Goal: Task Accomplishment & Management: Use online tool/utility

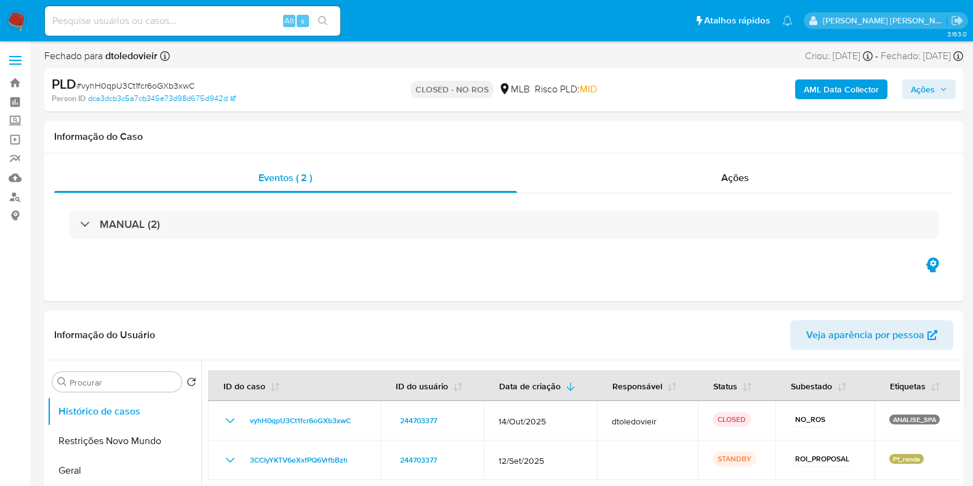
select select "10"
drag, startPoint x: 608, startPoint y: 86, endPoint x: 385, endPoint y: 86, distance: 223.4
click at [392, 84] on div "CLOSED - NO ROS MLB Risco PLD: MID" at bounding box center [503, 89] width 298 height 29
click at [385, 86] on div "CLOSED - NO ROS MLB Risco PLD: MID" at bounding box center [503, 89] width 298 height 29
click at [626, 300] on div "Eventos ( 2 ) Ações MANUAL (2)" at bounding box center [503, 227] width 919 height 148
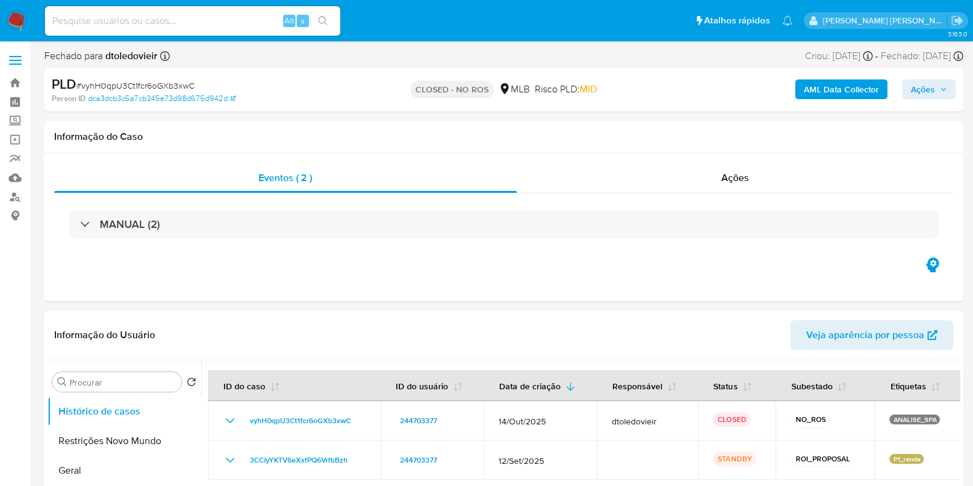
click at [241, 13] on input at bounding box center [192, 21] width 295 height 16
paste input "35440684"
type input "35440684"
click at [671, 272] on div "Eventos ( 2 ) Ações MANUAL (2)" at bounding box center [503, 227] width 919 height 148
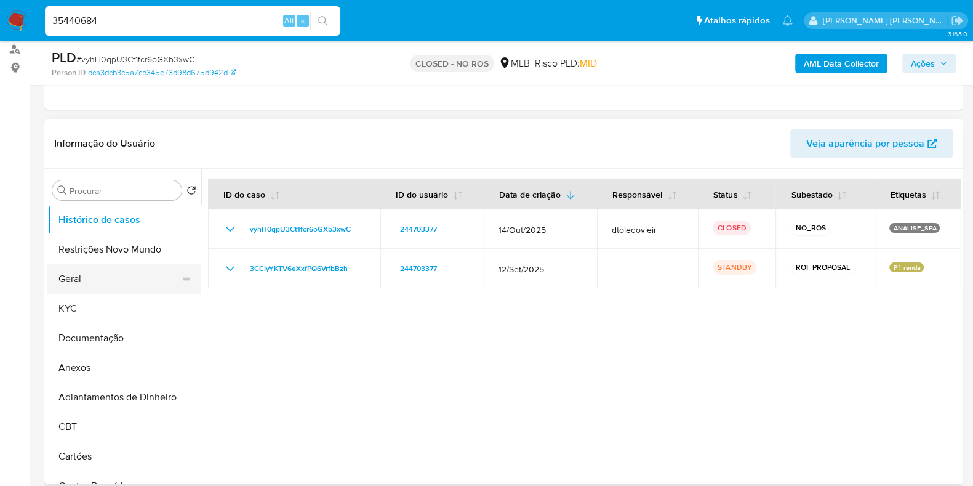
scroll to position [153, 0]
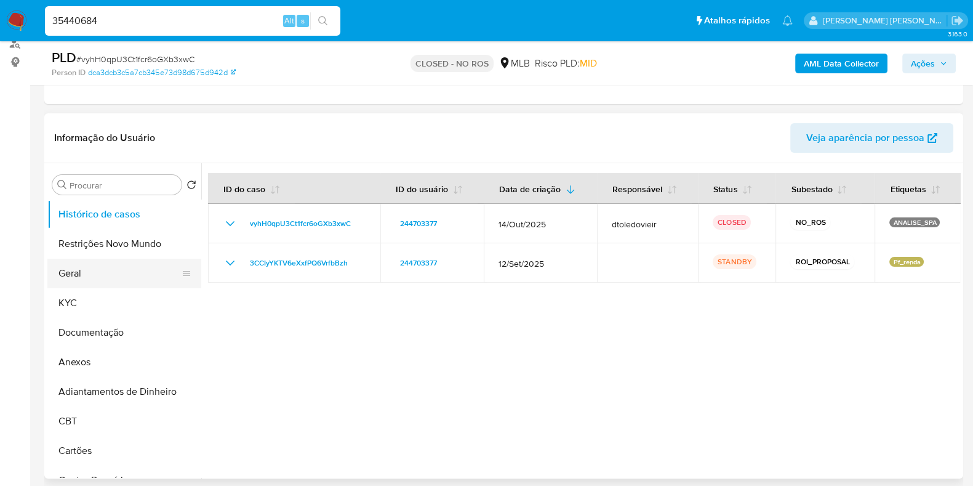
click at [114, 272] on button "Geral" at bounding box center [119, 273] width 144 height 30
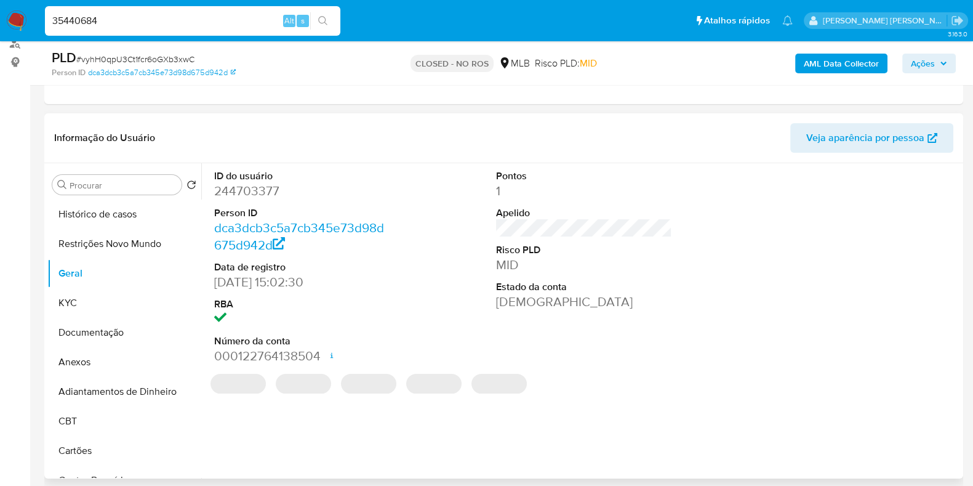
click at [250, 182] on dd "244703377" at bounding box center [302, 190] width 176 height 17
copy dd "244703377"
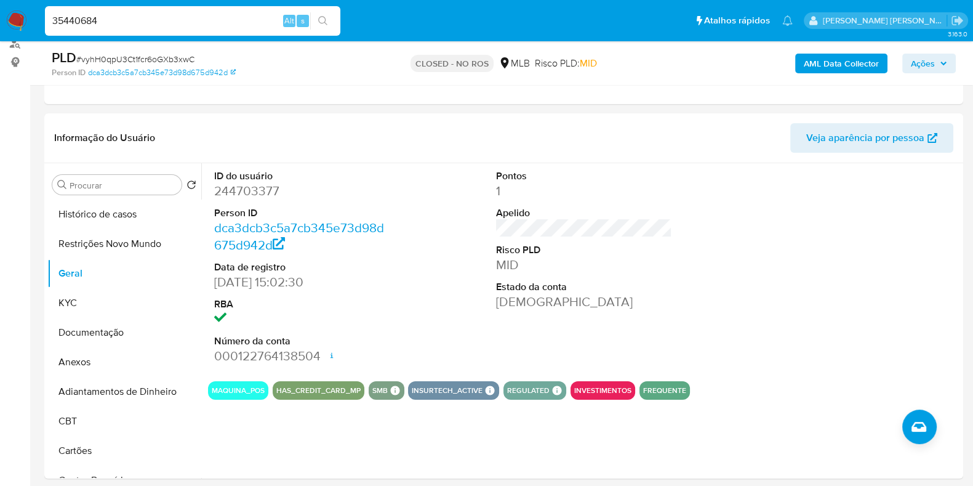
click at [240, 14] on input "35440684" at bounding box center [192, 21] width 295 height 16
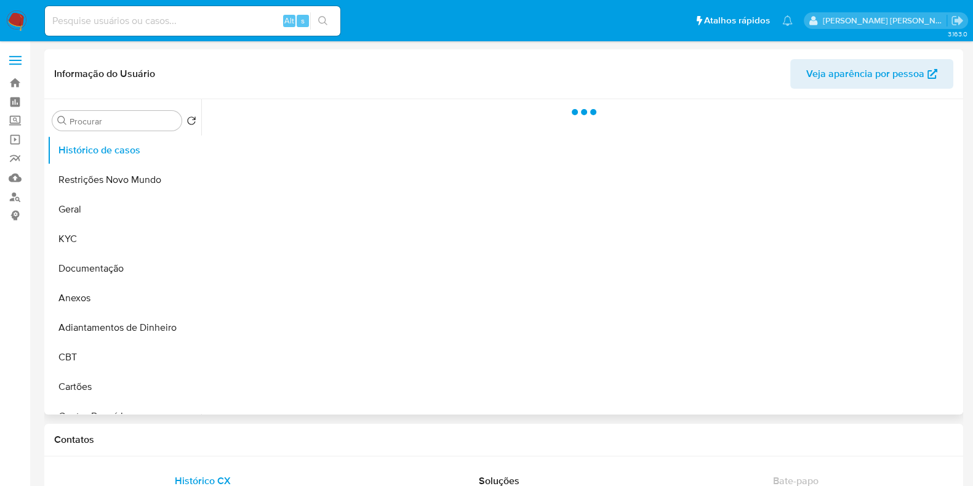
select select "10"
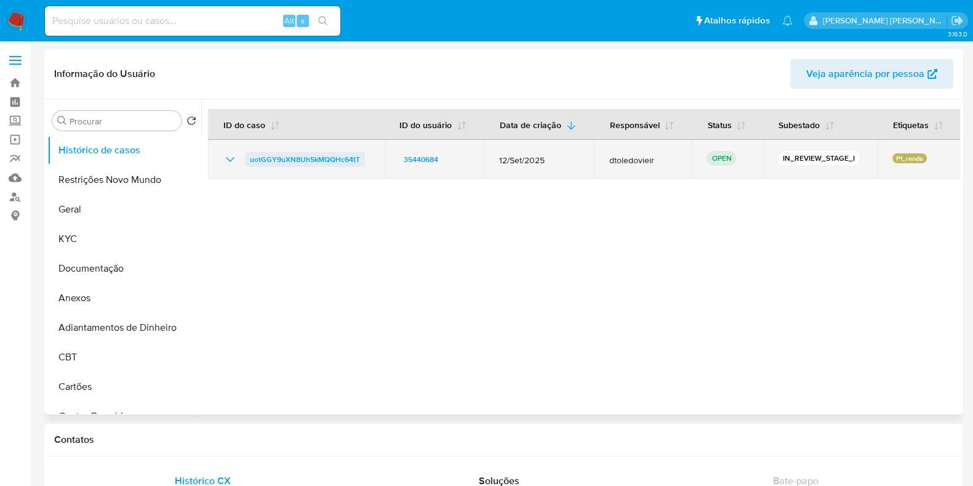
click at [292, 154] on span "uotGGY9uXN8Uh5kMQQHc64tT" at bounding box center [305, 159] width 110 height 15
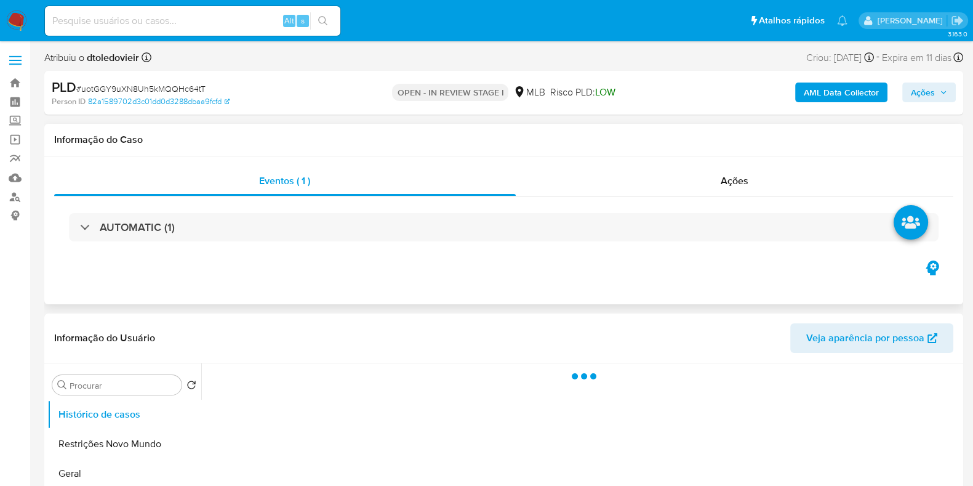
scroll to position [76, 0]
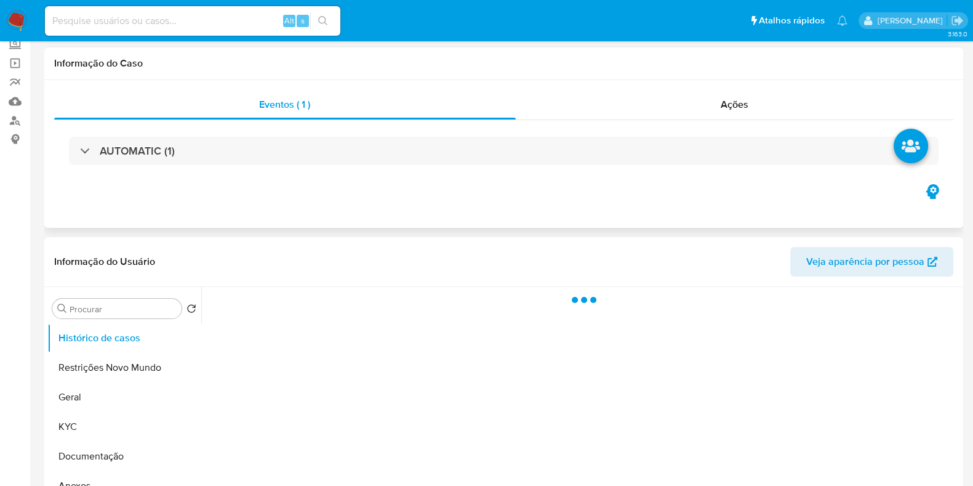
select select "10"
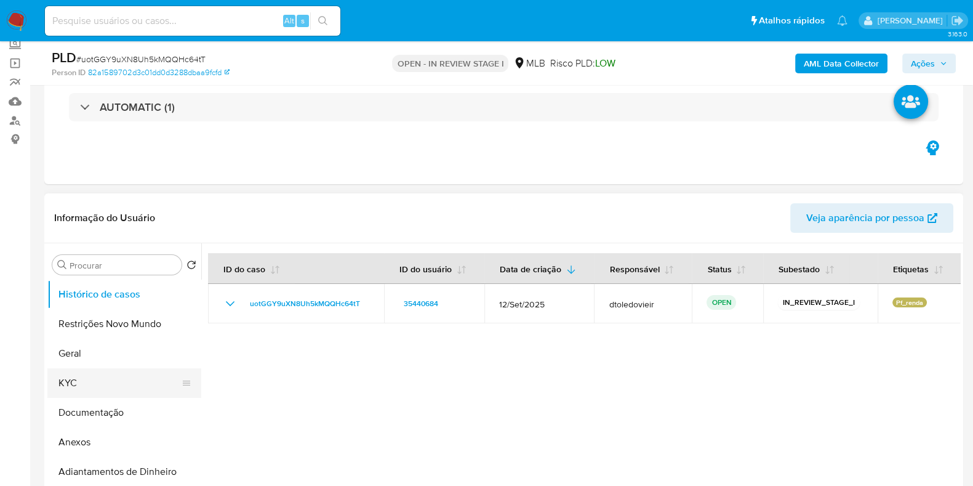
click at [110, 383] on button "KYC" at bounding box center [119, 383] width 144 height 30
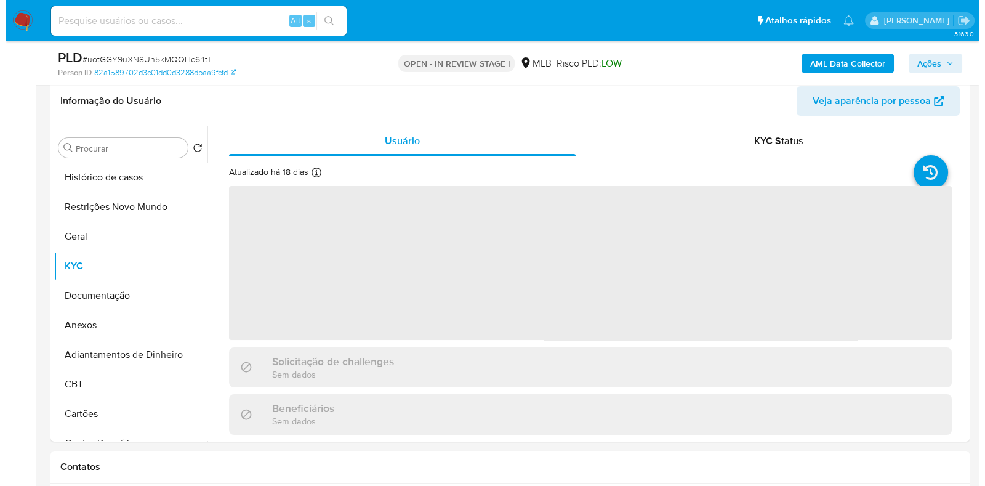
scroll to position [231, 0]
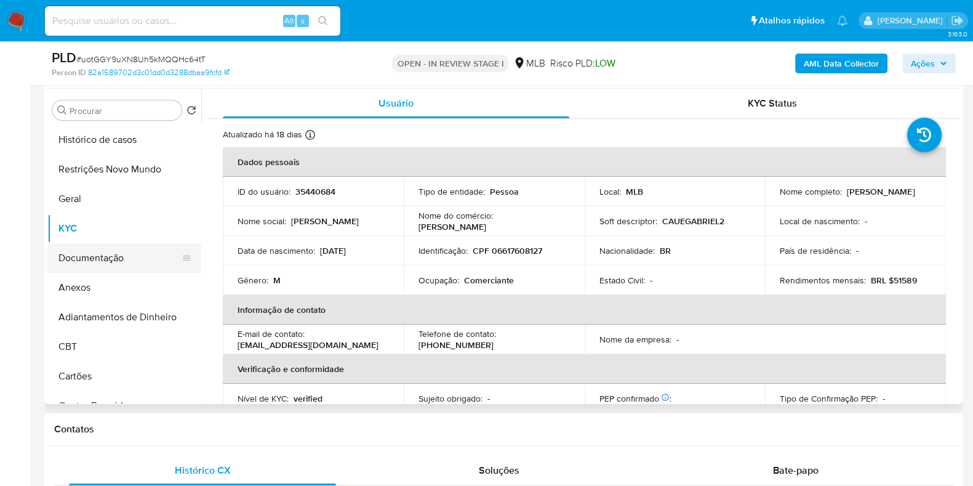
click at [123, 266] on button "Documentação" at bounding box center [119, 258] width 144 height 30
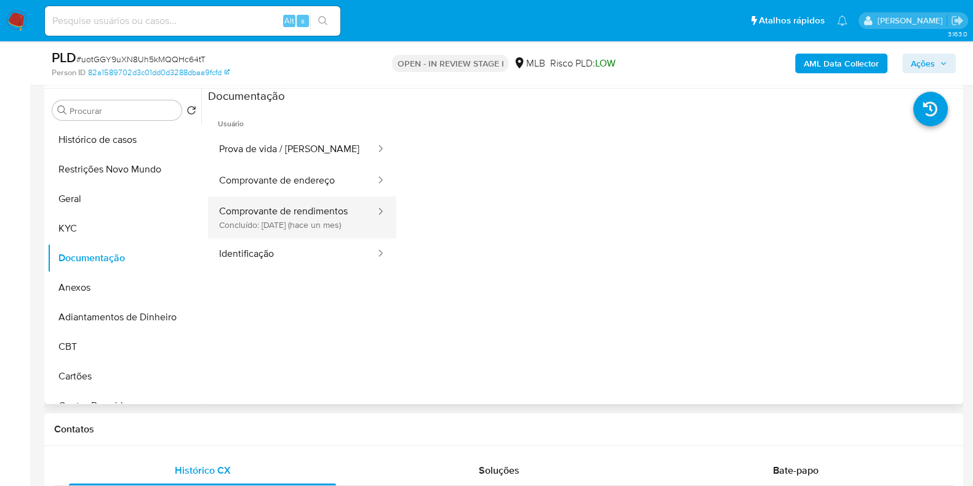
click at [306, 220] on button "Comprovante de rendimentos Concluído: 18/09/2025 (hace un mes)" at bounding box center [292, 217] width 169 height 42
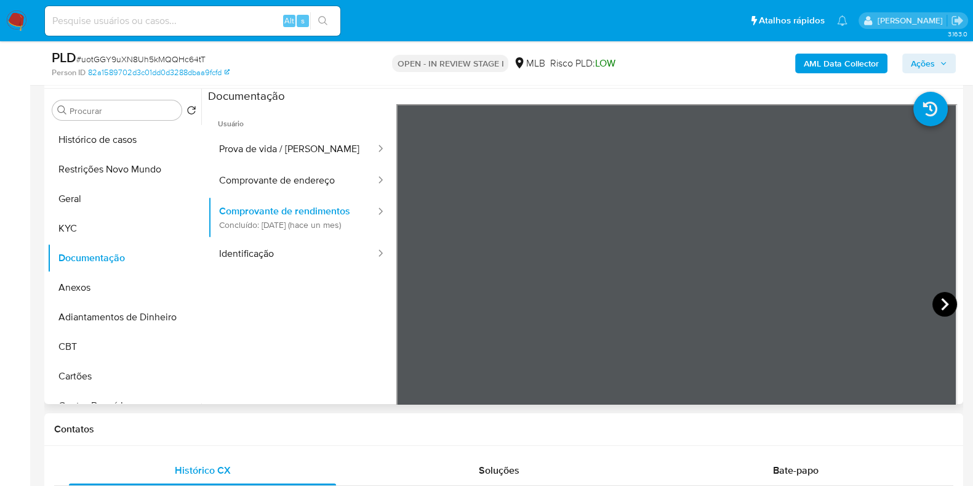
click at [943, 306] on icon at bounding box center [944, 304] width 25 height 25
drag, startPoint x: 34, startPoint y: 226, endPoint x: 51, endPoint y: 226, distance: 17.2
click at [62, 226] on button "KYC" at bounding box center [119, 229] width 144 height 30
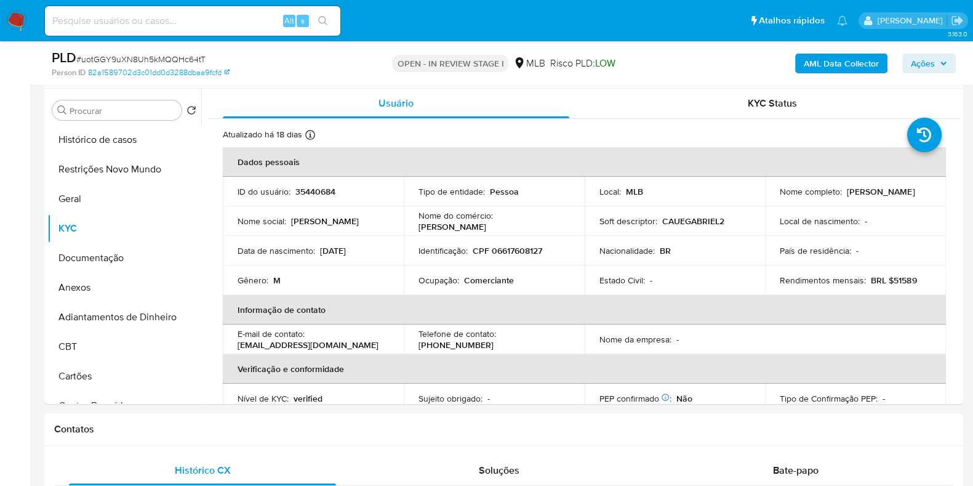
click at [490, 281] on p "Comerciante" at bounding box center [489, 279] width 50 height 11
copy p "Comerciante"
click at [129, 250] on button "Documentação" at bounding box center [119, 258] width 144 height 30
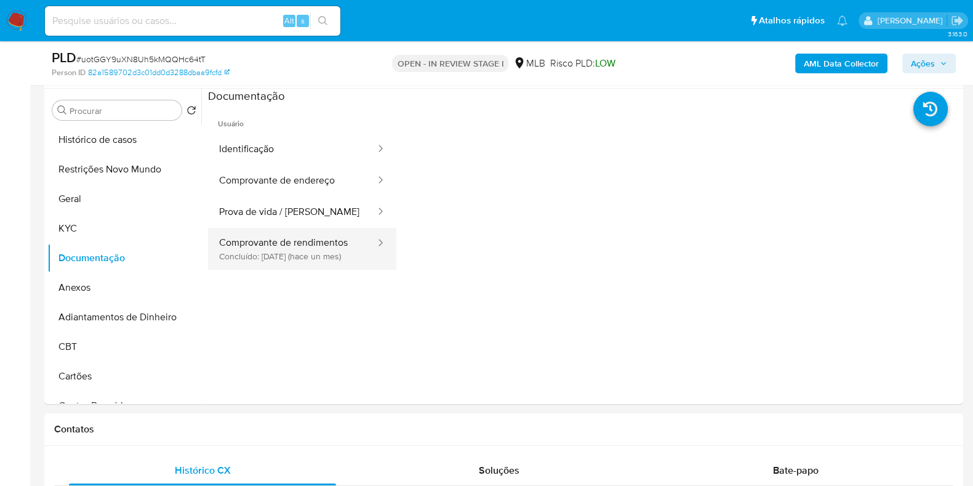
click at [304, 234] on button "Comprovante de rendimentos Concluído: 18/09/2025 (hace un mes)" at bounding box center [292, 249] width 169 height 42
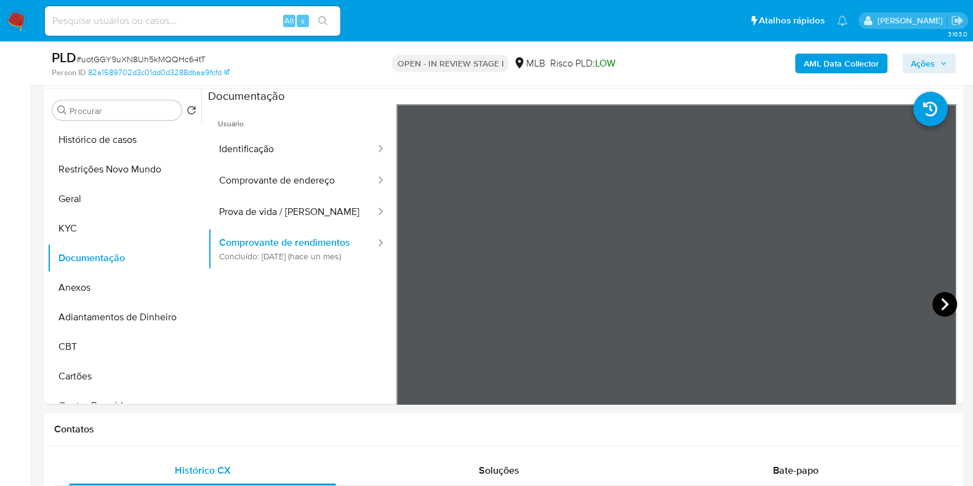
click at [950, 305] on icon at bounding box center [944, 304] width 25 height 25
click at [936, 303] on icon at bounding box center [944, 304] width 25 height 25
drag, startPoint x: 578, startPoint y: 67, endPoint x: 552, endPoint y: 65, distance: 26.0
click at [522, 66] on div "OPEN - IN REVIEW STAGE I MLB Risco PLD: LOW" at bounding box center [503, 63] width 298 height 29
click at [641, 65] on div "OPEN - IN REVIEW STAGE I MLB Risco PLD: LOW" at bounding box center [503, 63] width 298 height 29
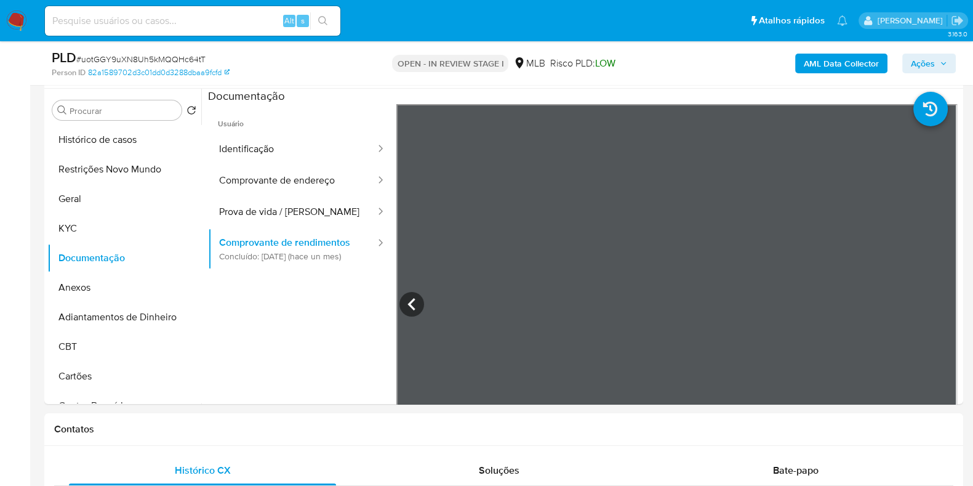
click at [846, 82] on div "PLD # uotGGY9uXN8Uh5kMQQHc64tT Person ID 82a1589702d3c01dd0d3288dbaa9fcfd OPEN …" at bounding box center [503, 63] width 919 height 44
click at [135, 217] on button "KYC" at bounding box center [119, 229] width 144 height 30
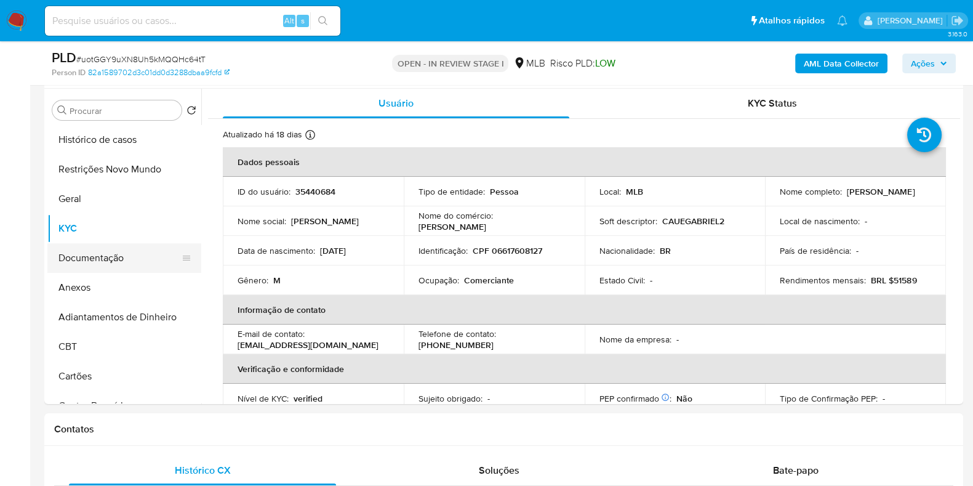
click at [118, 254] on button "Documentação" at bounding box center [119, 258] width 144 height 30
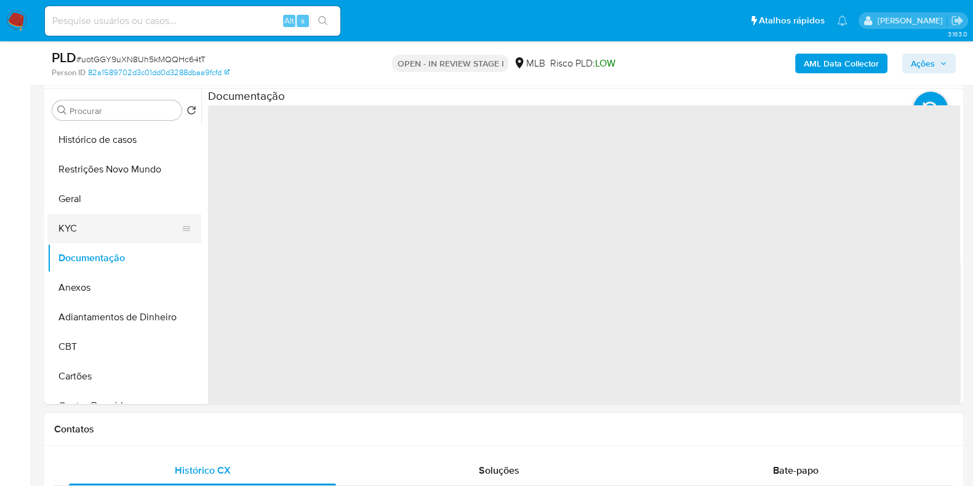
click at [120, 226] on button "KYC" at bounding box center [119, 229] width 144 height 30
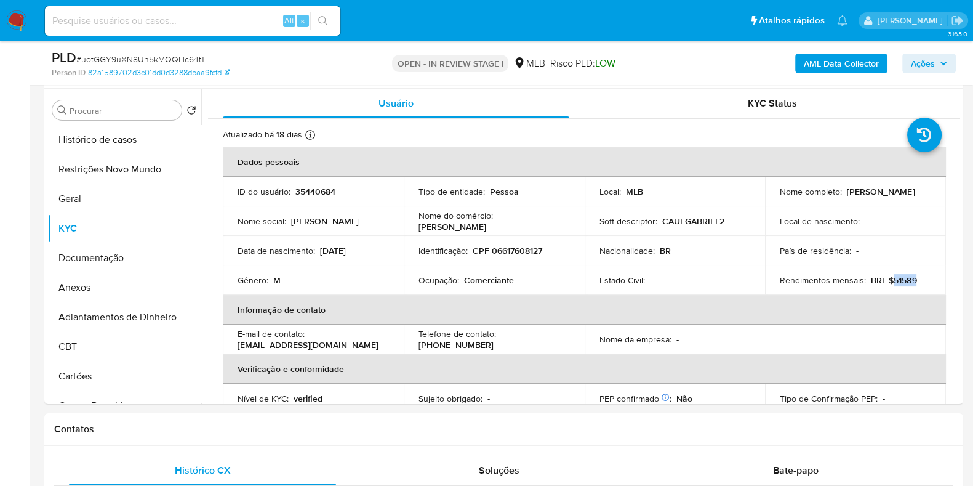
drag, startPoint x: 917, startPoint y: 278, endPoint x: 887, endPoint y: 278, distance: 30.2
click at [887, 278] on div "Rendimentos mensais : BRL $51589" at bounding box center [855, 279] width 151 height 11
copy p "51589"
click at [848, 74] on div "AML Data Collector Ações" at bounding box center [807, 63] width 298 height 29
click at [854, 66] on b "AML Data Collector" at bounding box center [841, 64] width 75 height 20
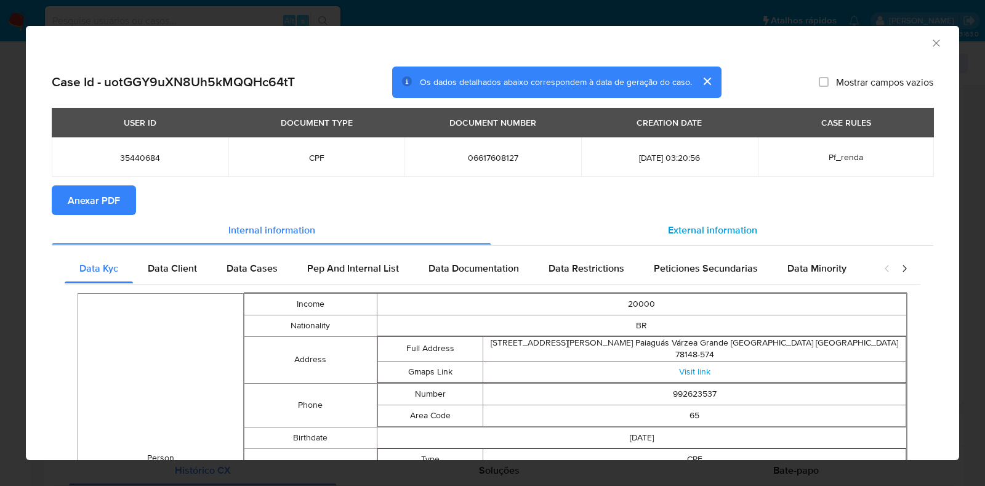
click at [657, 226] on div "External information" at bounding box center [712, 230] width 442 height 30
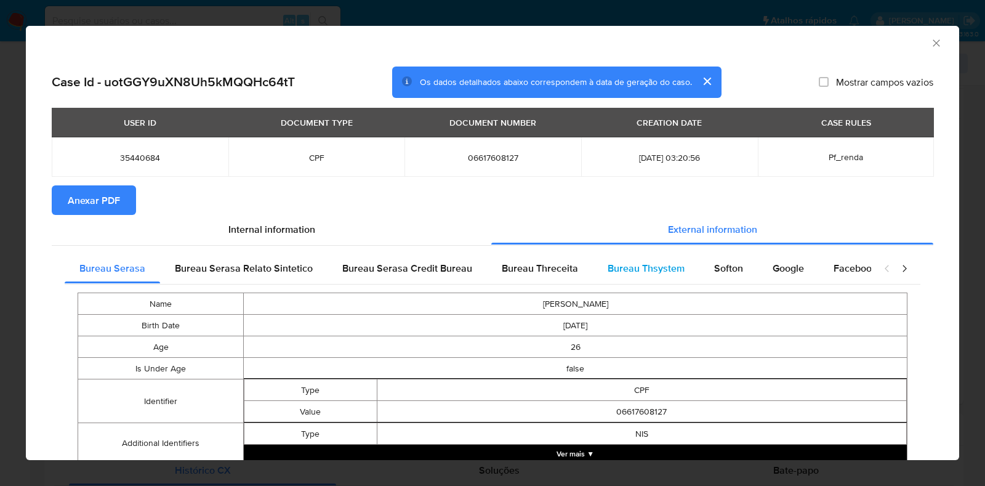
click at [622, 264] on span "Bureau Thsystem" at bounding box center [645, 268] width 77 height 14
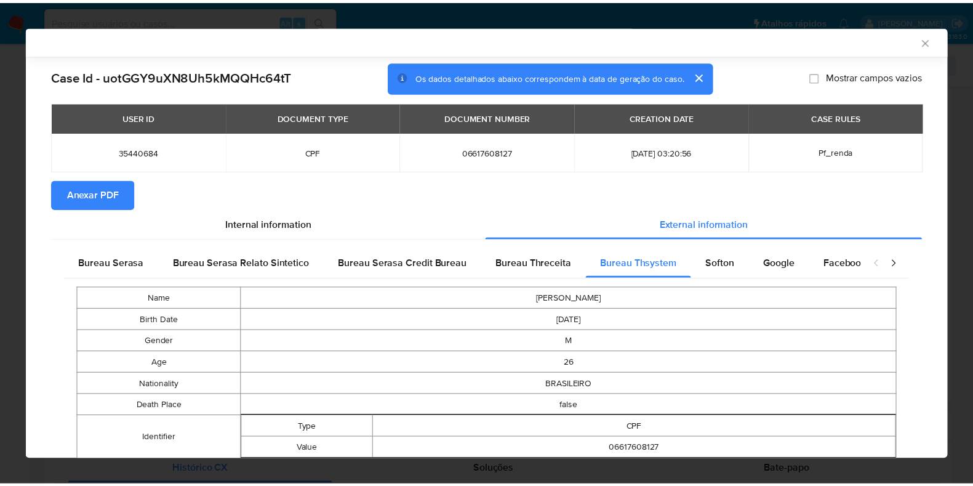
scroll to position [0, 0]
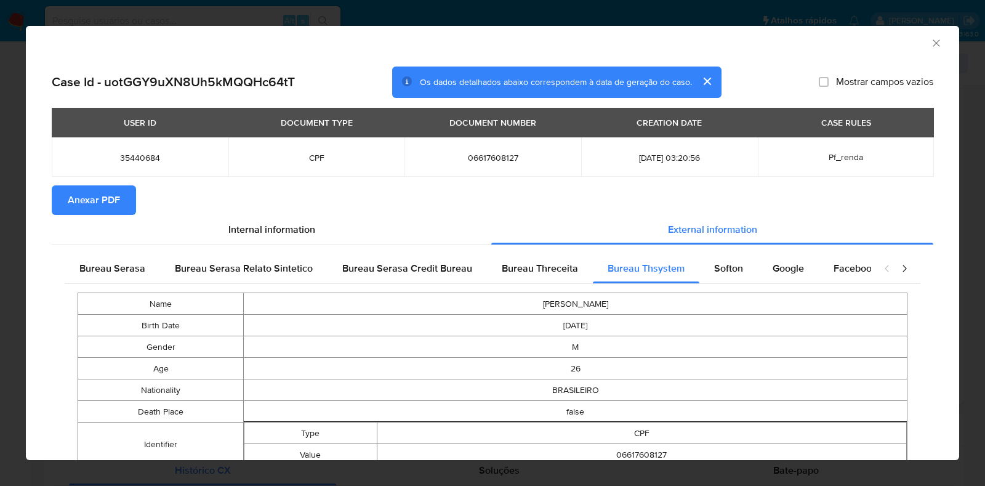
click at [492, 153] on span "06617608127" at bounding box center [492, 157] width 147 height 11
copy span "06617608127"
click at [0, 297] on div "AML Data Collector Case Id - uotGGY9uXN8Uh5kMQQHc64tT Os dados detalhados abaix…" at bounding box center [492, 243] width 985 height 486
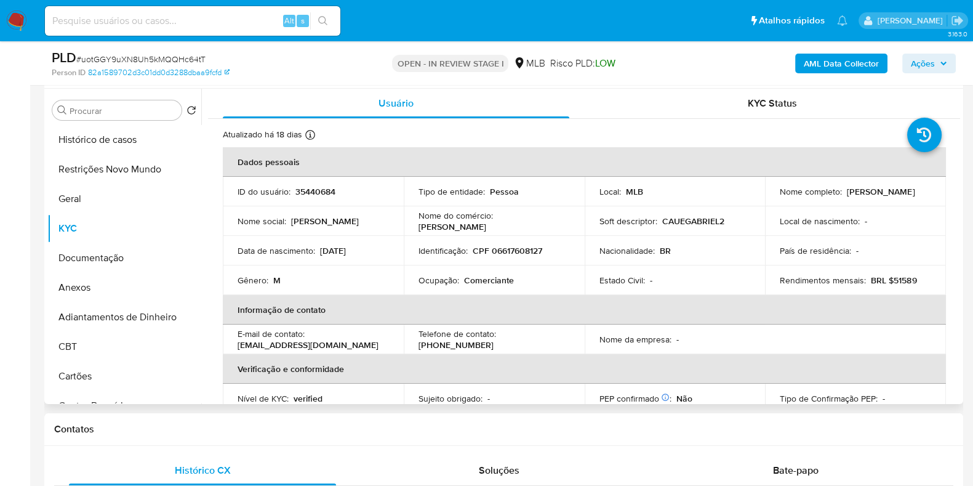
click at [670, 222] on p "CAUEGABRIEL2" at bounding box center [693, 220] width 62 height 11
click at [595, 228] on td "Soft descriptor : CAUEGABRIEL2" at bounding box center [675, 221] width 181 height 30
click at [931, 66] on span "Ações" at bounding box center [923, 64] width 24 height 20
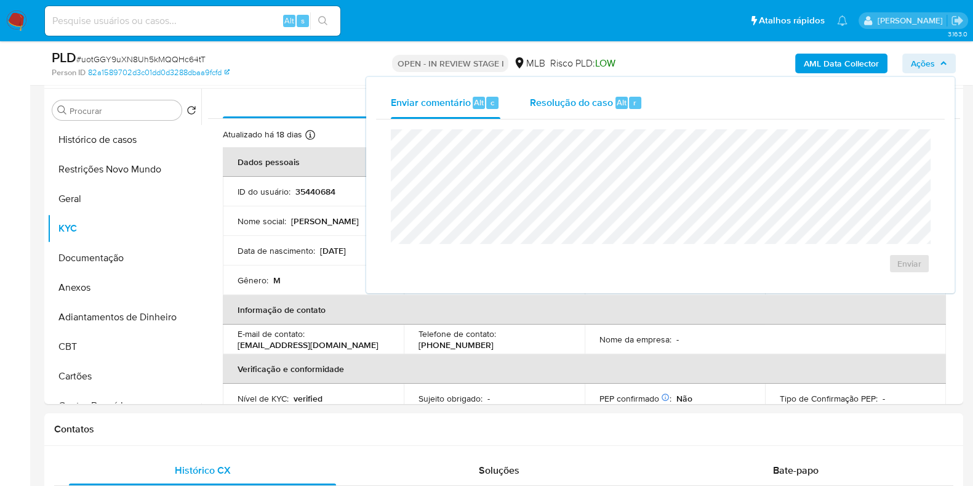
click at [629, 105] on div "r" at bounding box center [635, 103] width 12 height 12
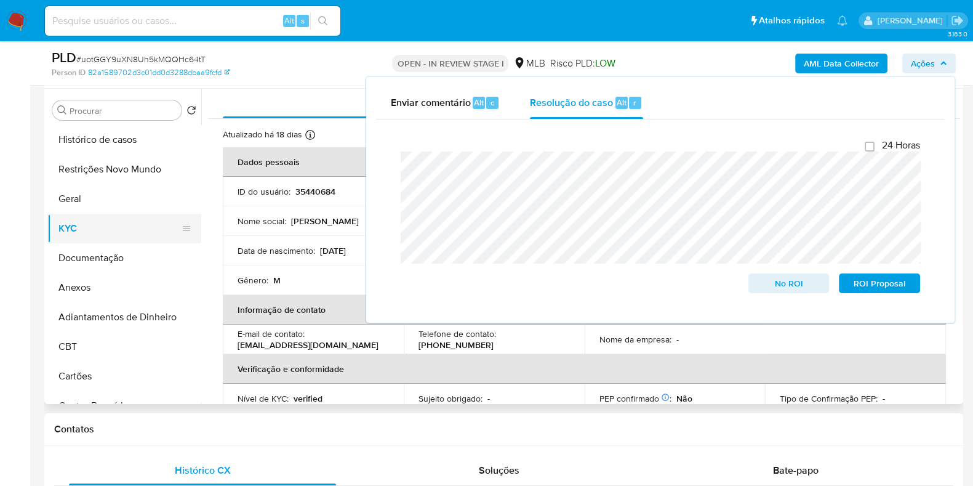
click at [100, 227] on button "KYC" at bounding box center [119, 229] width 144 height 30
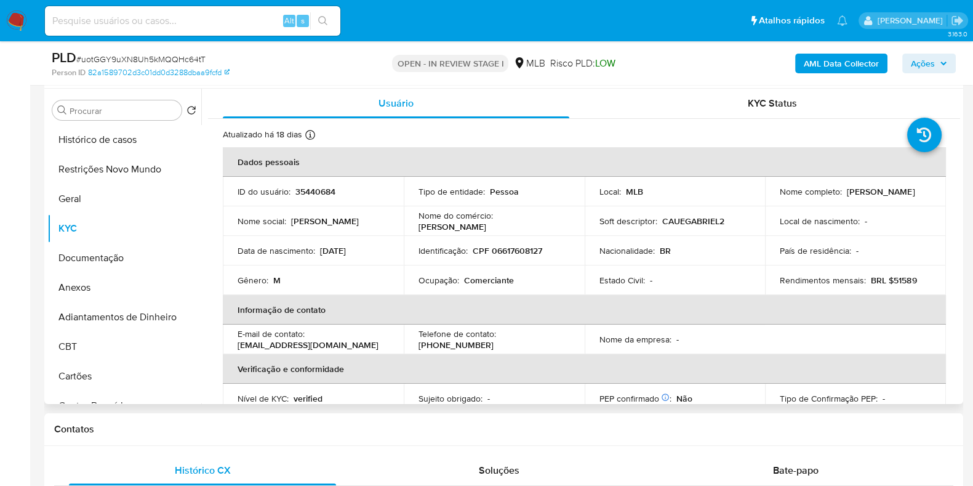
drag, startPoint x: 864, startPoint y: 196, endPoint x: 772, endPoint y: 198, distance: 91.7
click at [772, 198] on td "Nome completo : Marcos Paulo Freitas" at bounding box center [855, 192] width 181 height 30
copy p "Marcos Paulo Freitas"
click at [499, 254] on p "CPF 06617608127" at bounding box center [508, 250] width 70 height 11
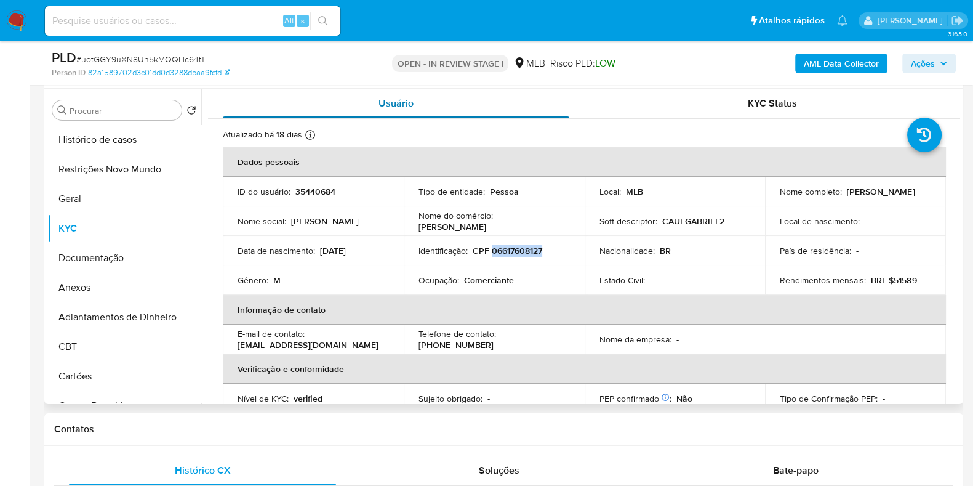
copy p "06617608127"
click at [102, 173] on button "Restrições Novo Mundo" at bounding box center [119, 169] width 144 height 30
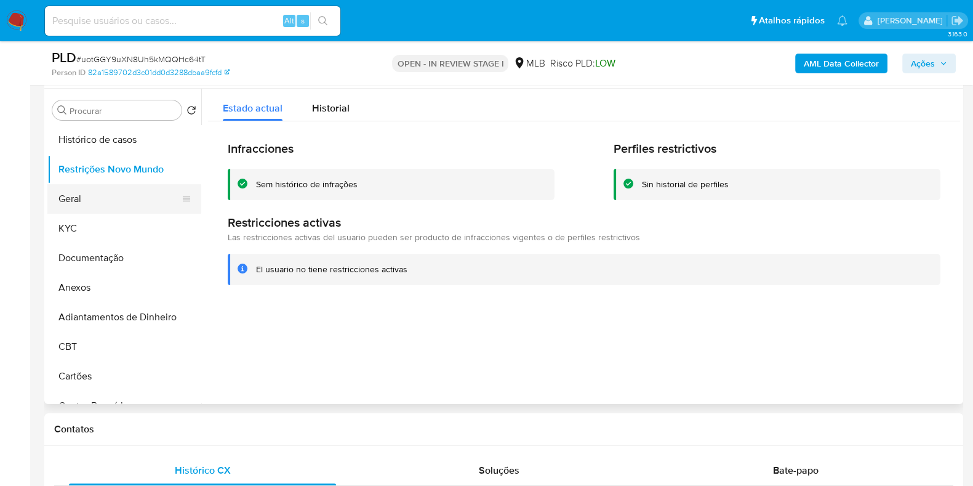
click at [104, 200] on button "Geral" at bounding box center [119, 199] width 144 height 30
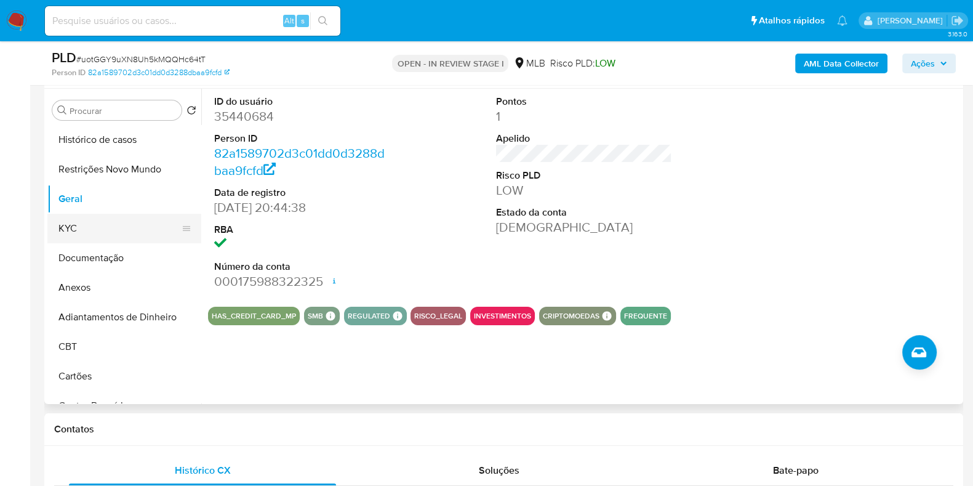
click at [88, 217] on button "KYC" at bounding box center [119, 229] width 144 height 30
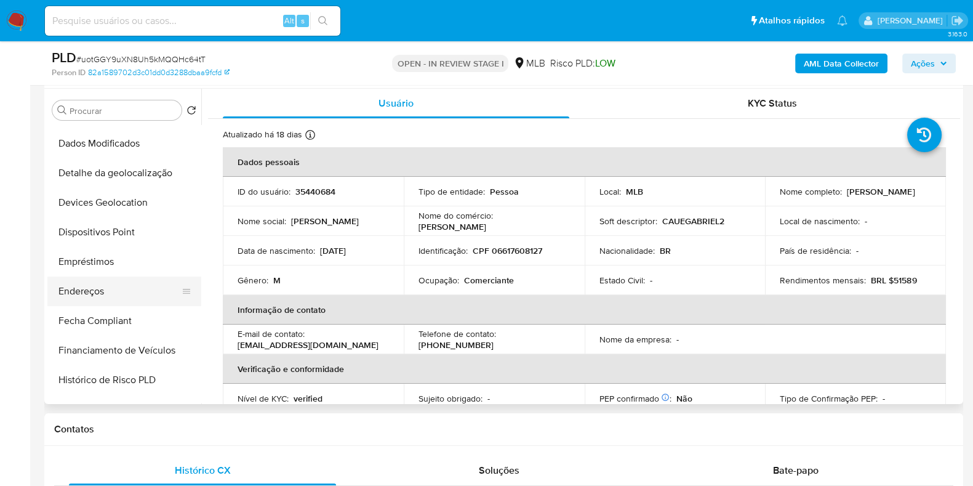
scroll to position [307, 0]
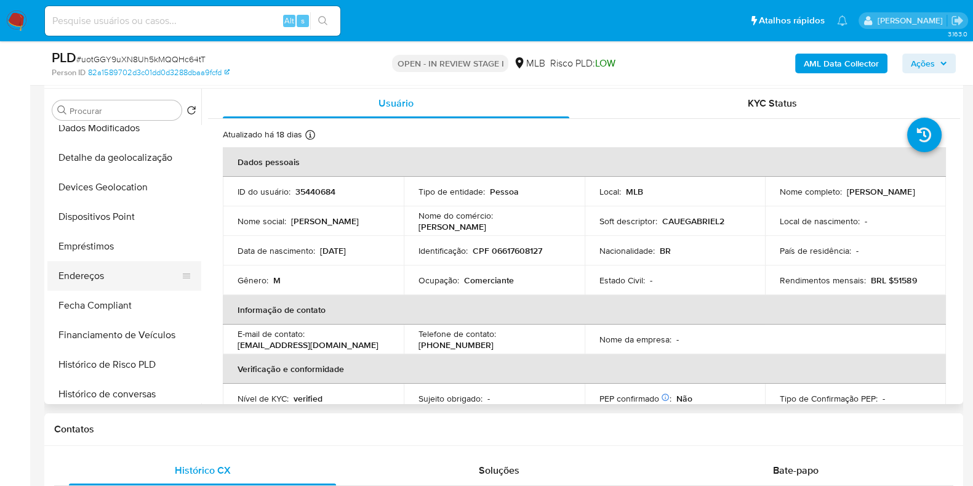
click at [119, 277] on button "Endereços" at bounding box center [119, 276] width 144 height 30
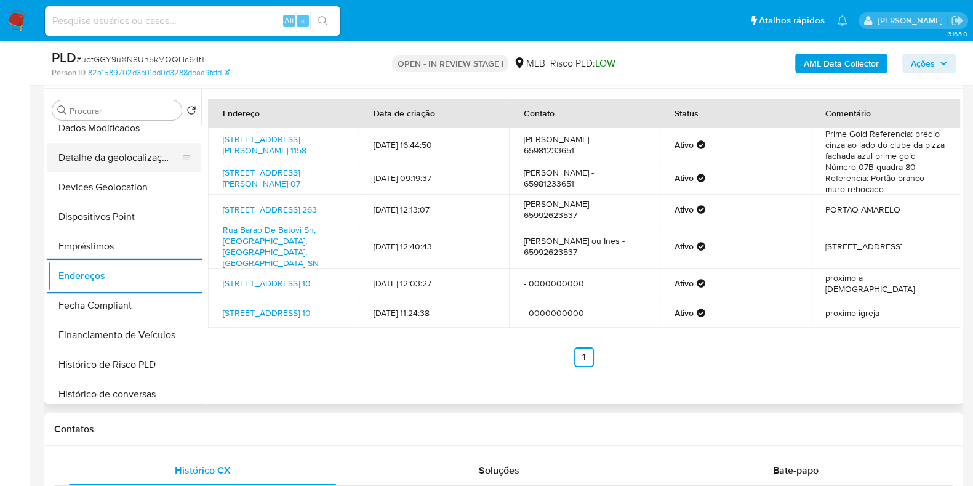
click at [120, 159] on button "Detalhe da geolocalização" at bounding box center [119, 158] width 144 height 30
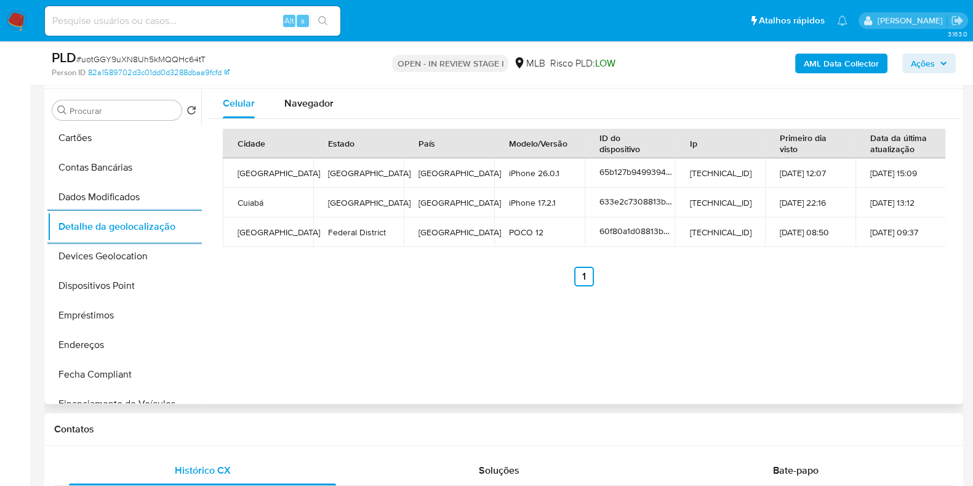
scroll to position [0, 0]
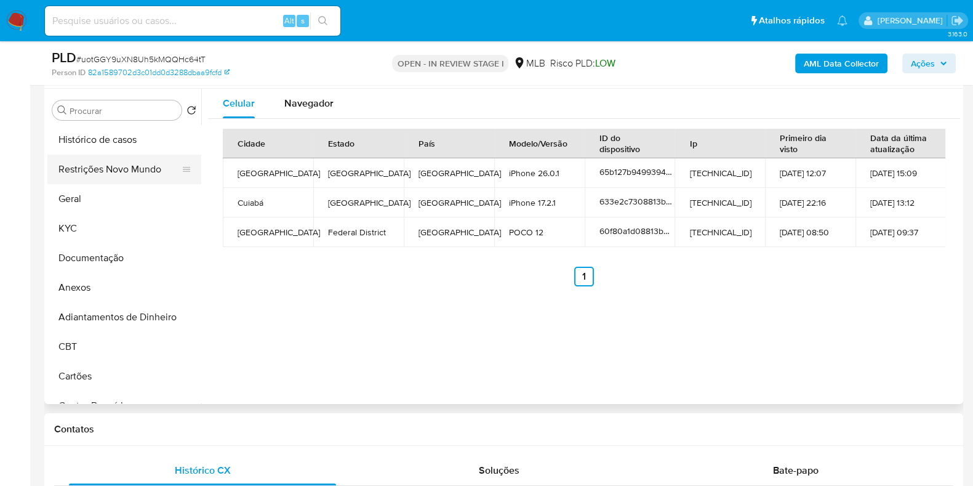
click at [128, 173] on button "Restrições Novo Mundo" at bounding box center [119, 169] width 144 height 30
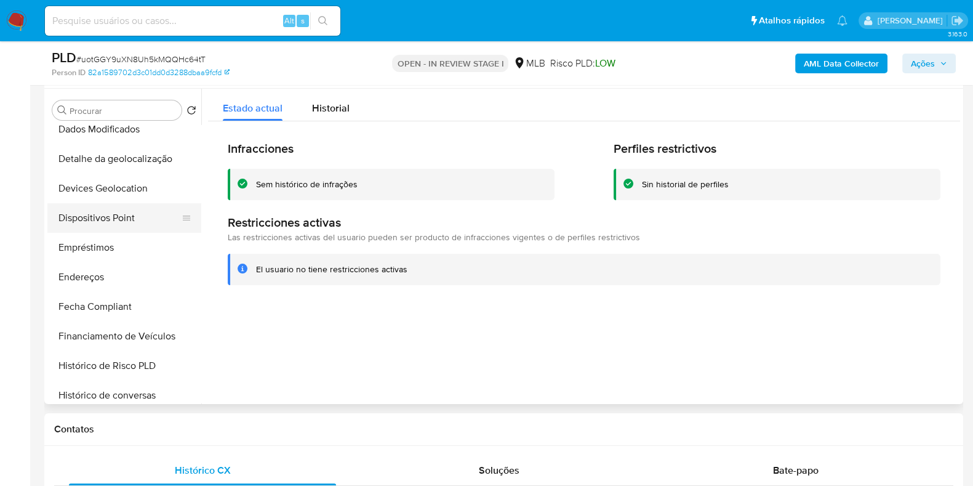
scroll to position [307, 0]
click at [134, 224] on button "Dispositivos Point" at bounding box center [119, 217] width 144 height 30
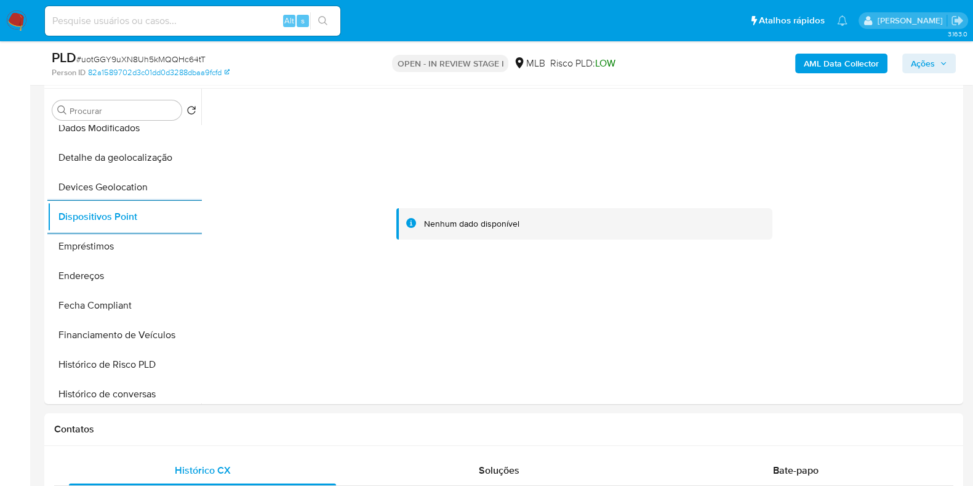
click at [801, 59] on button "AML Data Collector" at bounding box center [841, 64] width 92 height 20
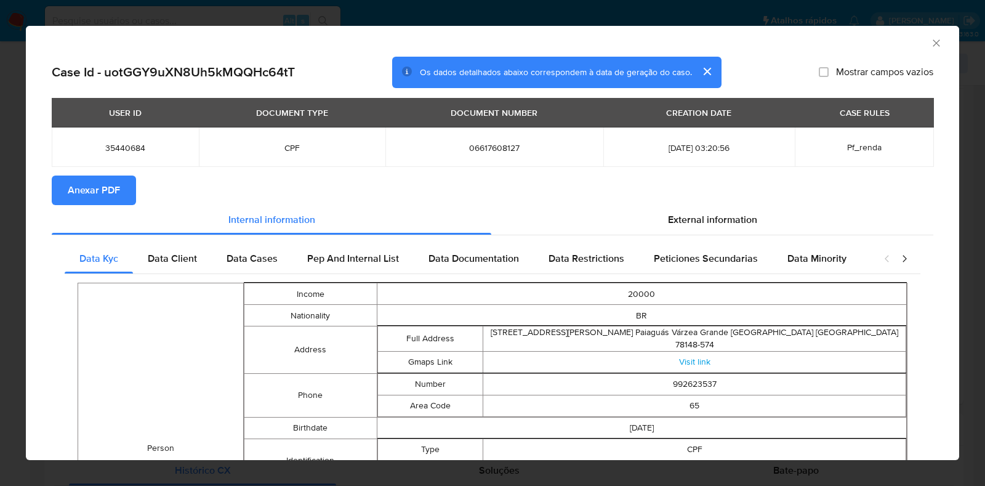
click at [57, 188] on button "Anexar PDF" at bounding box center [94, 190] width 84 height 30
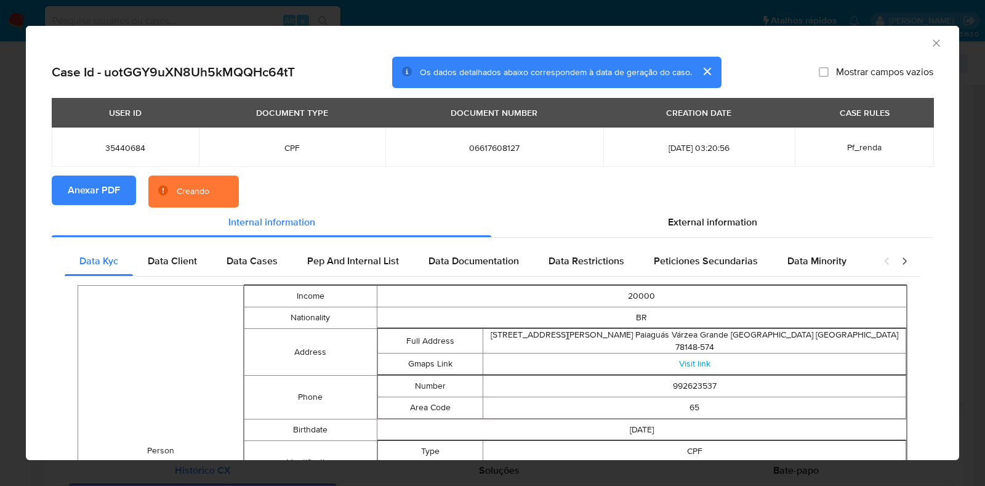
click at [2, 202] on div "AML Data Collector Case Id - uotGGY9uXN8Uh5kMQQHc64tT Os dados detalhados abaix…" at bounding box center [492, 243] width 985 height 486
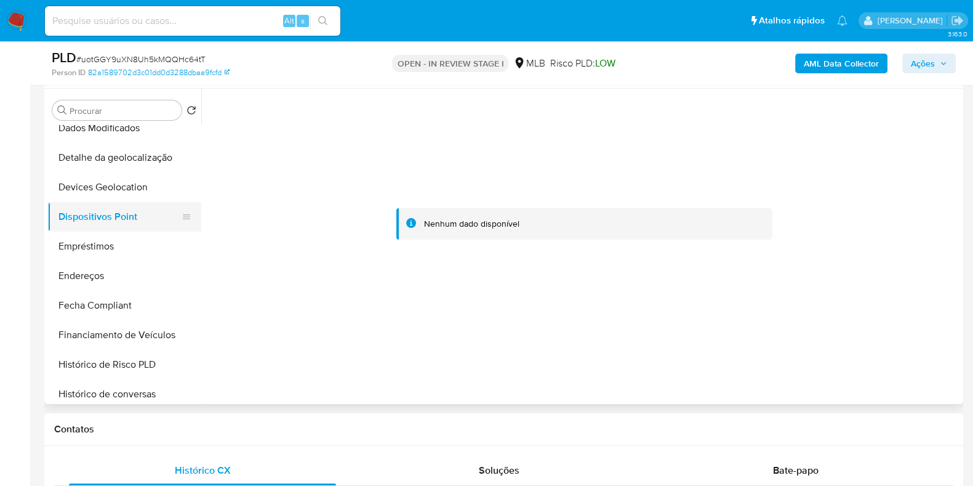
scroll to position [0, 0]
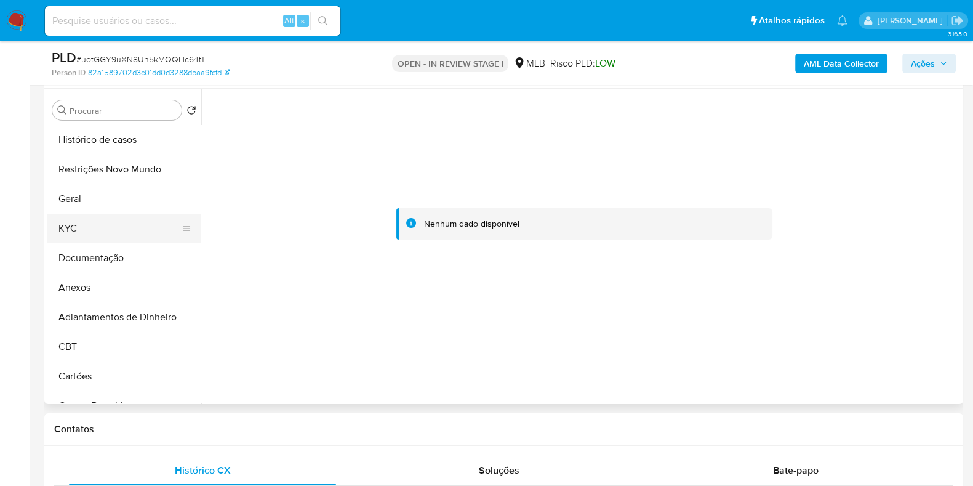
click at [78, 214] on button "KYC" at bounding box center [119, 229] width 144 height 30
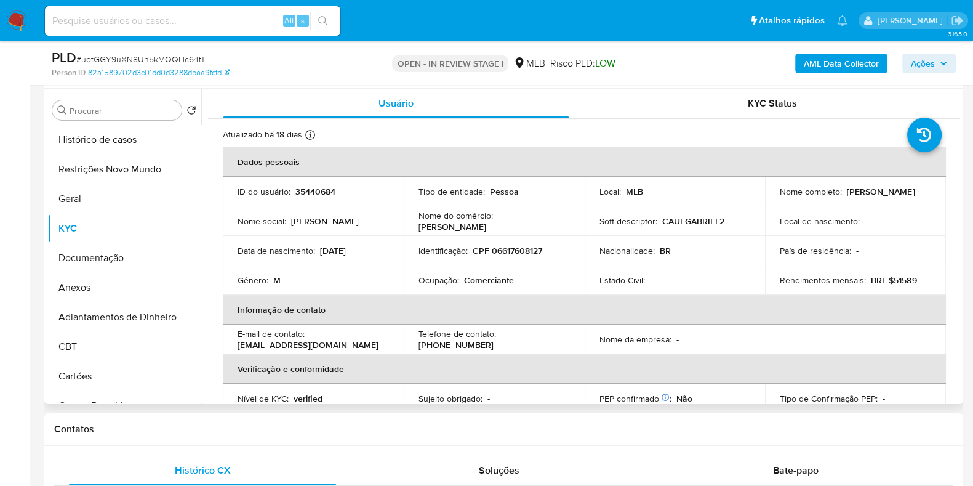
drag, startPoint x: 867, startPoint y: 199, endPoint x: 771, endPoint y: 199, distance: 96.0
click at [771, 199] on td "Nome completo : Marcos Paulo Freitas" at bounding box center [855, 192] width 181 height 30
copy p "Marcos Paulo Freitas"
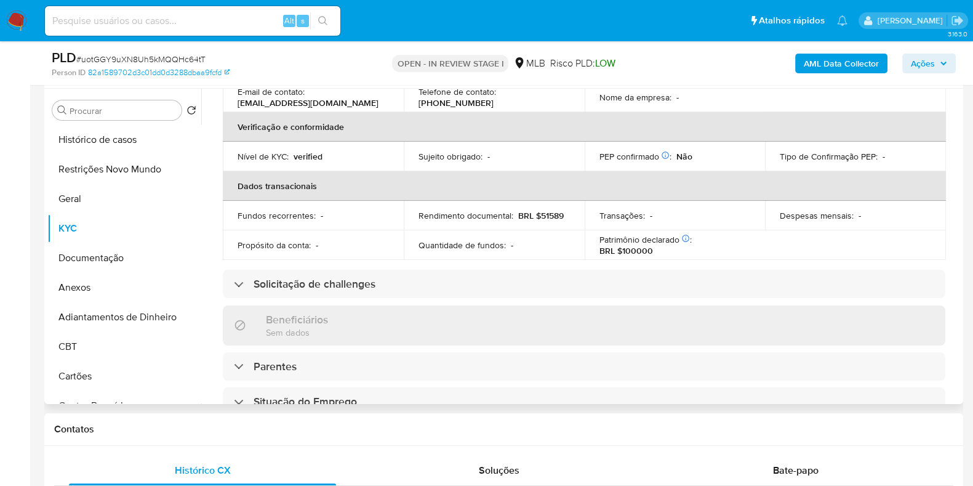
scroll to position [227, 0]
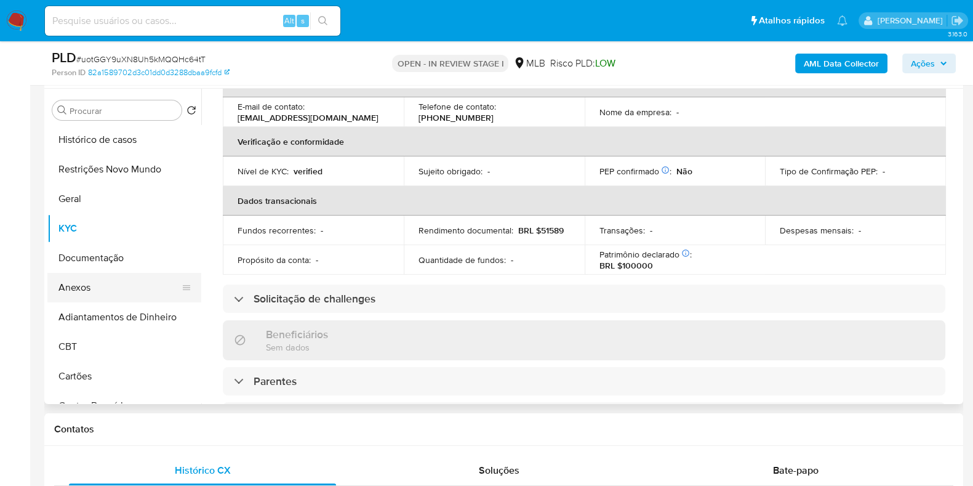
click at [85, 282] on button "Anexos" at bounding box center [119, 288] width 144 height 30
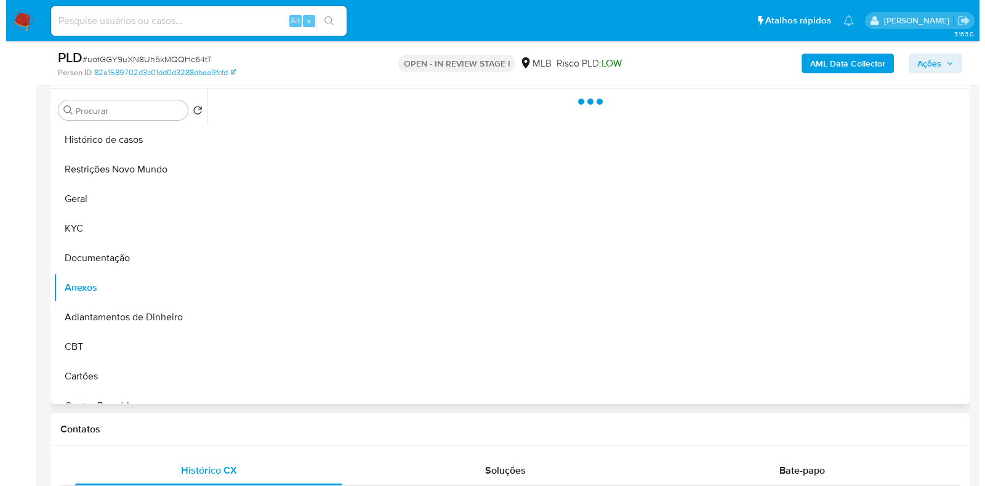
scroll to position [0, 0]
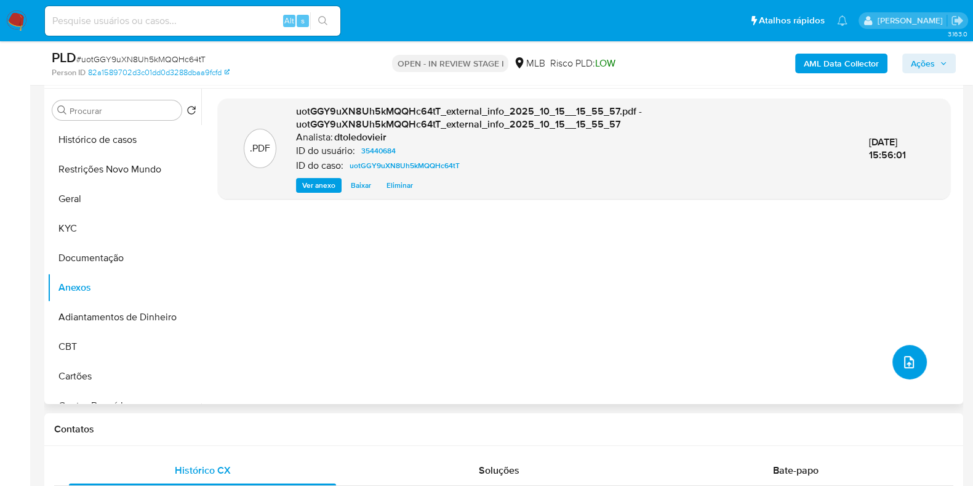
click at [910, 366] on span "upload-file" at bounding box center [909, 361] width 15 height 15
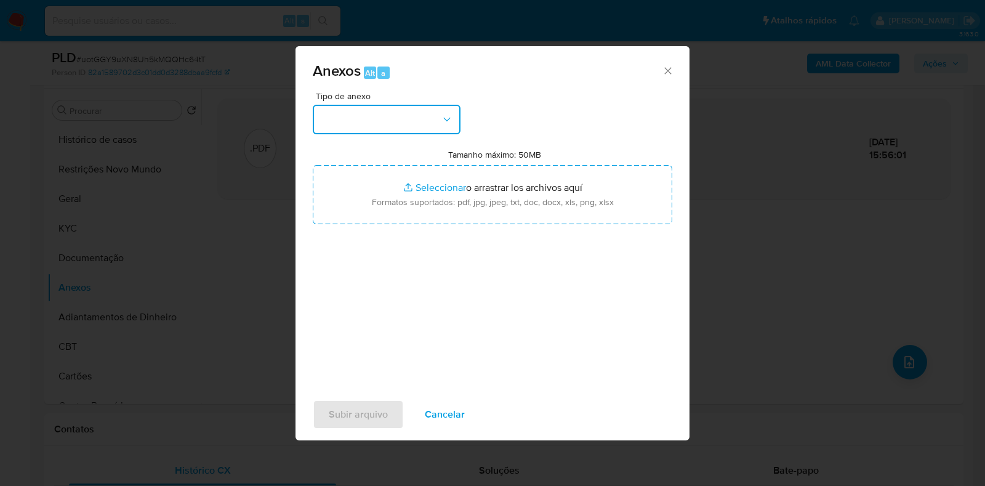
click at [423, 112] on button "button" at bounding box center [387, 120] width 148 height 30
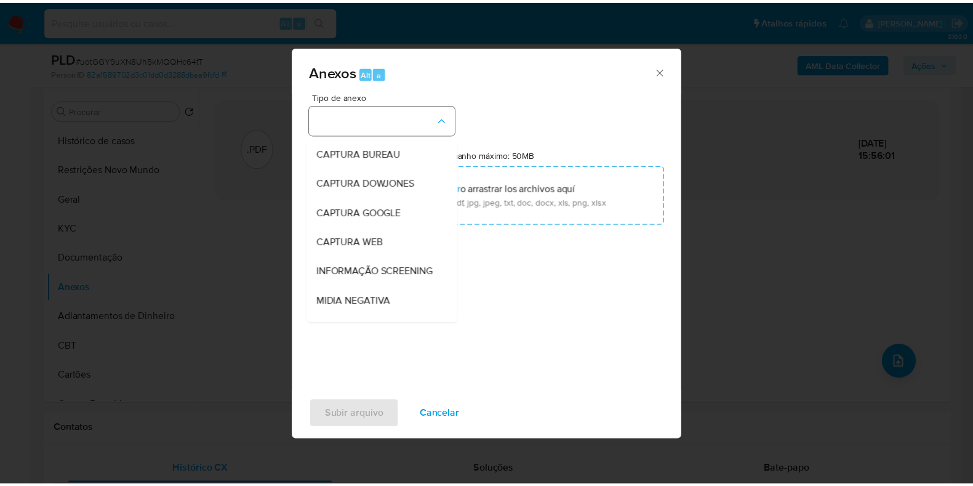
scroll to position [190, 0]
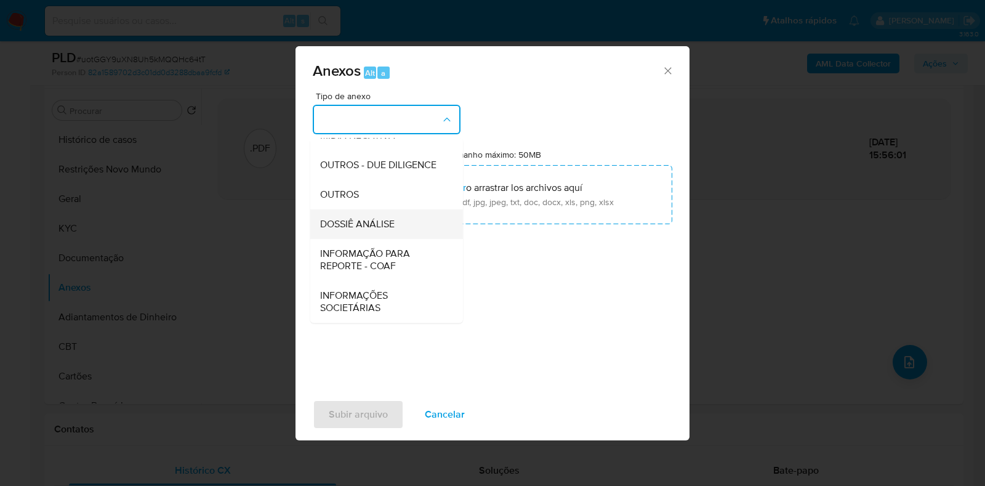
click at [351, 223] on span "DOSSIÊ ANÁLISE" at bounding box center [357, 224] width 74 height 12
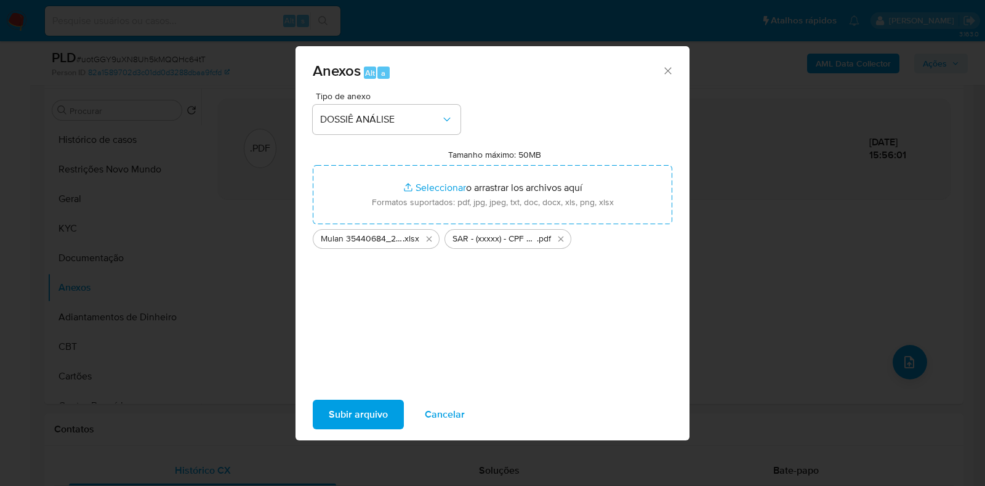
click at [357, 409] on span "Subir arquivo" at bounding box center [358, 414] width 59 height 27
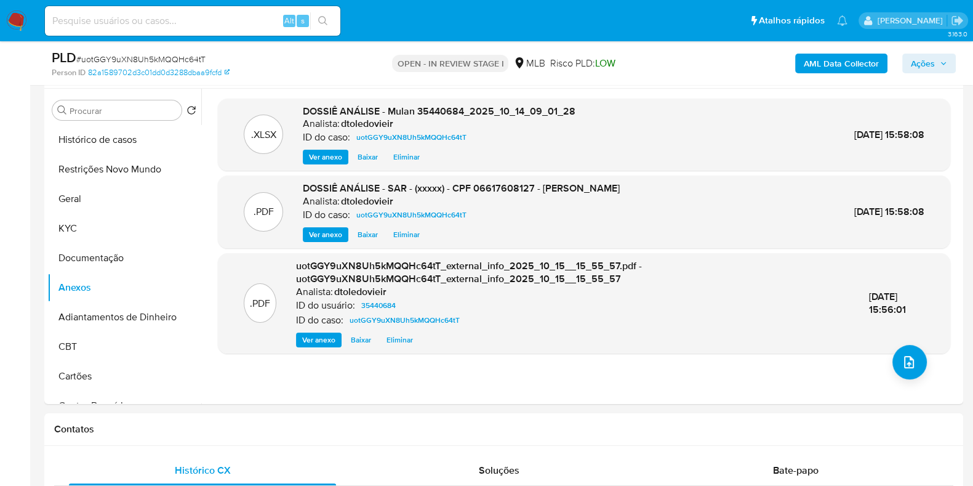
click at [931, 69] on span "Ações" at bounding box center [923, 64] width 24 height 20
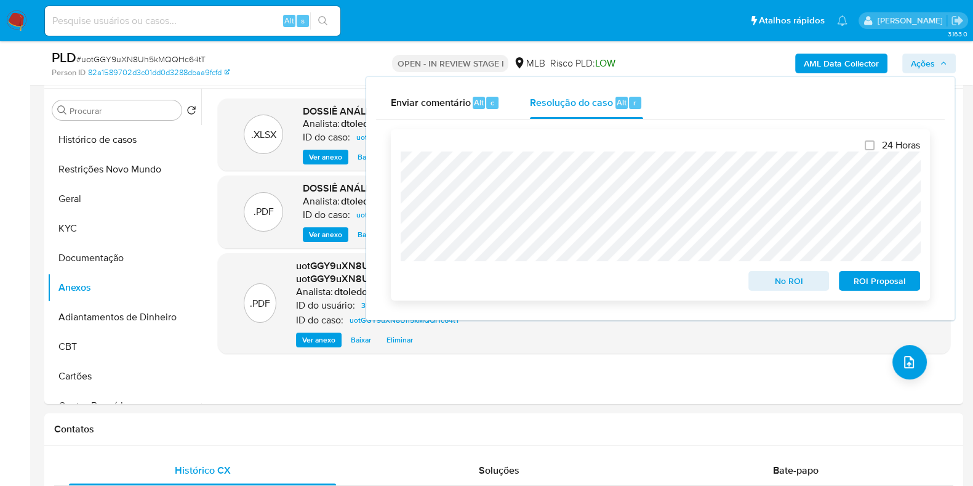
click at [871, 277] on span "ROI Proposal" at bounding box center [879, 280] width 64 height 17
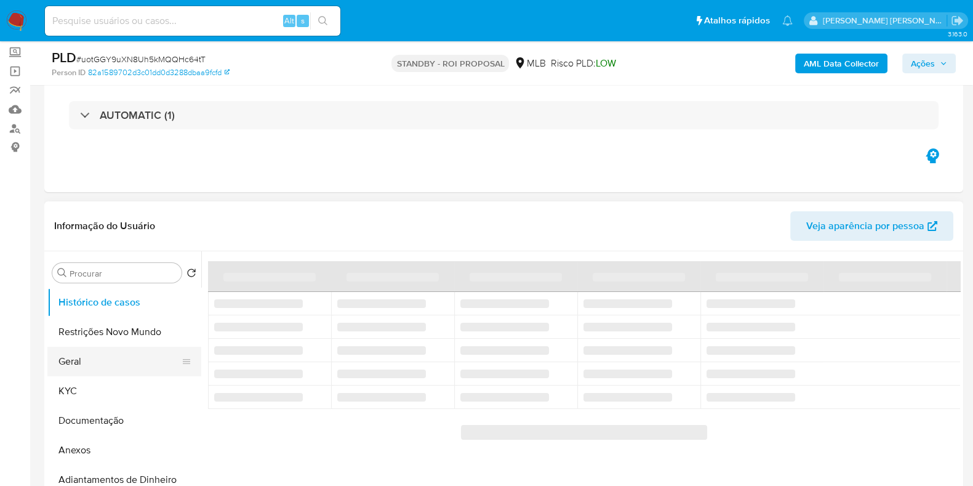
scroll to position [153, 0]
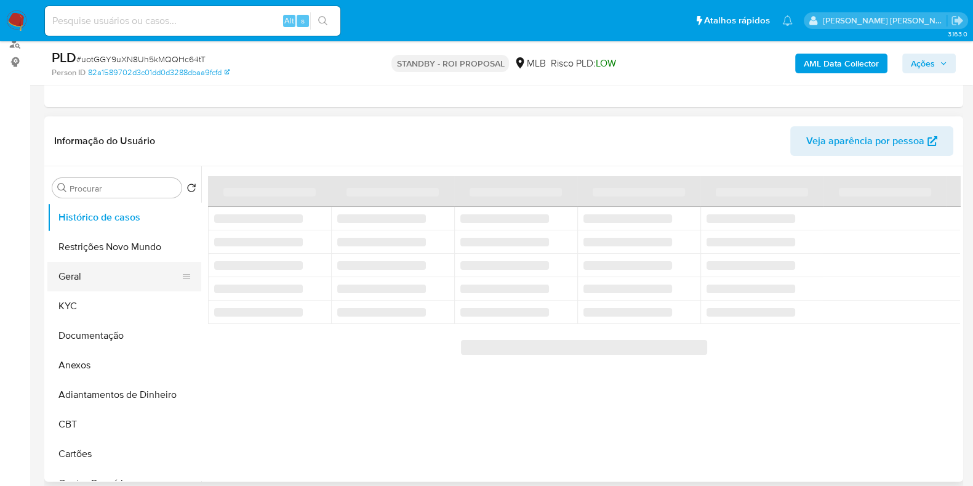
select select "10"
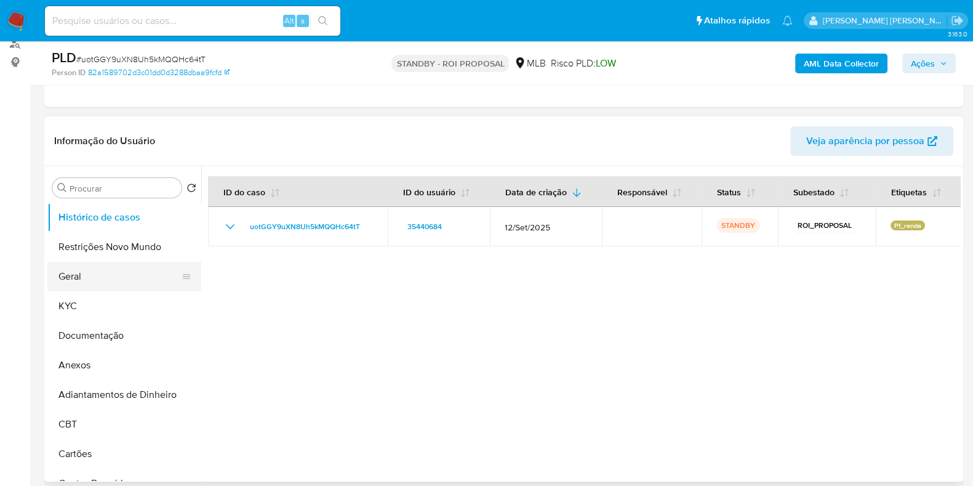
click at [105, 270] on button "Geral" at bounding box center [119, 277] width 144 height 30
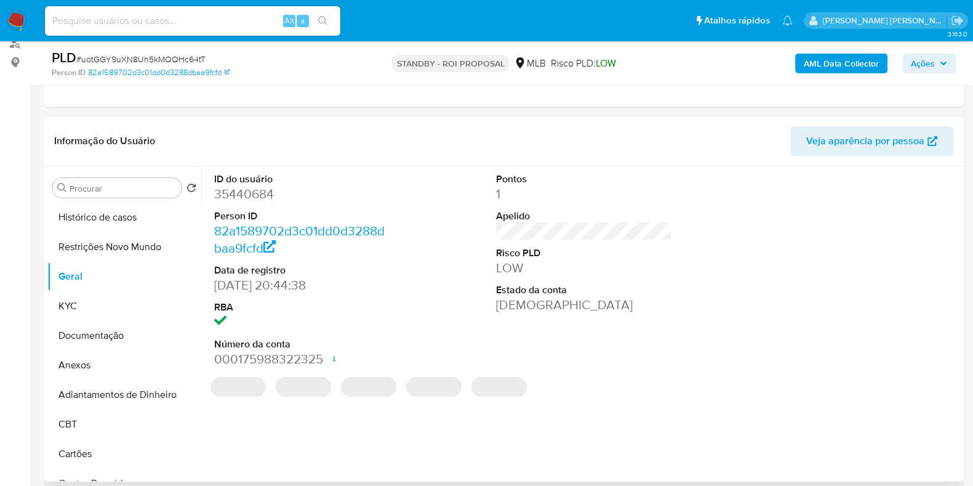
click at [262, 198] on dd "35440684" at bounding box center [302, 193] width 176 height 17
copy dd "35440684"
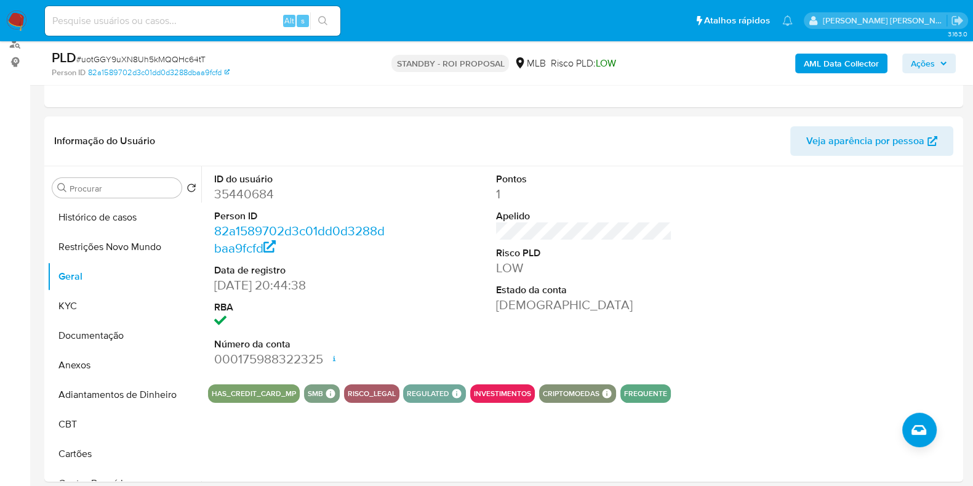
click at [218, 17] on input at bounding box center [192, 21] width 295 height 16
paste input "174897918"
type input "174897918"
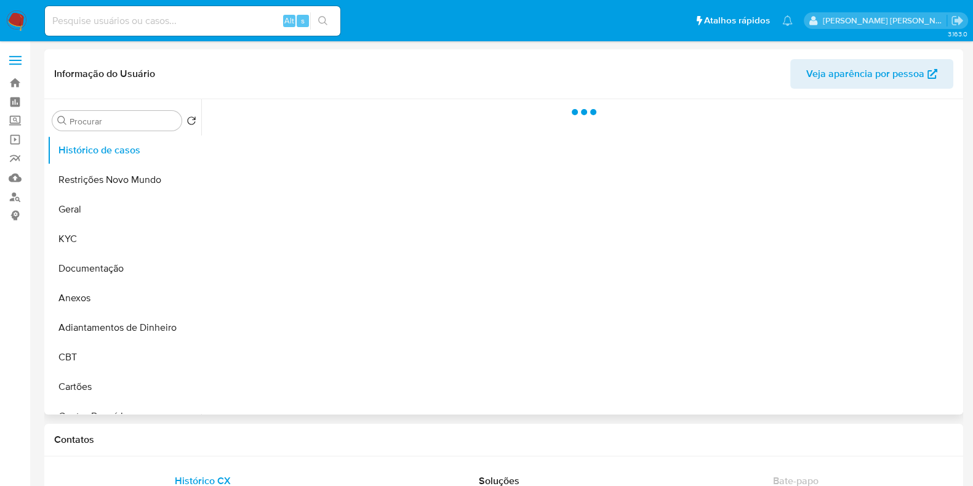
select select "10"
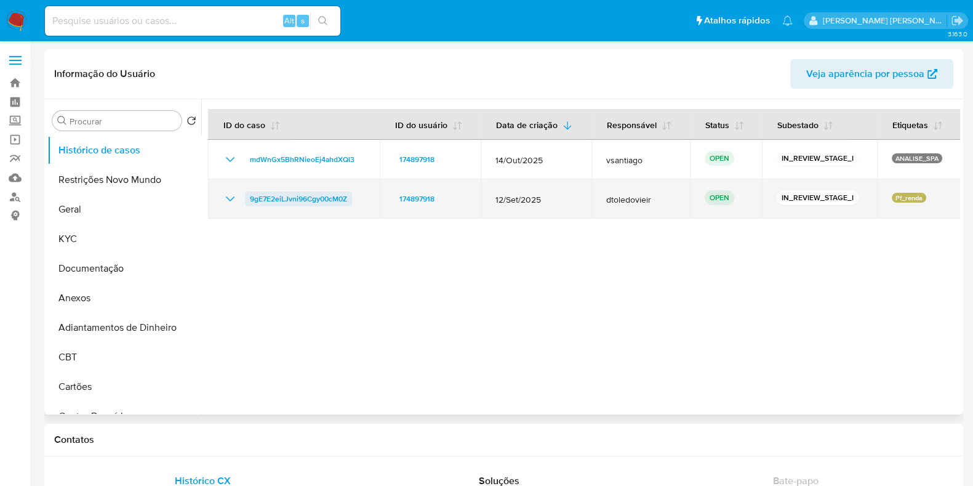
click at [320, 201] on span "9gE7E2eiLJvni96Cgy00cM0Z" at bounding box center [298, 198] width 97 height 15
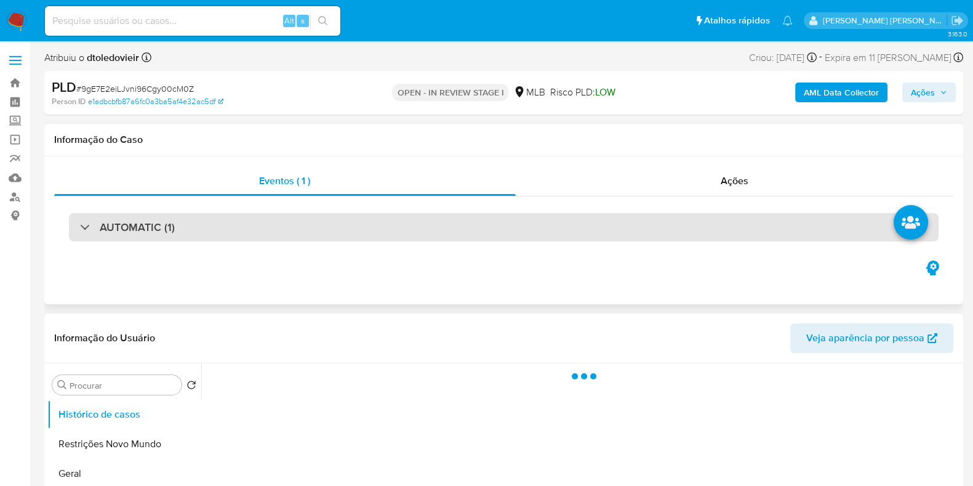
select select "10"
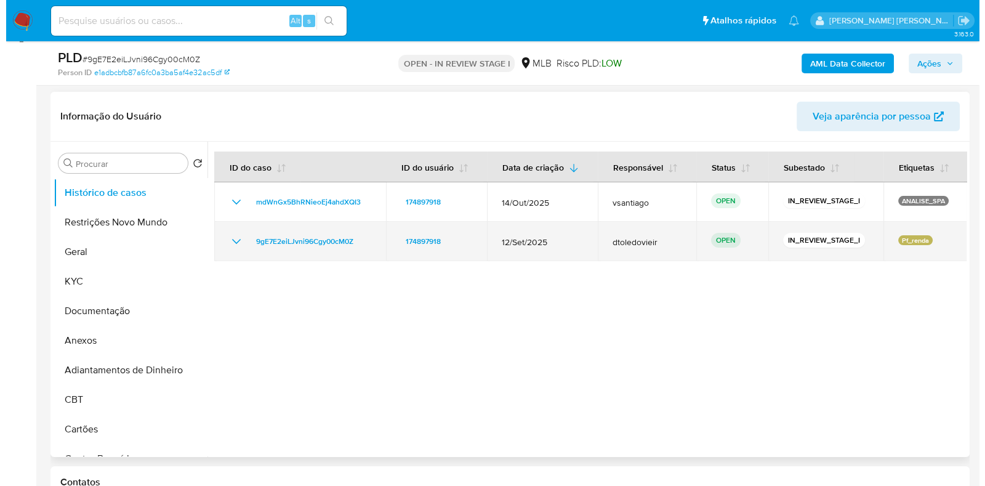
scroll to position [231, 0]
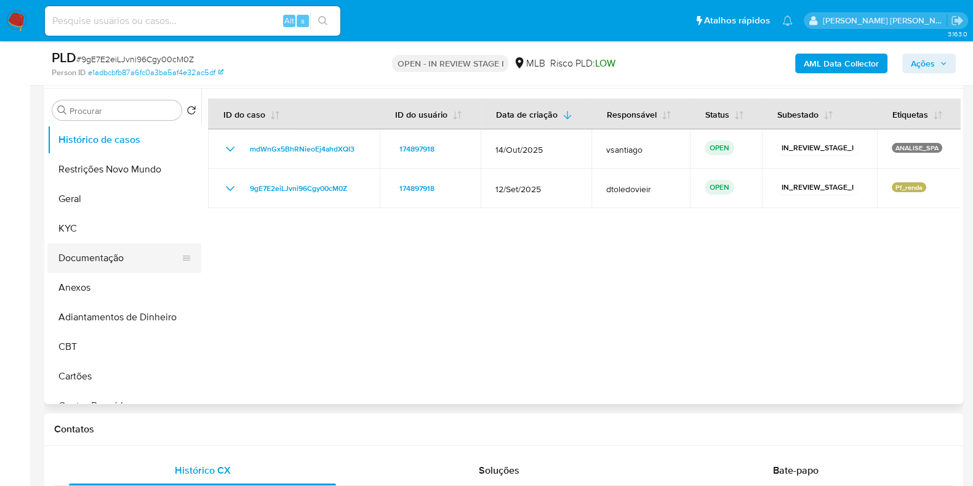
click at [97, 250] on button "Documentação" at bounding box center [119, 258] width 144 height 30
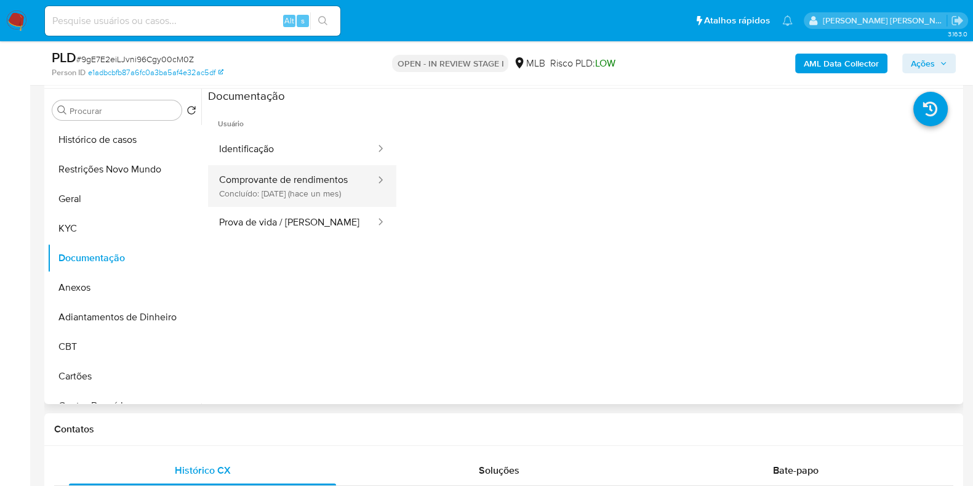
click at [313, 196] on button "Comprovante de rendimentos Concluído: 17/09/2025 (hace un mes)" at bounding box center [292, 186] width 169 height 42
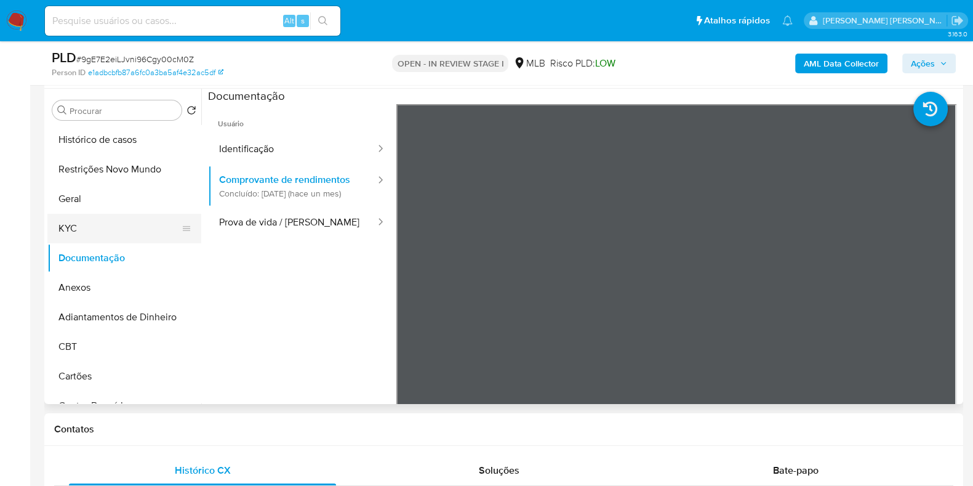
click at [138, 223] on button "KYC" at bounding box center [119, 229] width 144 height 30
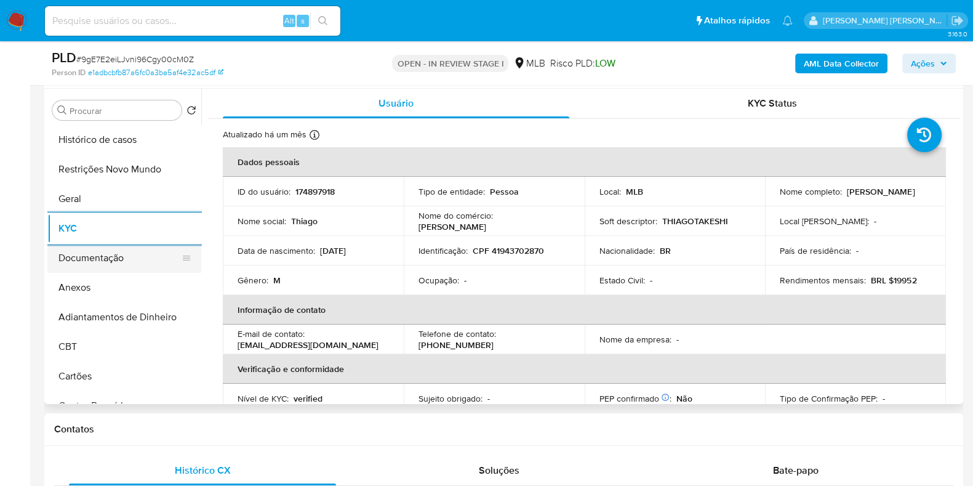
click at [95, 256] on button "Documentação" at bounding box center [119, 258] width 144 height 30
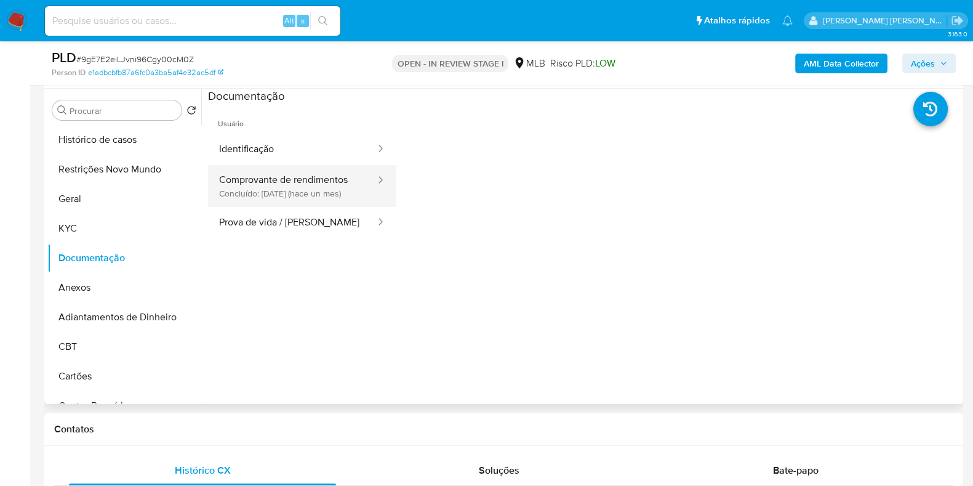
click at [307, 185] on button "Comprovante de rendimentos Concluído: 17/09/2025 (hace un mes)" at bounding box center [292, 186] width 169 height 42
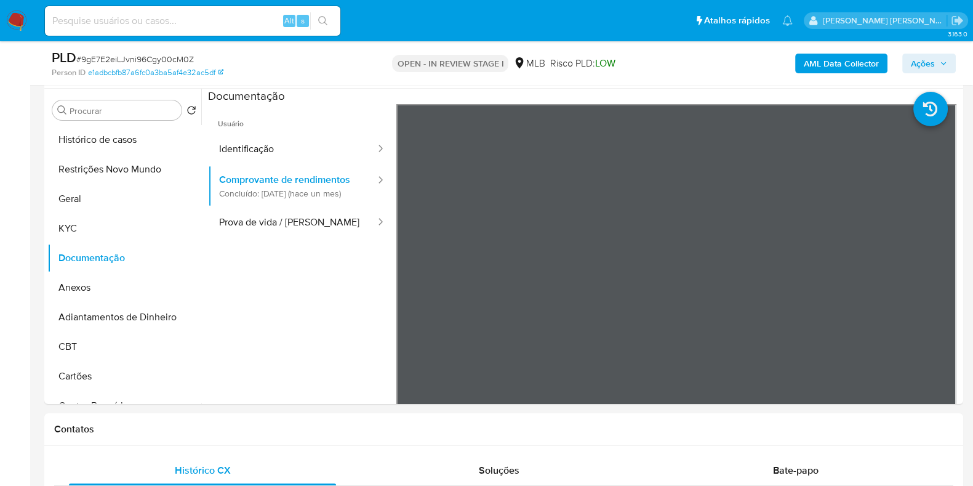
click at [849, 60] on b "AML Data Collector" at bounding box center [841, 64] width 75 height 20
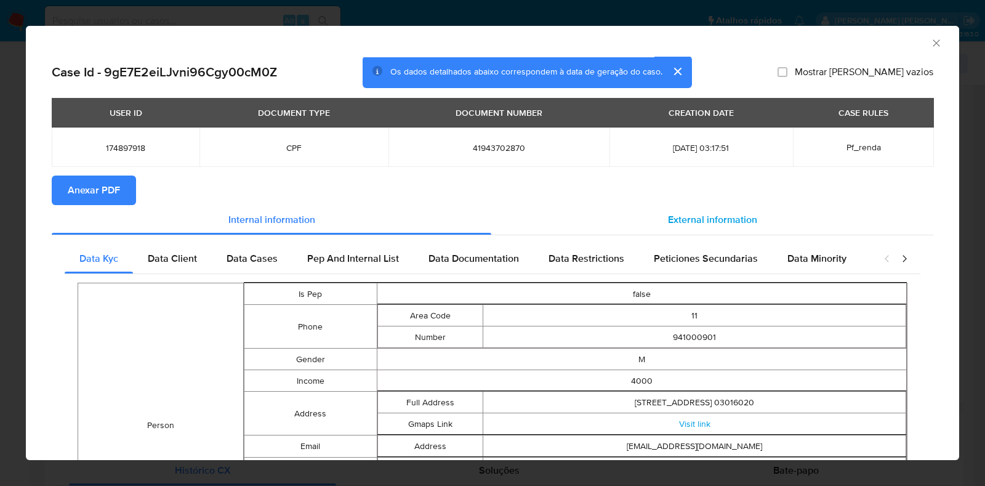
click at [684, 212] on span "External information" at bounding box center [712, 219] width 89 height 14
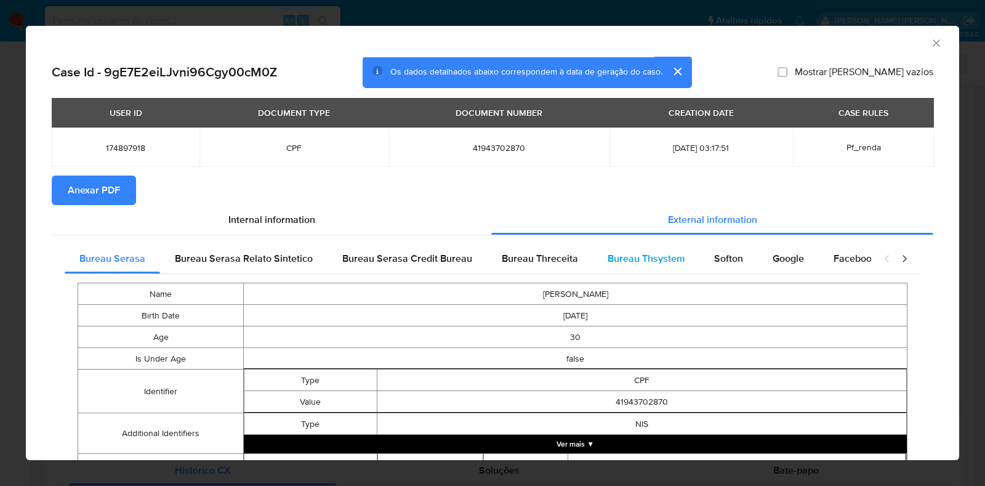
click at [682, 247] on div "Bureau Thsystem" at bounding box center [646, 259] width 106 height 30
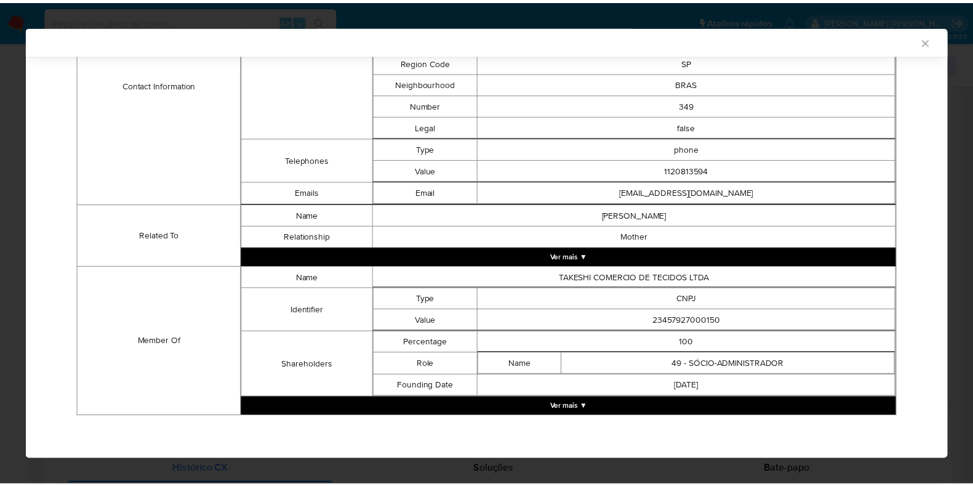
scroll to position [471, 0]
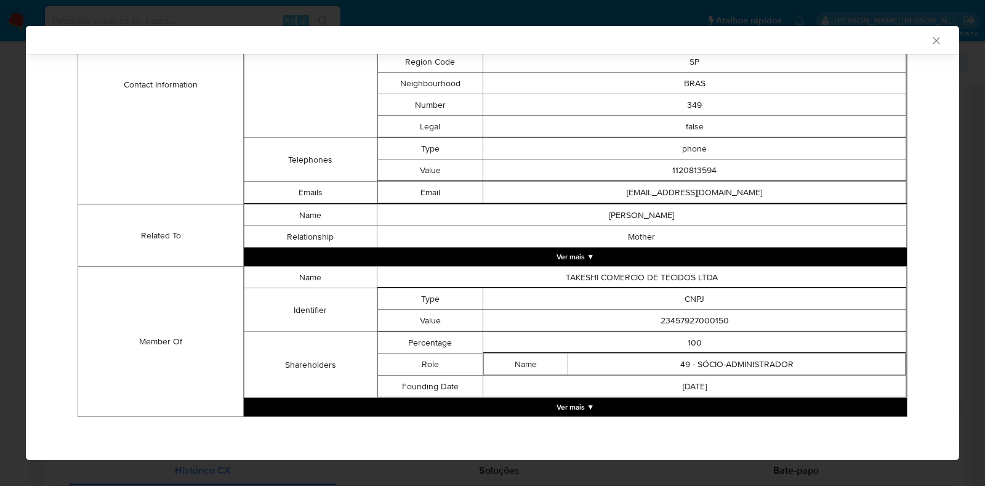
click at [682, 327] on td "23457927000150" at bounding box center [694, 321] width 423 height 22
copy td "23457927000150"
click at [930, 44] on icon "Fechar a janela" at bounding box center [936, 40] width 12 height 12
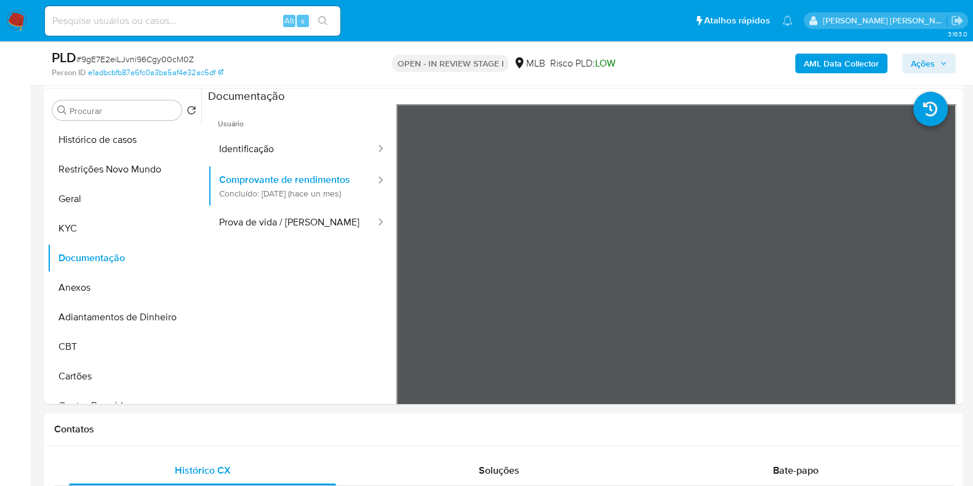
click at [932, 61] on span "Ações" at bounding box center [923, 64] width 24 height 20
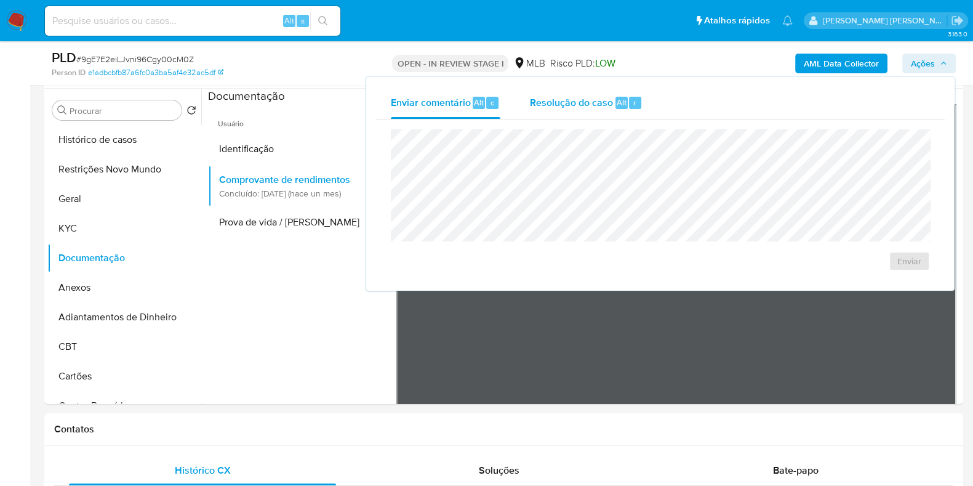
click at [587, 100] on span "Resolução do caso" at bounding box center [571, 102] width 83 height 14
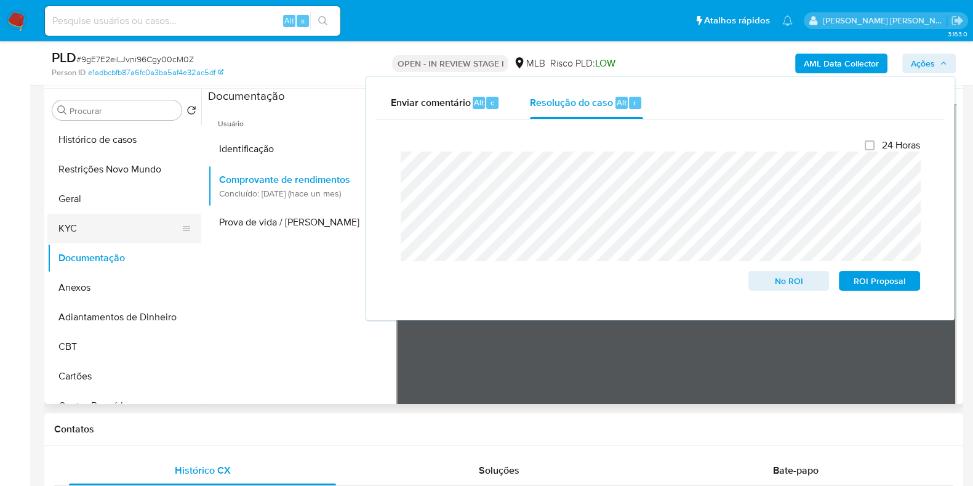
click at [100, 231] on button "KYC" at bounding box center [119, 229] width 144 height 30
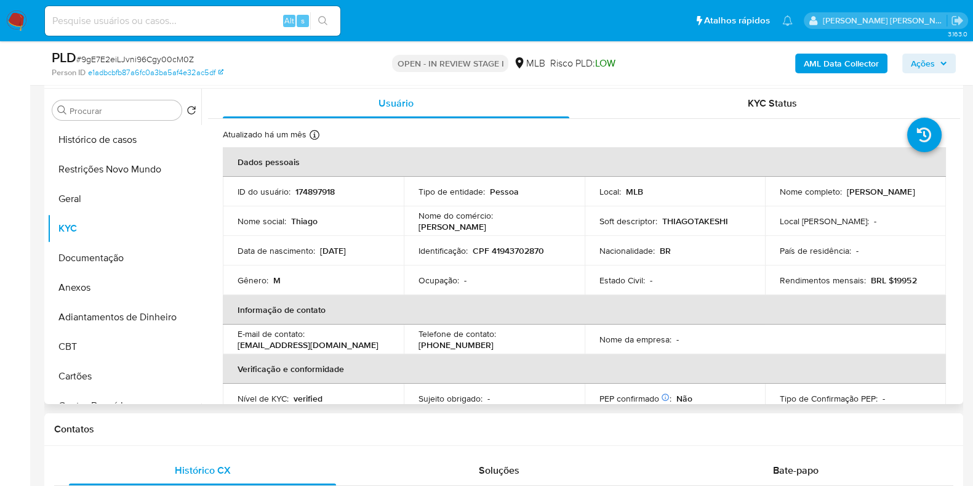
drag, startPoint x: 878, startPoint y: 197, endPoint x: 772, endPoint y: 202, distance: 106.0
click at [772, 202] on td "Nome completo : Thiago Takeshi Hoshijima" at bounding box center [855, 192] width 181 height 30
copy p "[PERSON_NAME]"
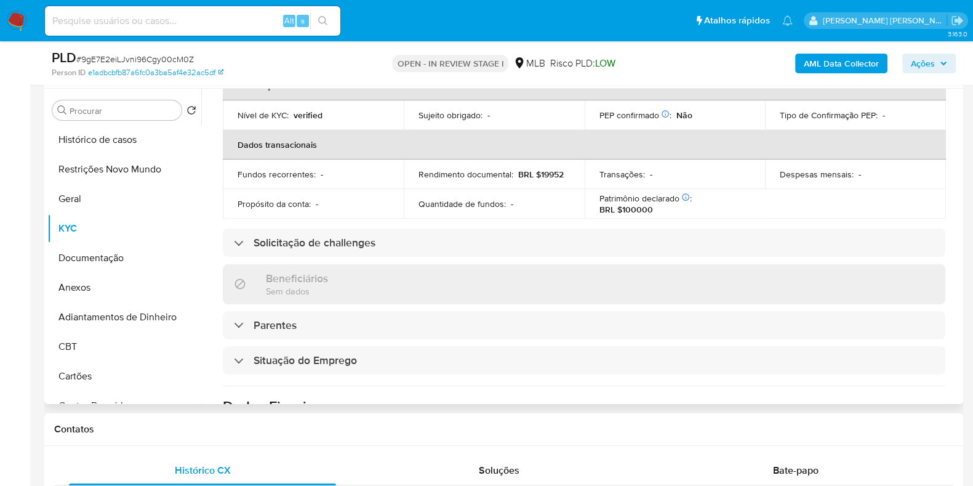
scroll to position [73, 0]
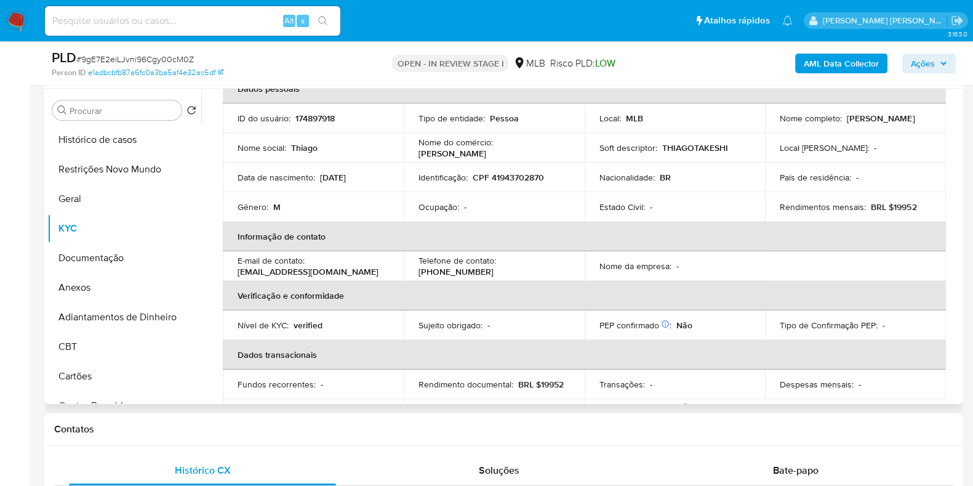
drag, startPoint x: 505, startPoint y: 182, endPoint x: 512, endPoint y: 177, distance: 9.2
click at [506, 180] on p "CPF 41943702870" at bounding box center [508, 177] width 71 height 11
click at [512, 177] on p "CPF 41943702870" at bounding box center [508, 177] width 71 height 11
copy p "41943702870"
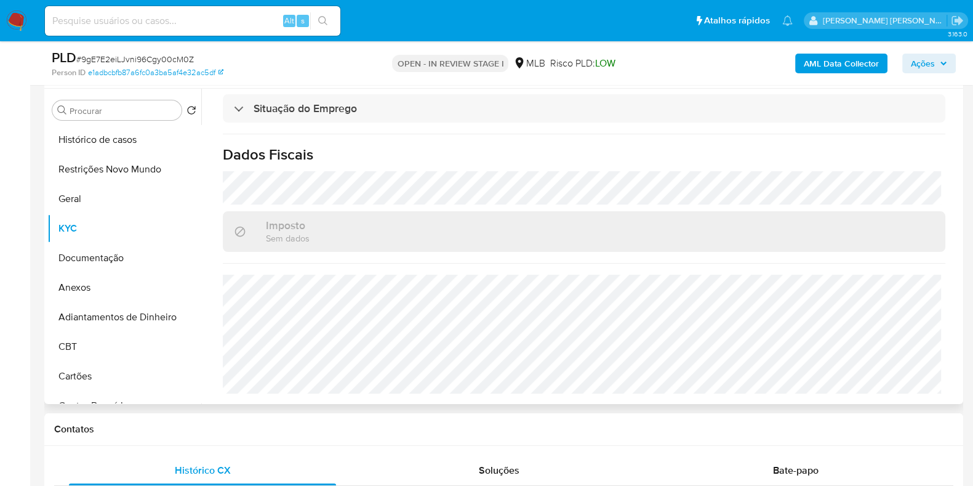
scroll to position [0, 0]
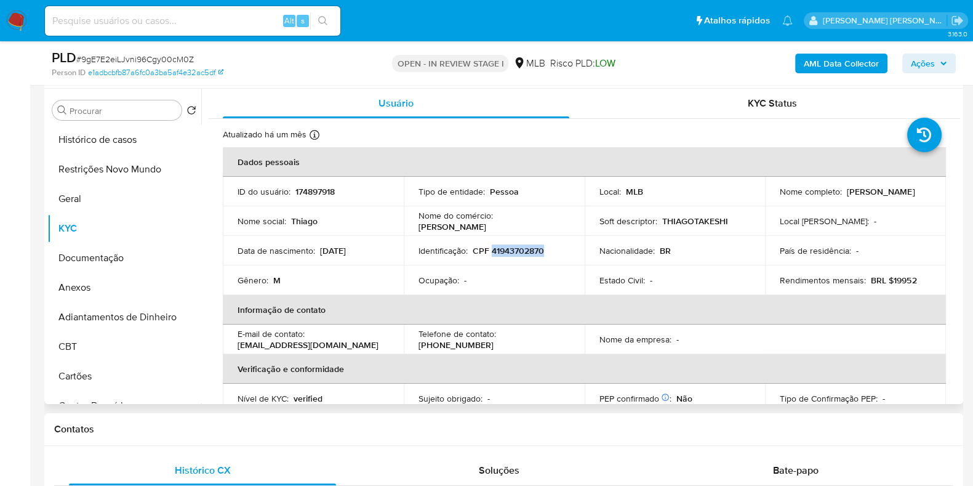
copy p "41943702870"
click at [118, 171] on button "Restrições Novo Mundo" at bounding box center [119, 169] width 144 height 30
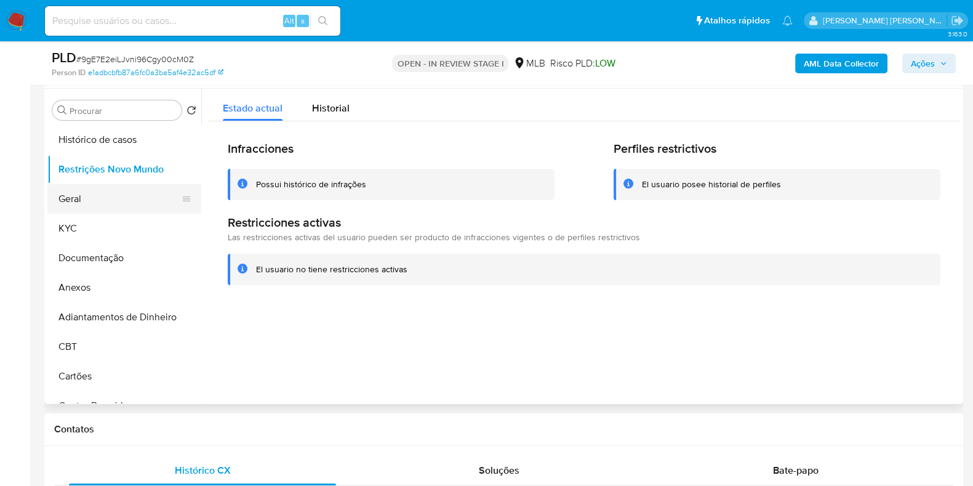
click at [85, 204] on button "Geral" at bounding box center [119, 199] width 144 height 30
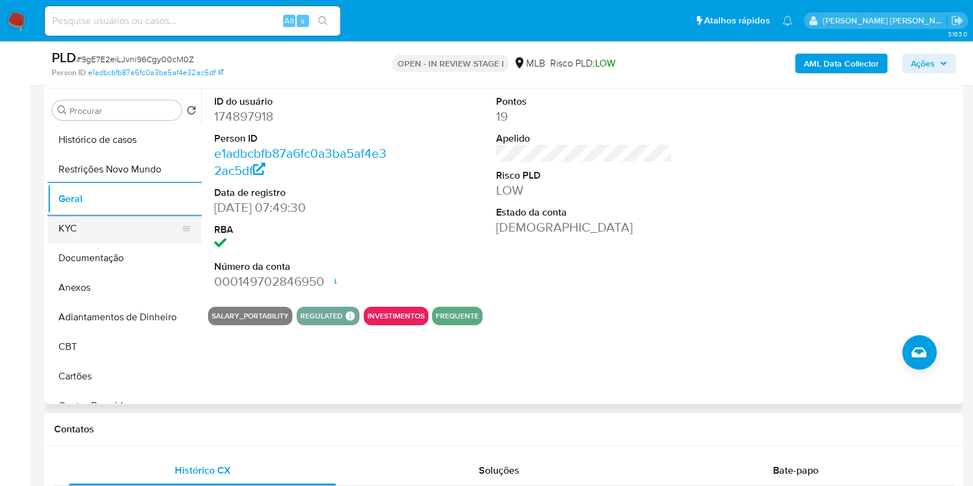
click at [83, 225] on button "KYC" at bounding box center [119, 229] width 144 height 30
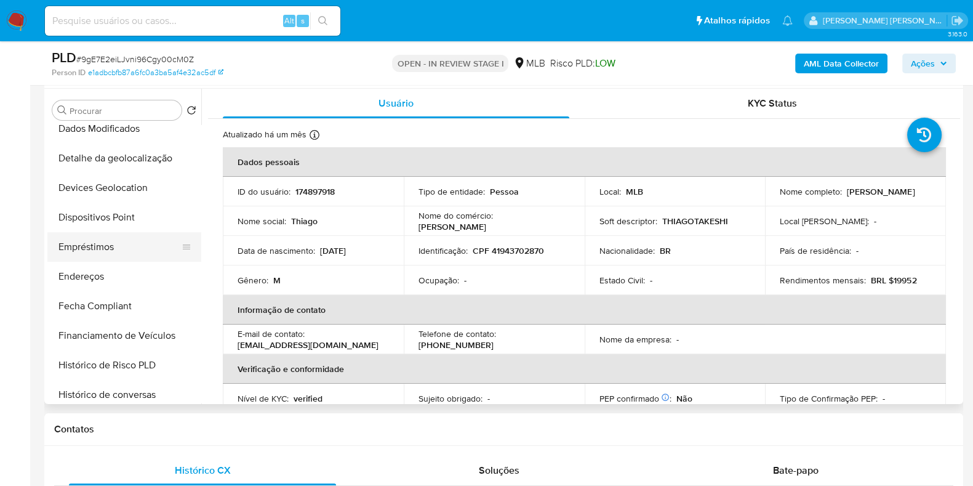
scroll to position [307, 0]
click at [111, 276] on button "Endereços" at bounding box center [119, 276] width 144 height 30
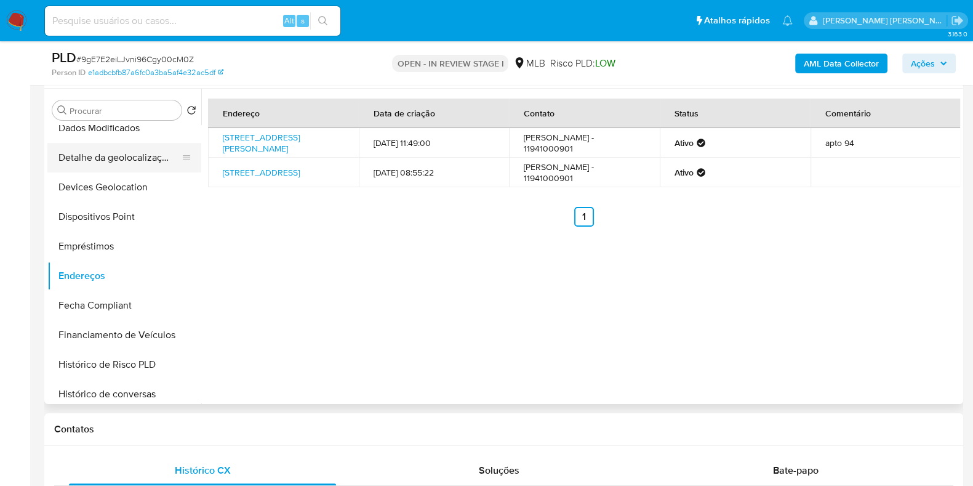
click at [143, 157] on button "Detalhe da geolocalização" at bounding box center [119, 158] width 144 height 30
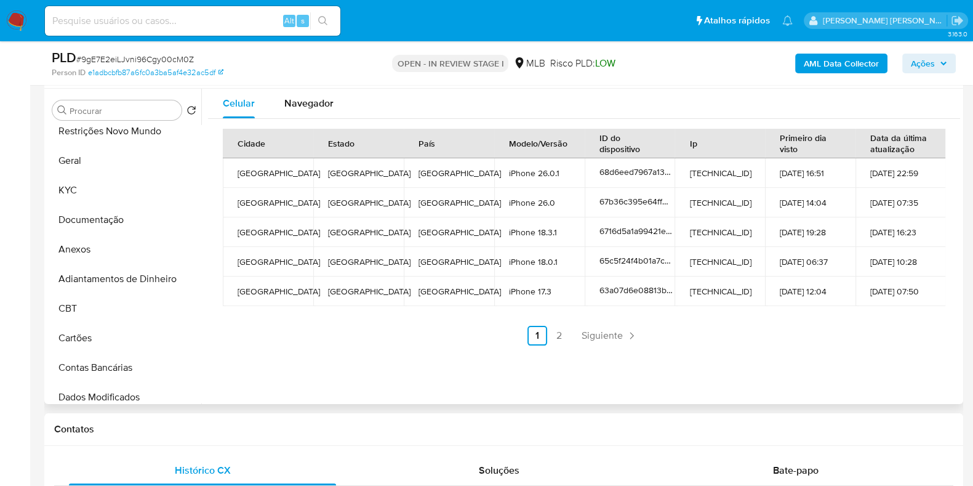
scroll to position [0, 0]
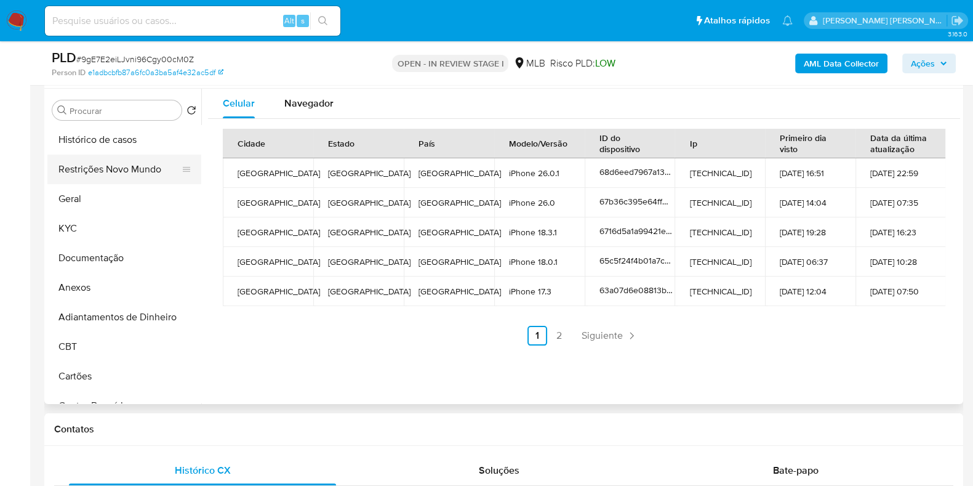
click at [116, 175] on button "Restrições Novo Mundo" at bounding box center [119, 169] width 144 height 30
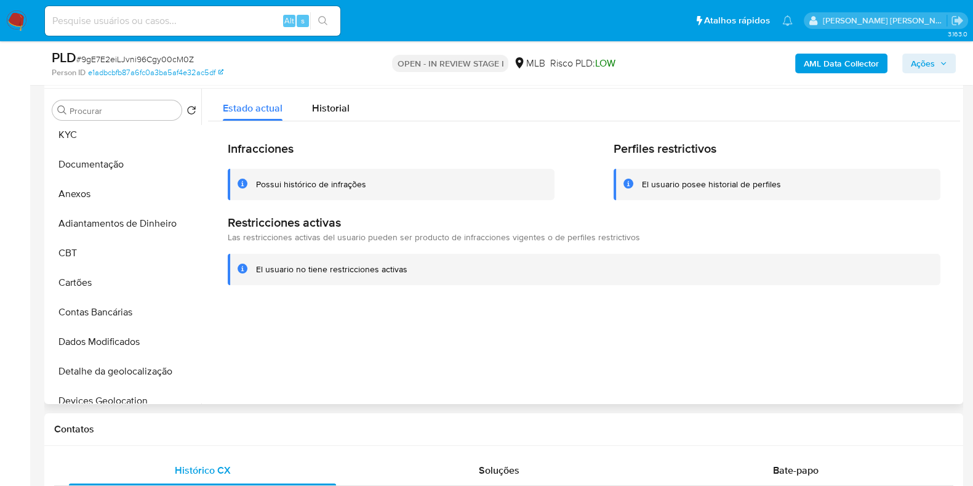
scroll to position [307, 0]
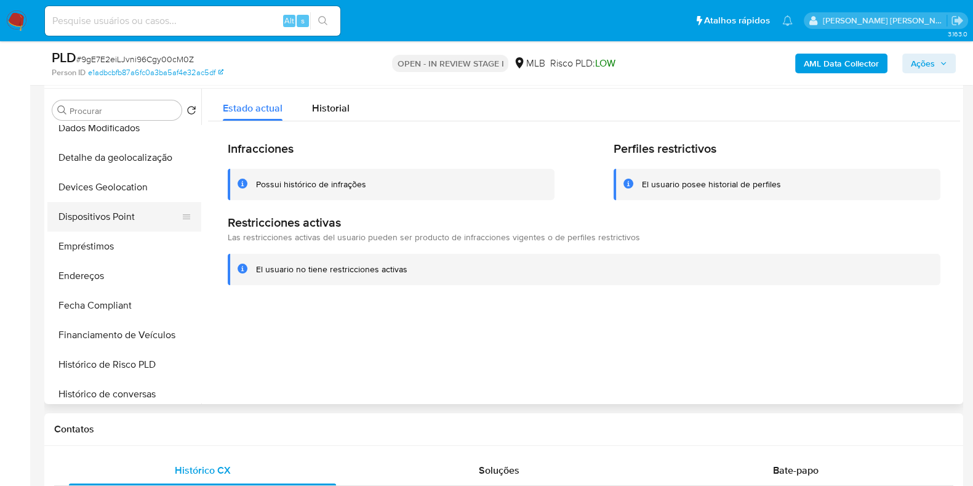
click at [126, 223] on button "Dispositivos Point" at bounding box center [119, 217] width 144 height 30
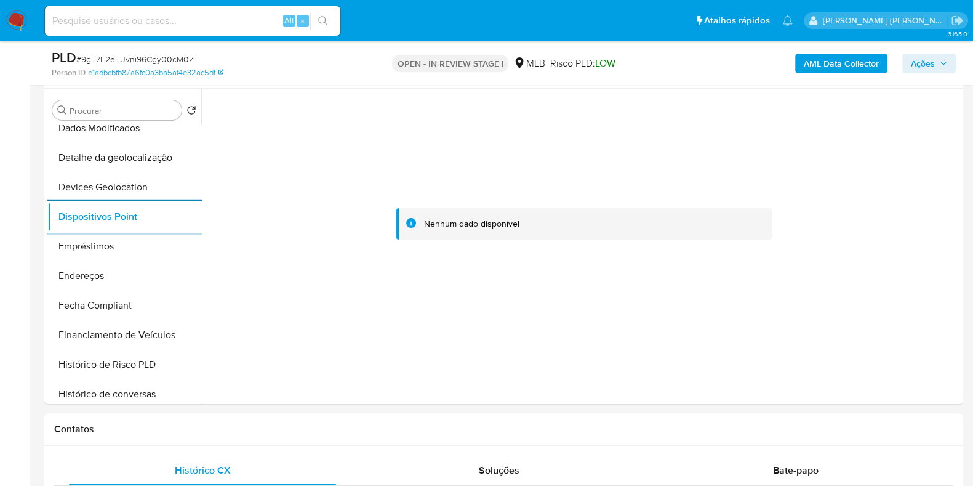
click at [822, 61] on b "AML Data Collector" at bounding box center [841, 64] width 75 height 20
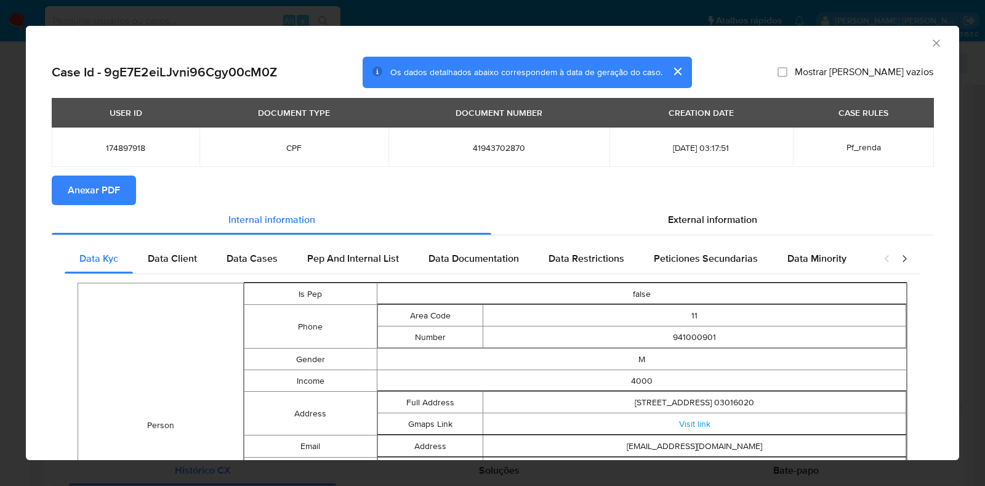
click at [535, 178] on section "Anexar PDF" at bounding box center [492, 190] width 881 height 30
click at [123, 196] on button "Anexar PDF" at bounding box center [94, 190] width 84 height 30
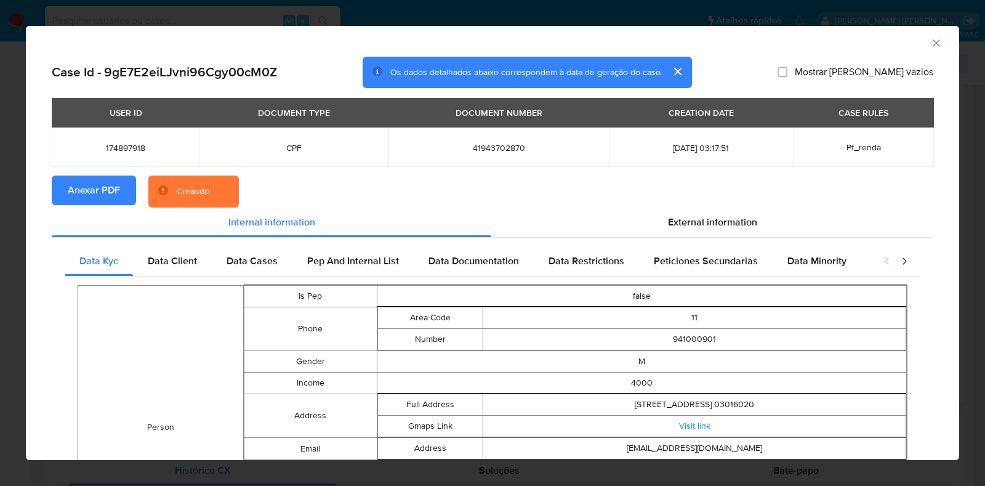
click at [0, 204] on div "AML Data Collector Case Id - 9gE7E2eiLJvni96Cgy00cM0Z Os dados detalhados abaix…" at bounding box center [492, 243] width 985 height 486
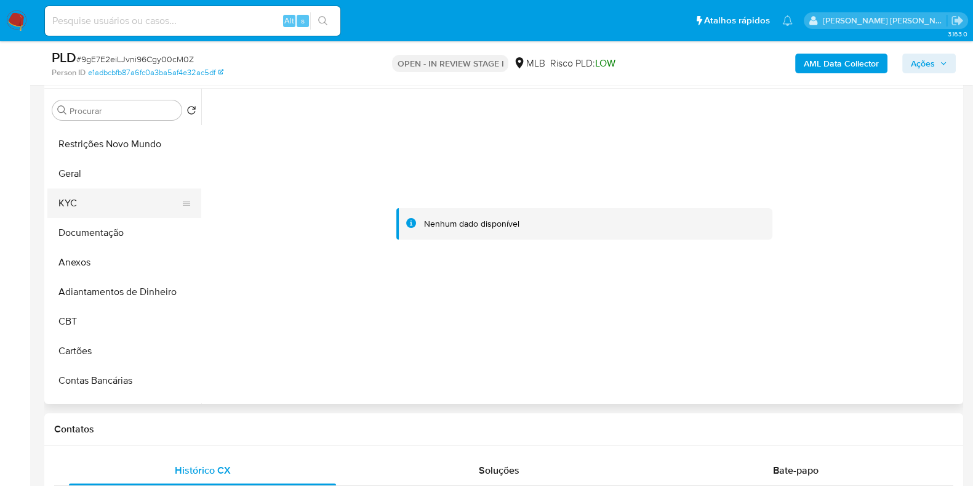
scroll to position [0, 0]
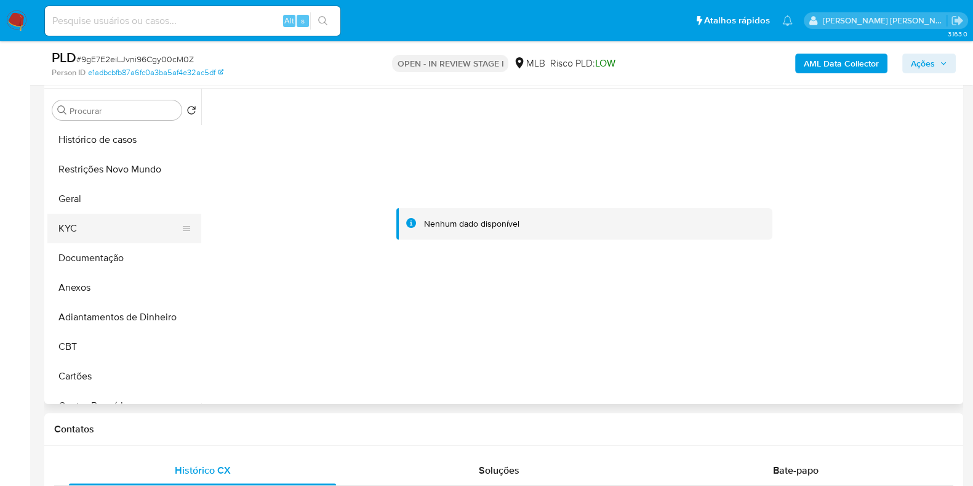
click at [111, 238] on button "KYC" at bounding box center [119, 229] width 144 height 30
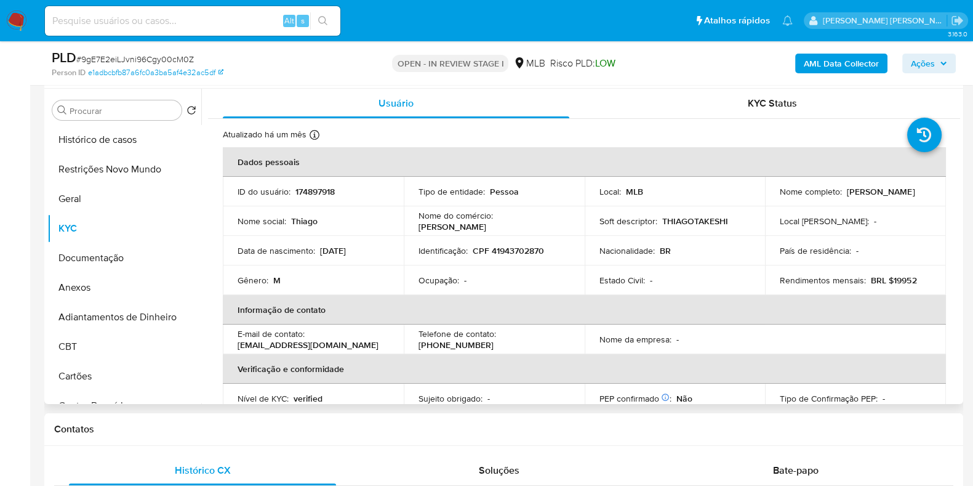
drag, startPoint x: 879, startPoint y: 193, endPoint x: 759, endPoint y: 197, distance: 119.5
click at [759, 197] on tr "ID do usuário : 174897918 Tipo de entidade : Pessoa Local : MLB Nome completo :…" at bounding box center [584, 192] width 723 height 30
copy tr "Nome completo : Thiago Takeshi Hoshijima"
click at [905, 212] on td "Local de nascimento : -" at bounding box center [855, 221] width 181 height 30
drag, startPoint x: 877, startPoint y: 192, endPoint x: 780, endPoint y: 199, distance: 96.9
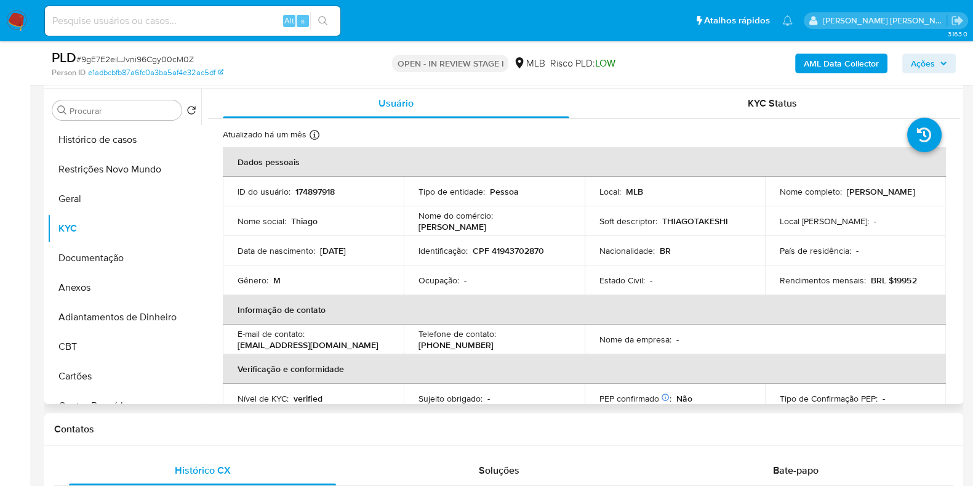
click at [773, 199] on td "Nome completo : Thiago Takeshi Hoshijima" at bounding box center [855, 192] width 181 height 30
drag, startPoint x: 889, startPoint y: 197, endPoint x: 766, endPoint y: 197, distance: 123.1
click at [766, 197] on td "Nome completo : Thiago Takeshi Hoshijima" at bounding box center [855, 192] width 181 height 30
copy p "Thiago Takeshi Hoshijima"
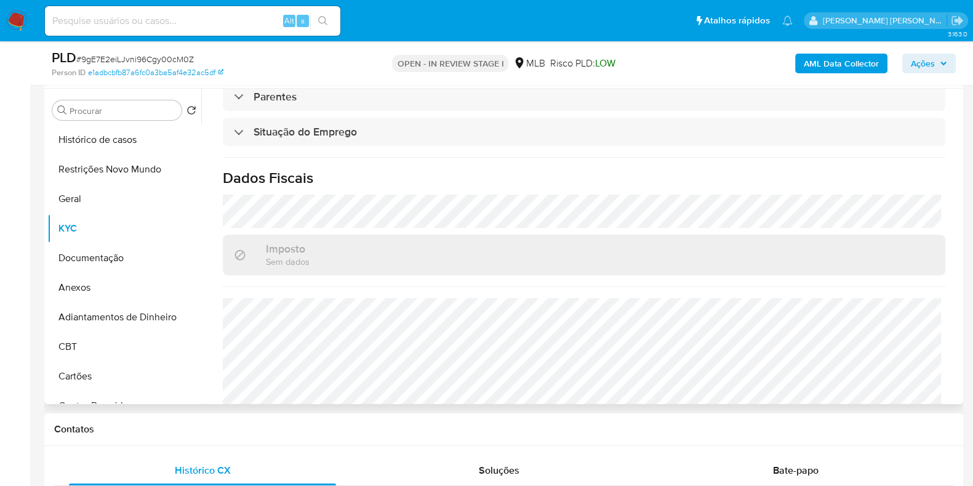
scroll to position [535, 0]
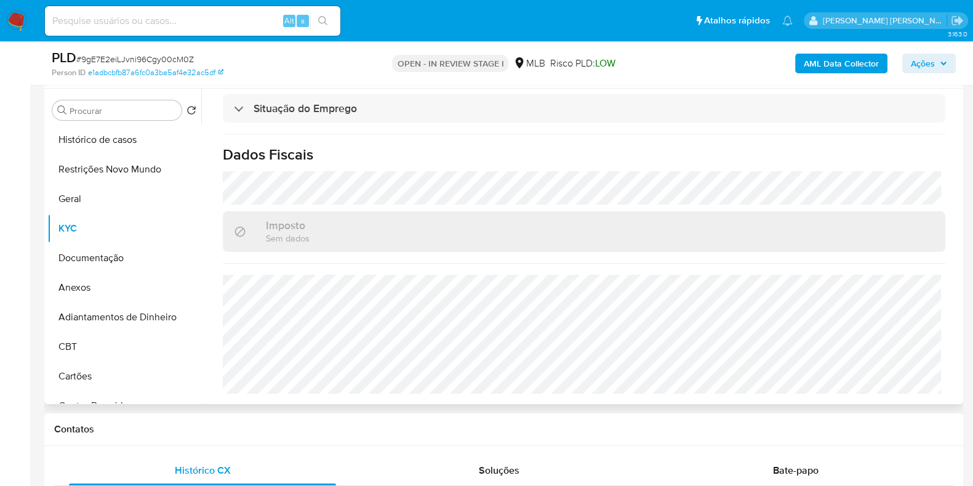
drag, startPoint x: 110, startPoint y: 287, endPoint x: 252, endPoint y: 290, distance: 142.8
click at [110, 287] on button "Anexos" at bounding box center [124, 288] width 154 height 30
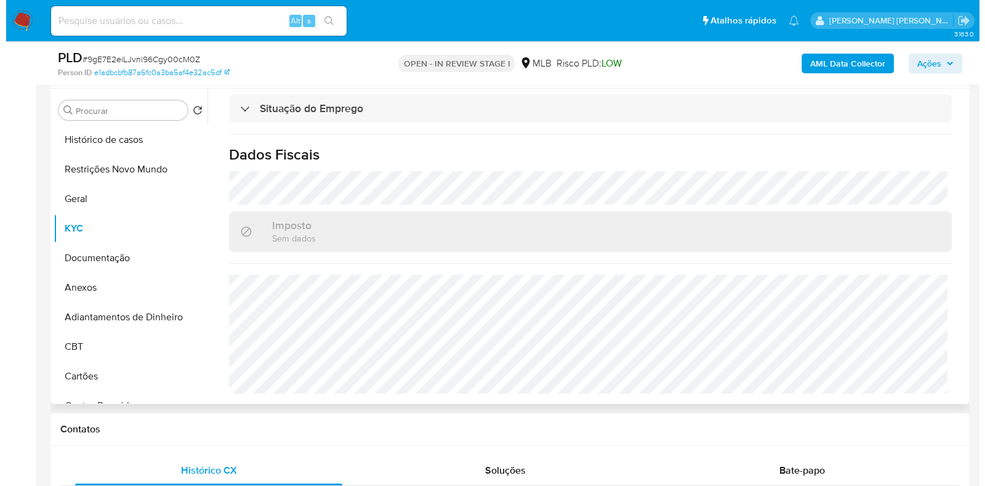
scroll to position [0, 0]
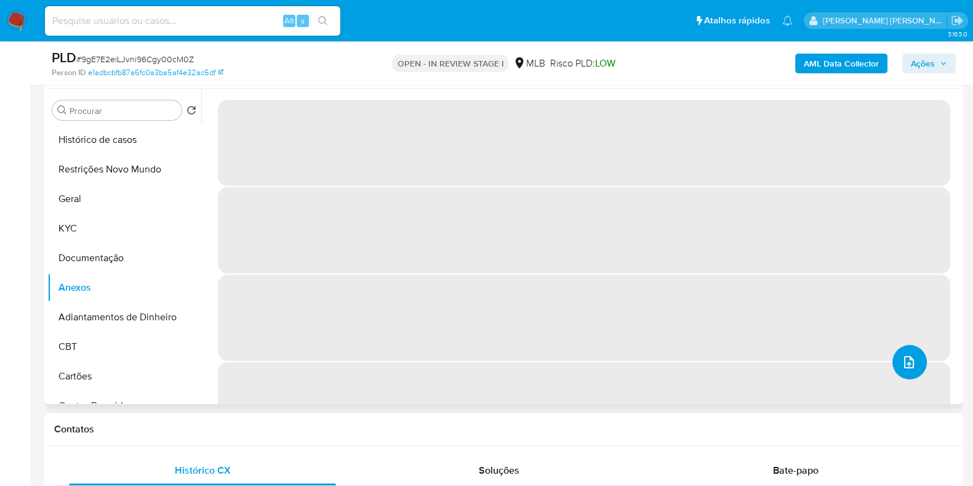
click at [905, 362] on icon "upload-file" at bounding box center [909, 361] width 15 height 15
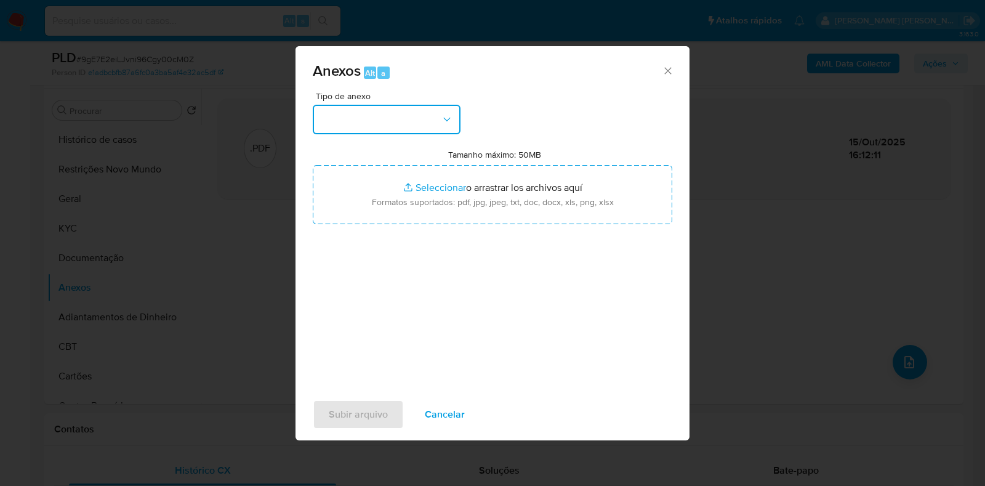
click at [403, 122] on button "button" at bounding box center [387, 120] width 148 height 30
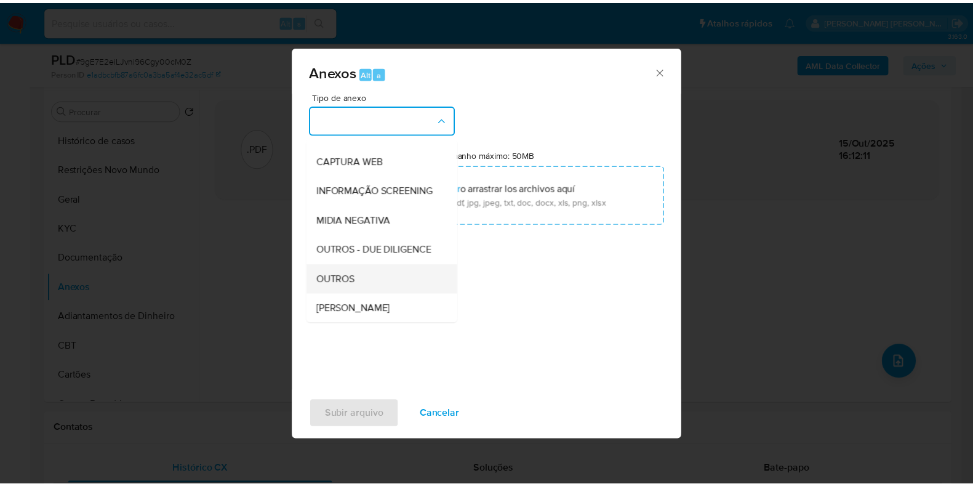
scroll to position [190, 0]
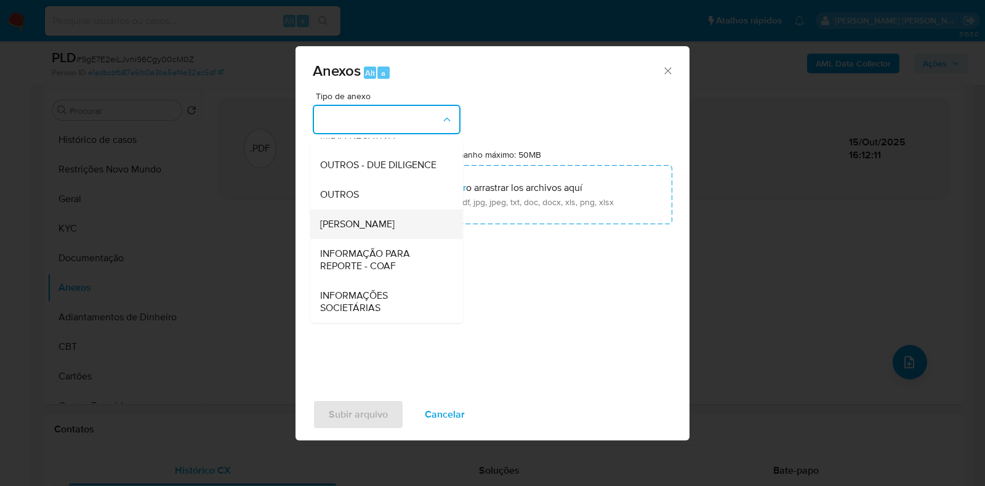
click at [406, 214] on div "DOSSIÊ ANÁLISE" at bounding box center [383, 224] width 126 height 30
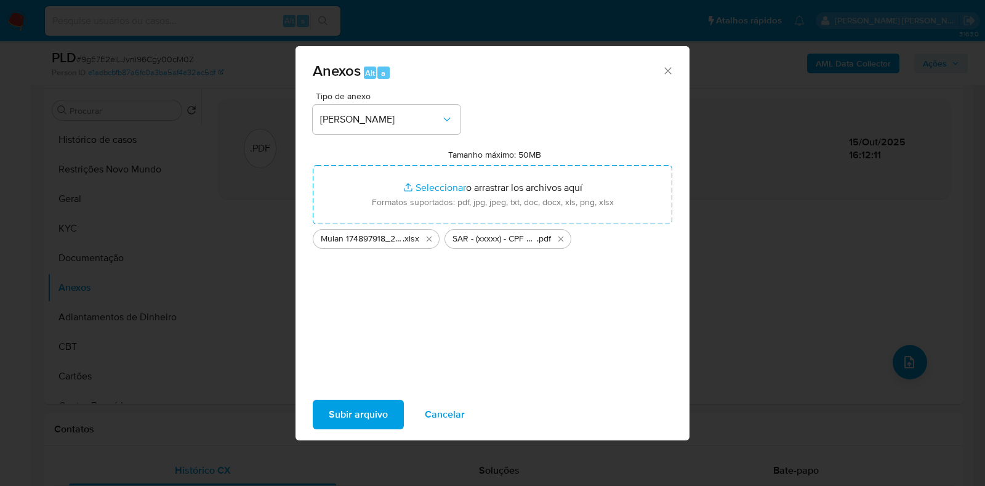
click at [344, 420] on span "Subir arquivo" at bounding box center [358, 414] width 59 height 27
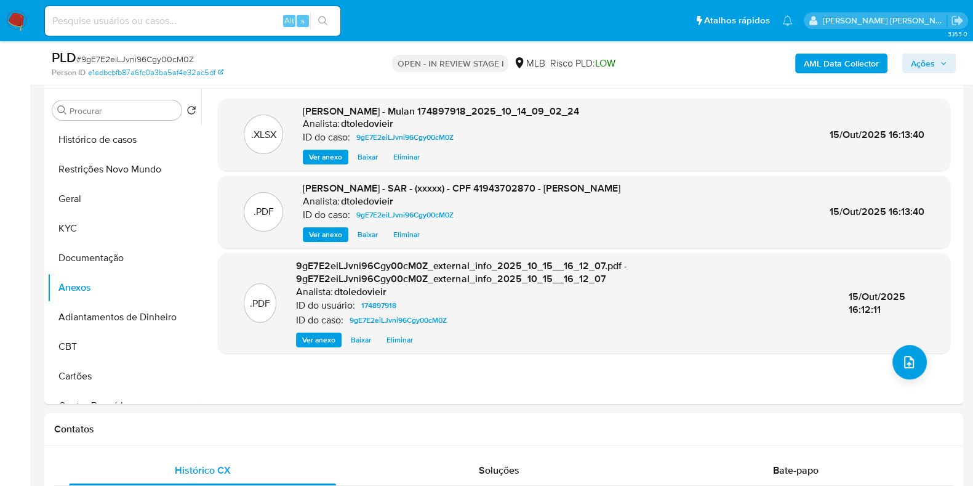
click at [910, 60] on button "Ações" at bounding box center [929, 64] width 54 height 20
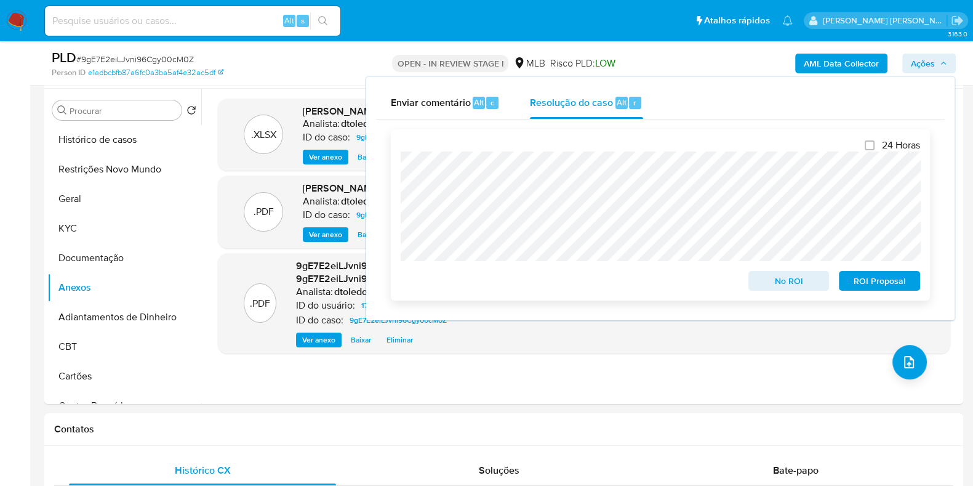
click at [884, 289] on span "ROI Proposal" at bounding box center [879, 280] width 64 height 17
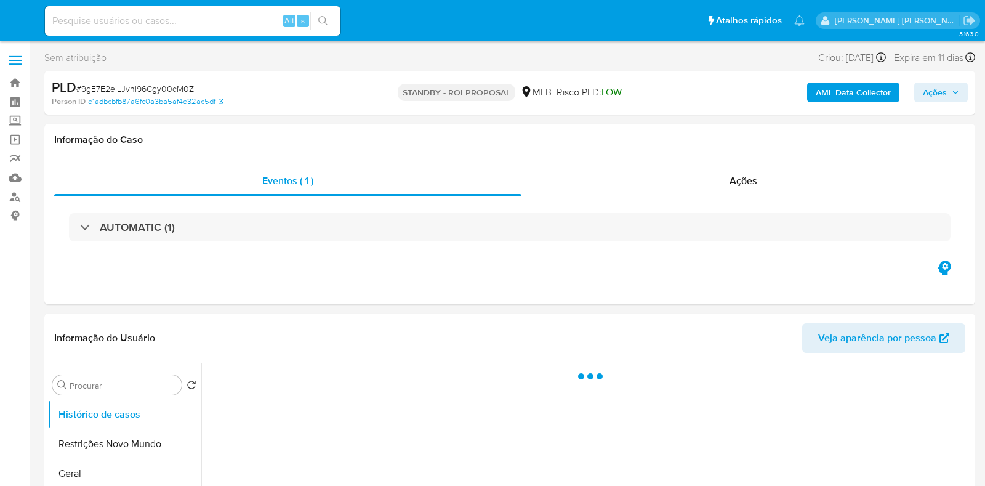
select select "10"
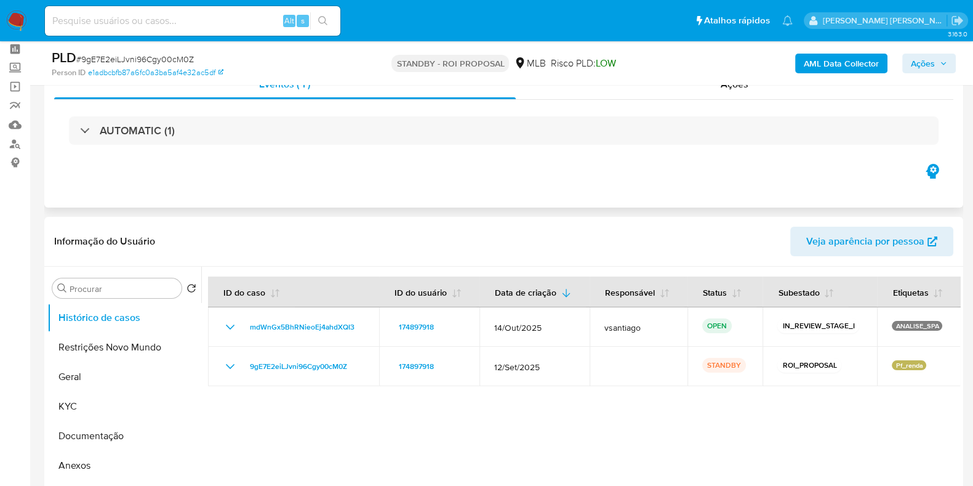
scroll to position [76, 0]
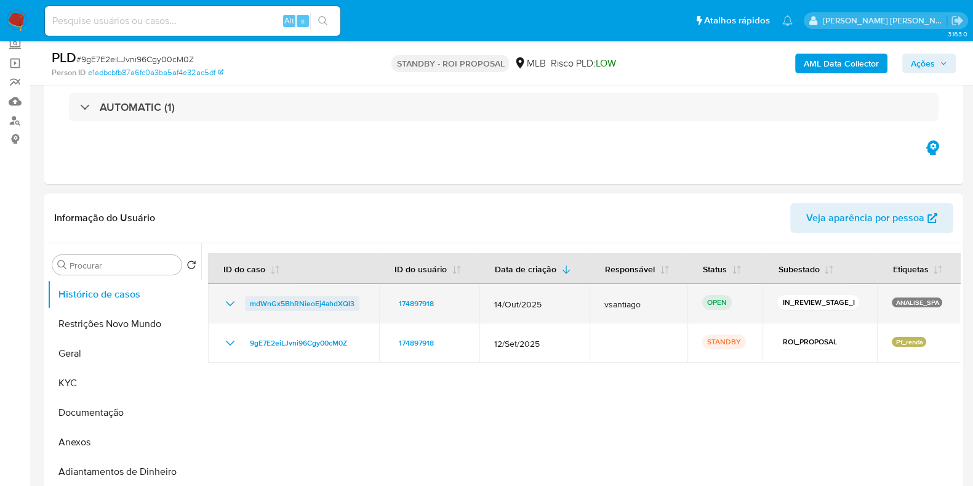
drag, startPoint x: 366, startPoint y: 303, endPoint x: 248, endPoint y: 305, distance: 118.2
click at [248, 305] on td "mdWnGx5BhRNieoEj4ahdXQI3" at bounding box center [293, 303] width 171 height 39
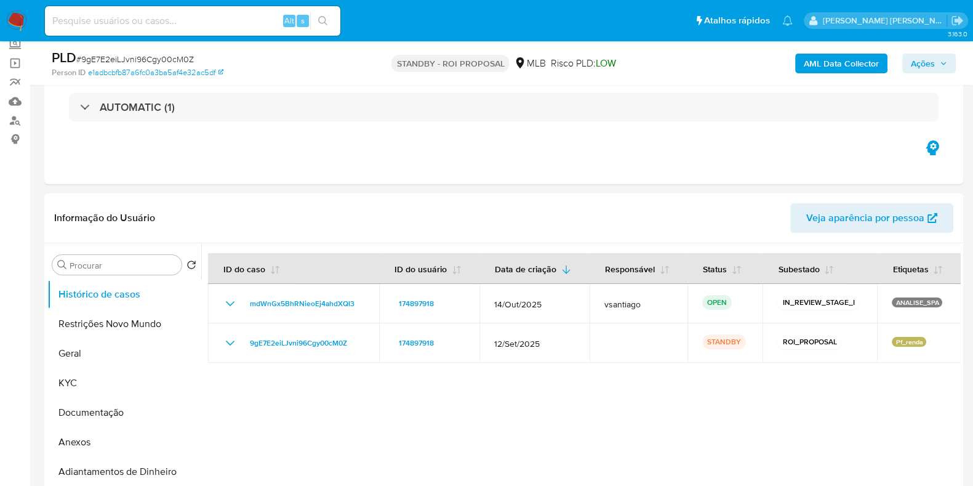
click at [19, 26] on img at bounding box center [16, 20] width 21 height 21
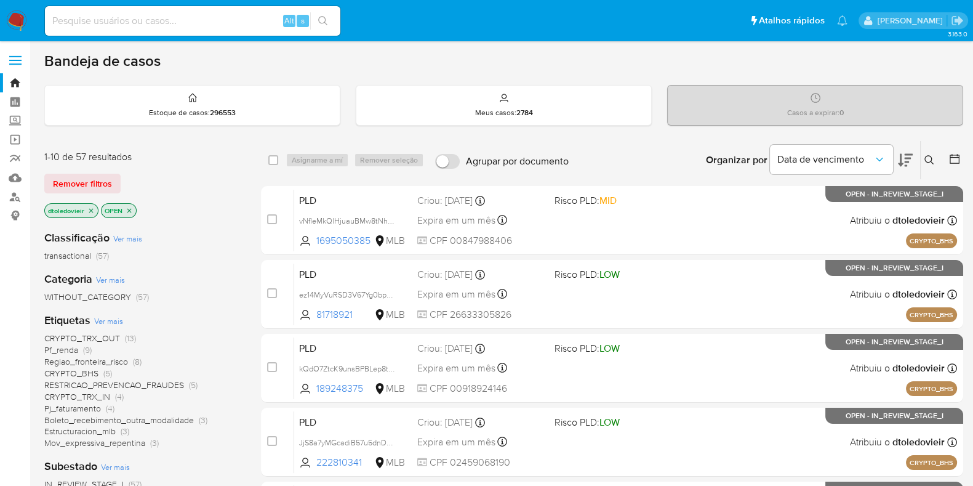
click at [932, 159] on icon at bounding box center [929, 160] width 10 height 10
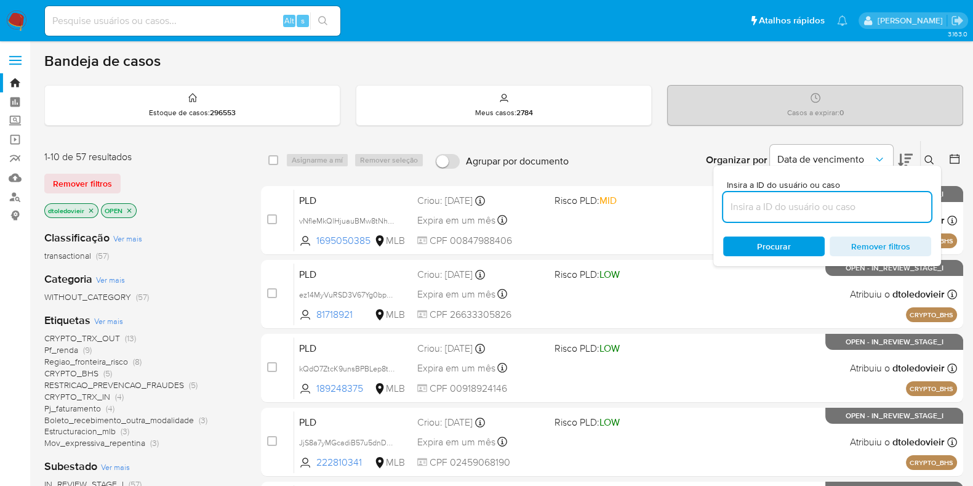
click at [791, 213] on input at bounding box center [827, 207] width 208 height 16
type input "mdWnGx5BhRNieoEj4ahdXQI3"
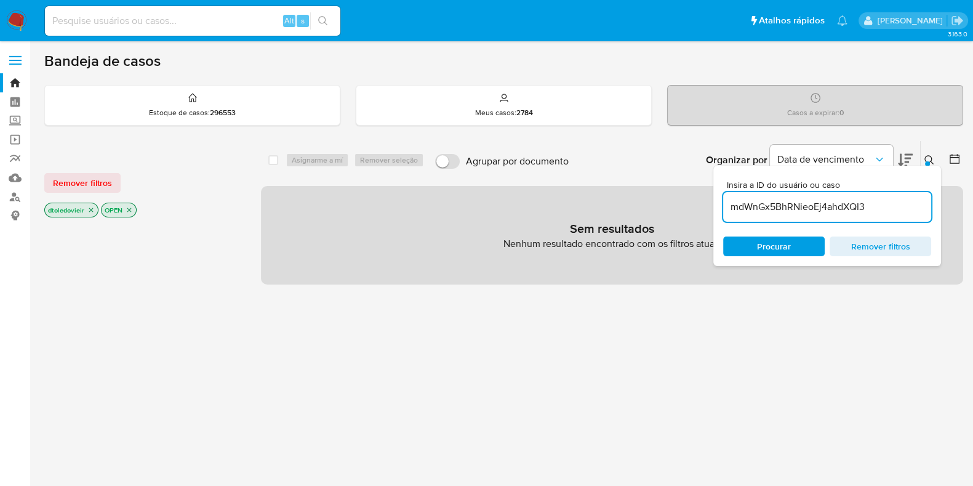
click at [89, 210] on icon "close-filter" at bounding box center [91, 210] width 4 height 4
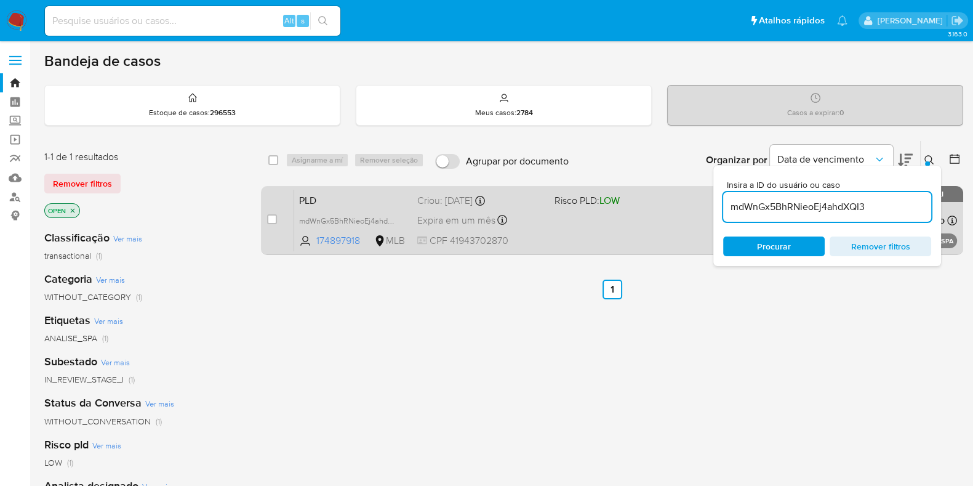
click at [617, 236] on div "PLD mdWnGx5BhRNieoEj4ahdXQI3 174897918 MLB Risco PLD: LOW Criou: [DATE] Criou: …" at bounding box center [625, 220] width 663 height 62
click at [274, 217] on input "checkbox" at bounding box center [272, 219] width 10 height 10
checkbox input "true"
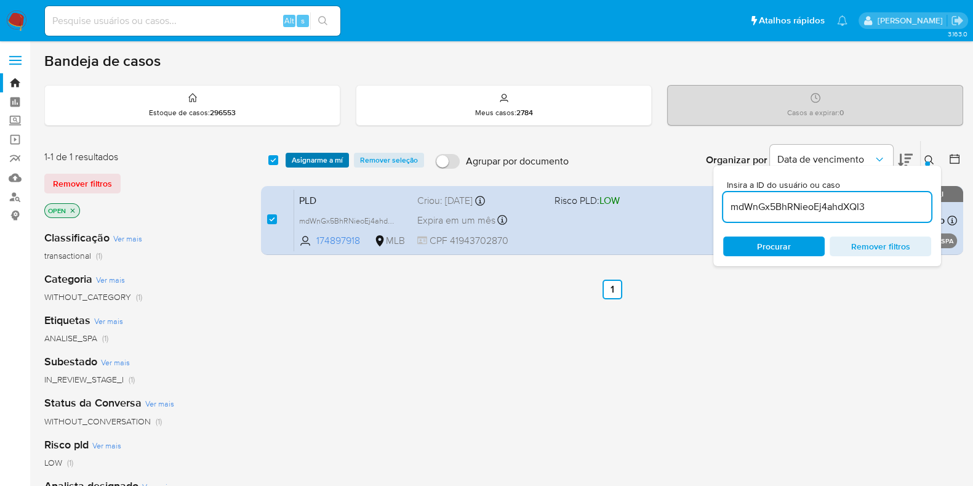
click at [338, 161] on span "Asignarme a mí" at bounding box center [317, 160] width 51 height 12
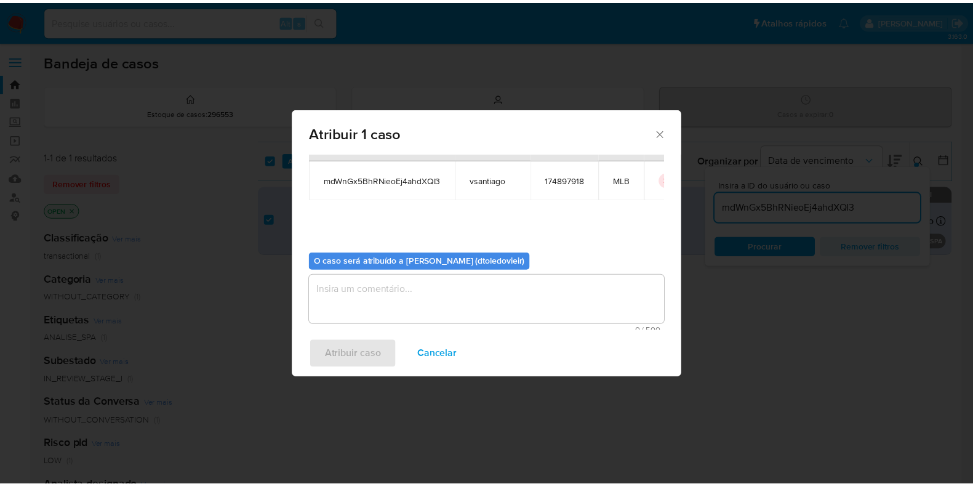
scroll to position [63, 0]
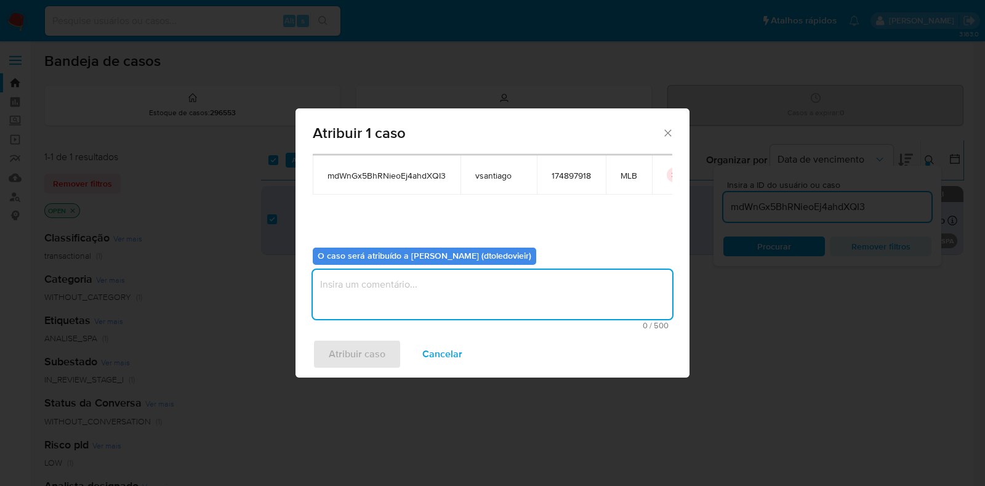
click at [421, 281] on textarea "assign-modal" at bounding box center [492, 294] width 359 height 49
type textarea "x"
click at [358, 343] on span "Atribuir caso" at bounding box center [357, 353] width 57 height 27
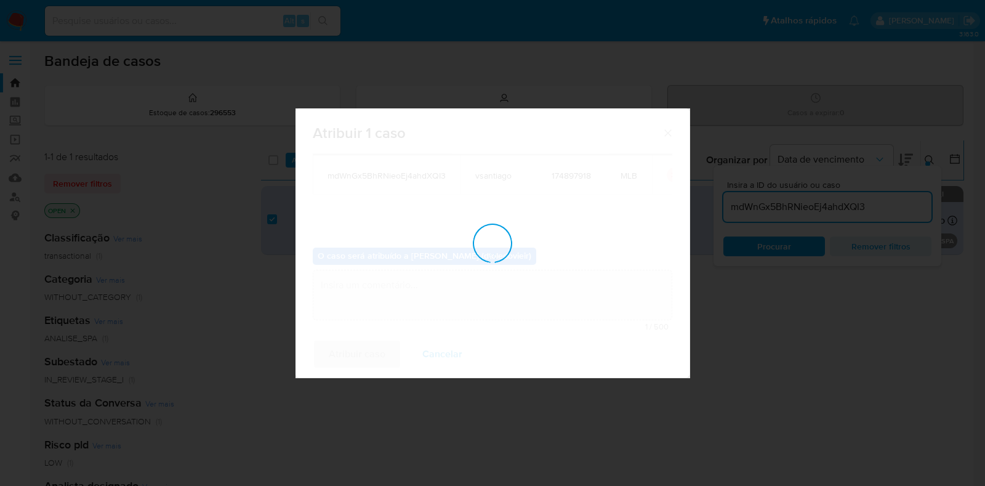
checkbox input "false"
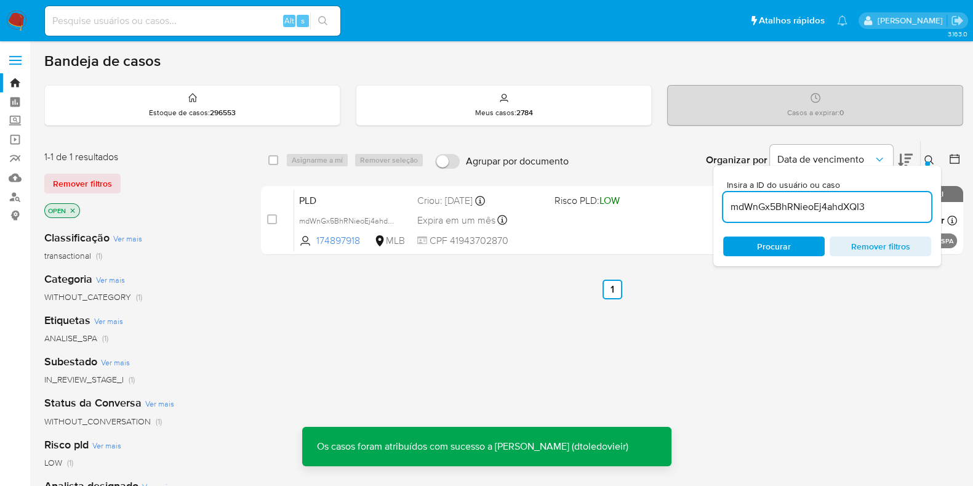
click at [559, 225] on div "PLD mdWnGx5BhRNieoEj4ahdXQI3 174897918 MLB Risco PLD: LOW Criou: [DATE] Criou: …" at bounding box center [625, 220] width 663 height 62
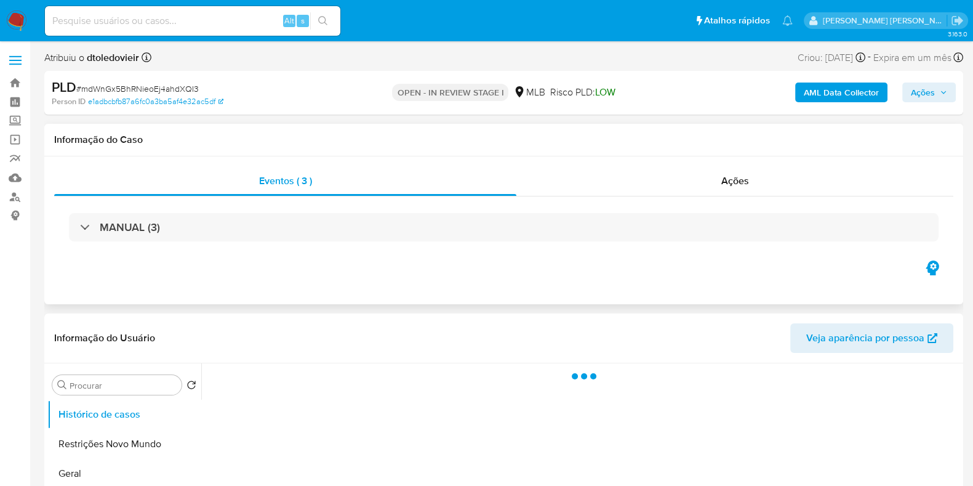
select select "10"
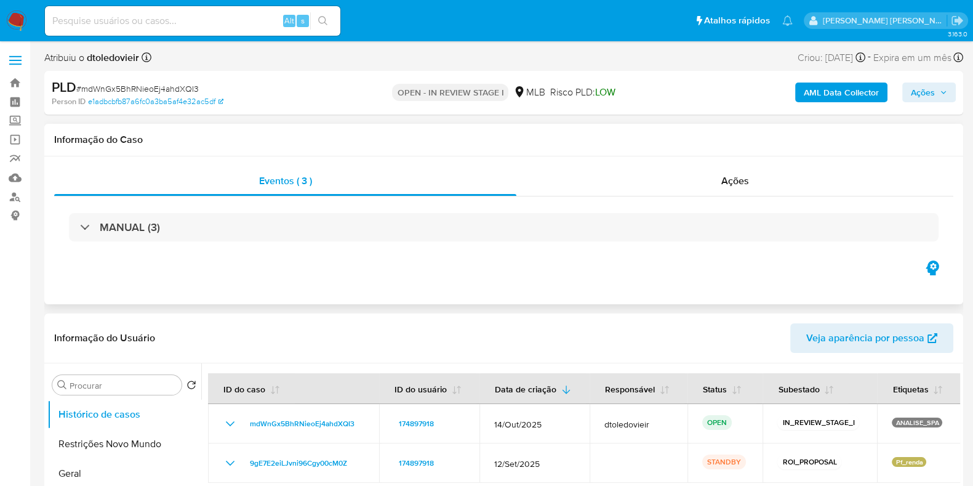
scroll to position [76, 0]
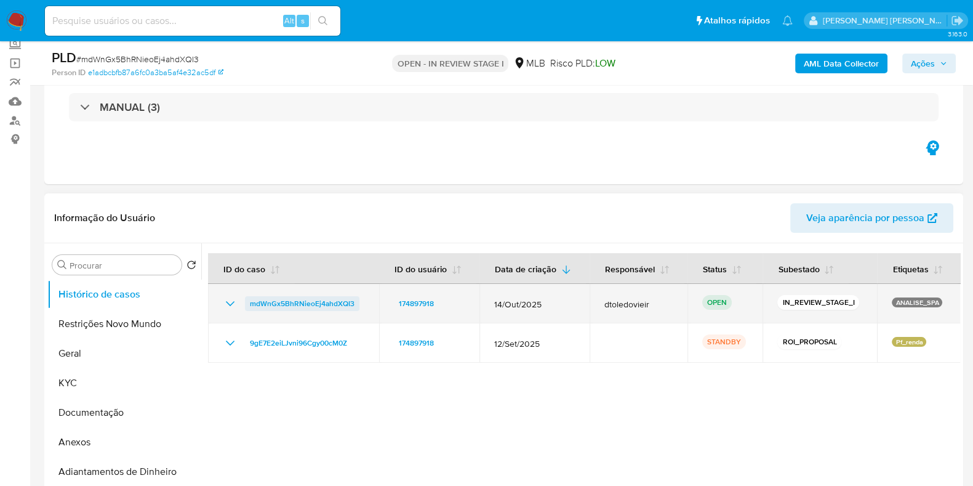
click at [320, 300] on span "mdWnGx5BhRNieoEj4ahdXQI3" at bounding box center [302, 303] width 105 height 15
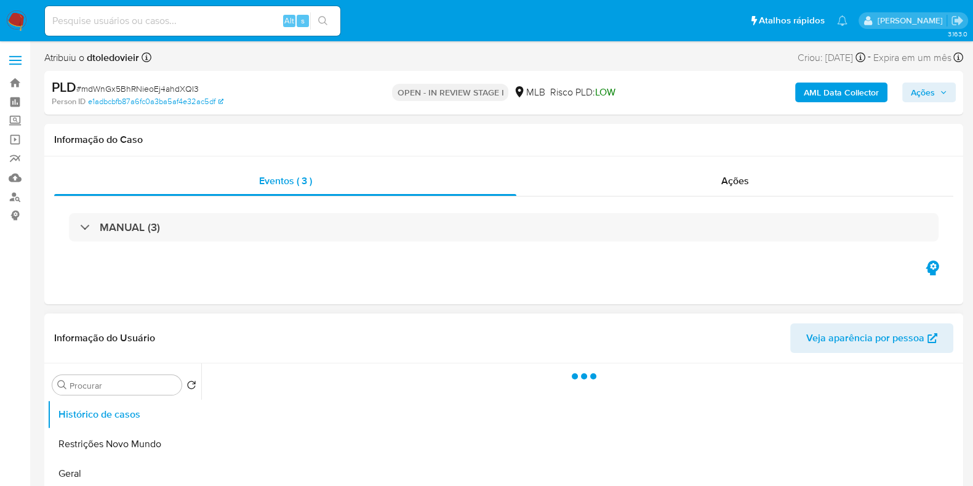
select select "10"
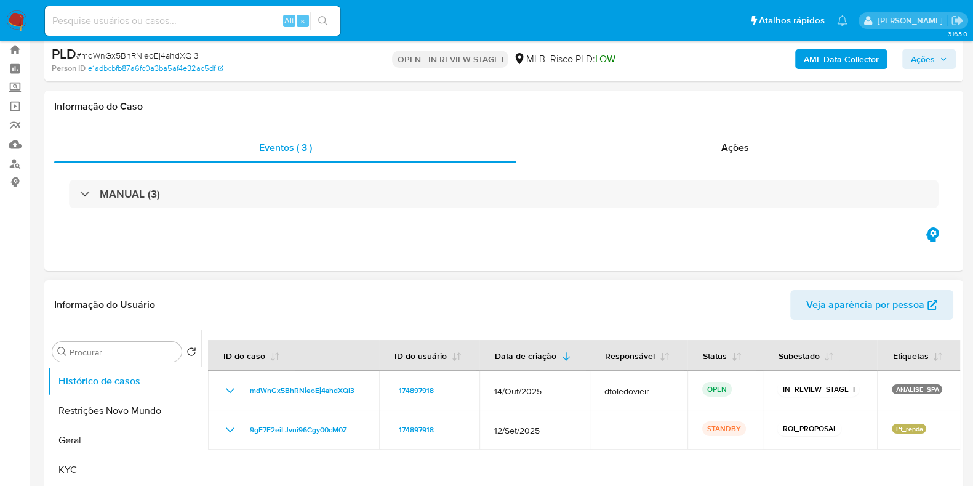
scroll to position [76, 0]
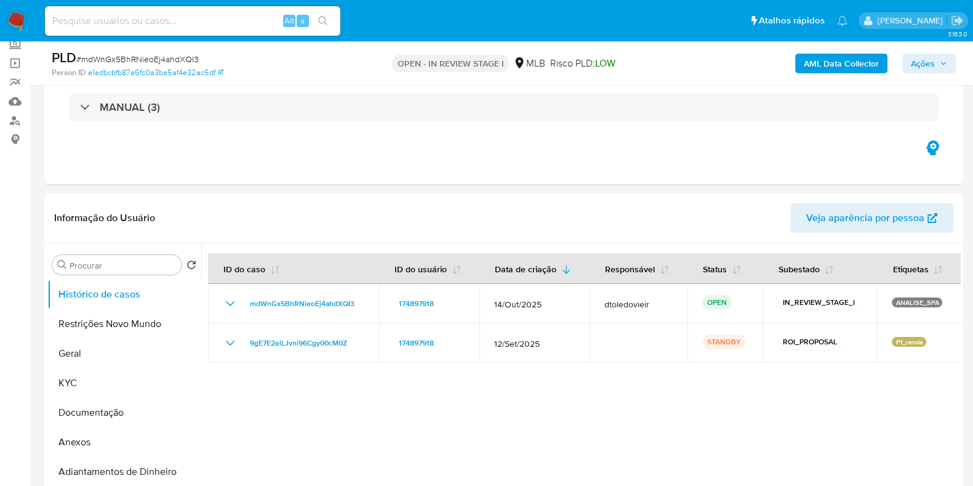
click at [169, 59] on span "# mdWnGx5BhRNieoEj4ahdXQI3" at bounding box center [137, 59] width 122 height 12
copy span "mdWnGx5BhRNieoEj4ahdXQI3"
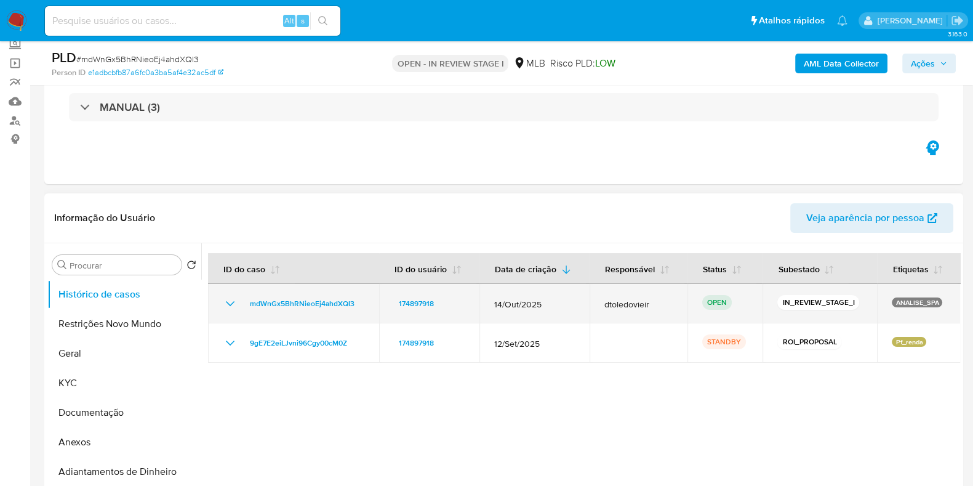
drag, startPoint x: 945, startPoint y: 302, endPoint x: 889, endPoint y: 300, distance: 56.1
click at [889, 300] on td "ANALISE_SPA" at bounding box center [919, 303] width 84 height 39
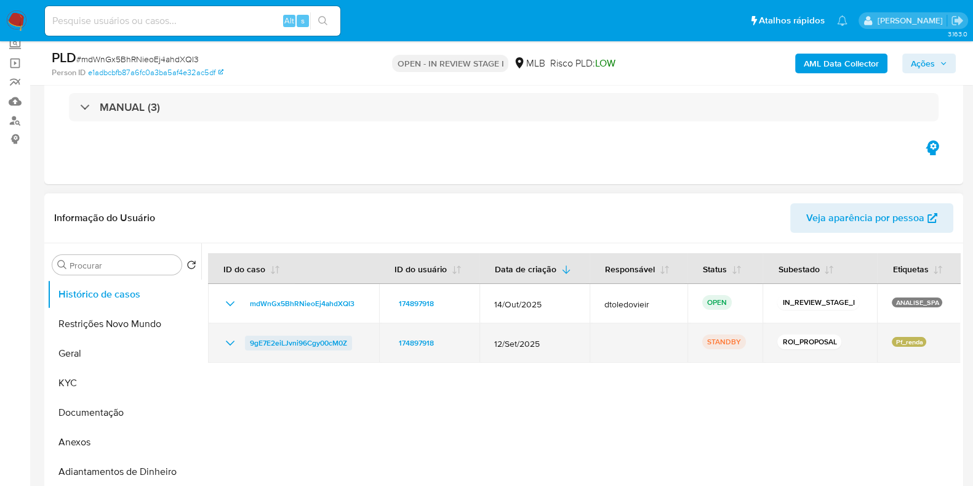
drag, startPoint x: 327, startPoint y: 341, endPoint x: 250, endPoint y: 340, distance: 76.9
click at [250, 340] on div "9gE7E2eiLJvni96Cgy00cM0Z" at bounding box center [294, 342] width 142 height 15
click at [250, 340] on span "9gE7E2eiLJvni96Cgy00cM0Z" at bounding box center [298, 342] width 97 height 15
click at [359, 341] on div "9gE7E2eiLJvni96Cgy00cM0Z" at bounding box center [294, 342] width 142 height 15
drag, startPoint x: 360, startPoint y: 342, endPoint x: 248, endPoint y: 342, distance: 112.0
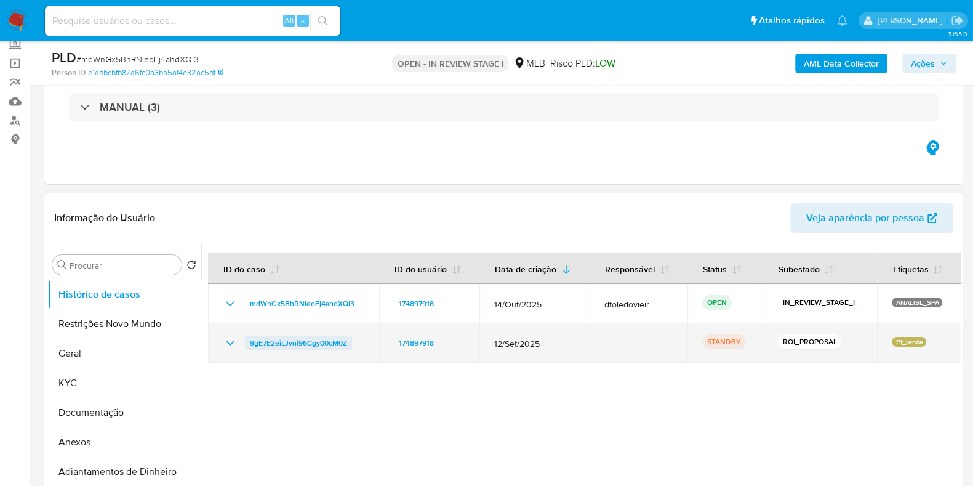
click at [248, 342] on div "9gE7E2eiLJvni96Cgy00cM0Z" at bounding box center [294, 342] width 142 height 15
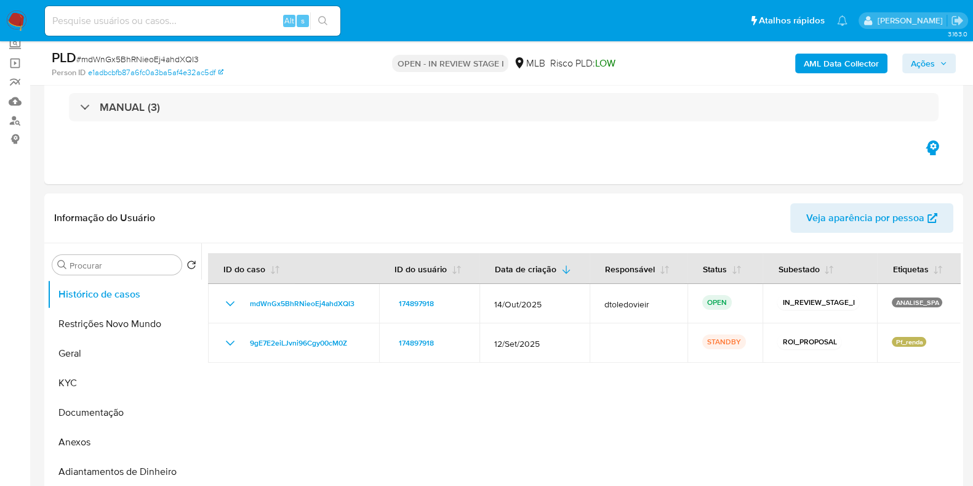
click at [932, 58] on span "Ações" at bounding box center [923, 64] width 24 height 20
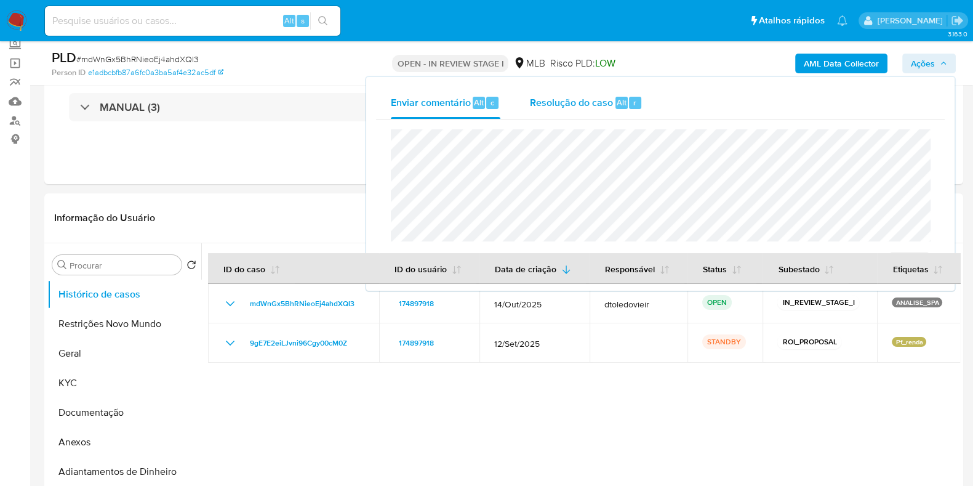
drag, startPoint x: 554, startPoint y: 101, endPoint x: 540, endPoint y: 128, distance: 30.6
click at [551, 103] on span "Resolução do caso" at bounding box center [571, 102] width 83 height 14
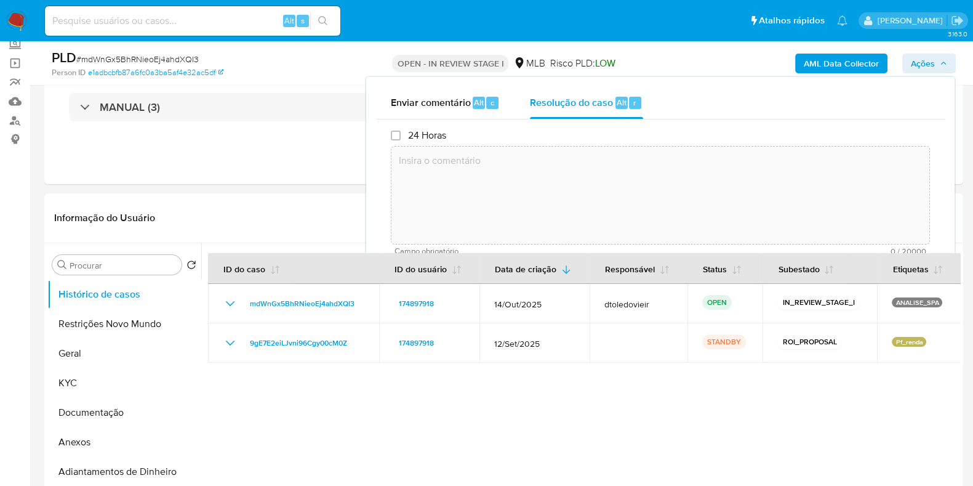
paste textarea "Em suma, as informações que resultam neste declínio são: Cliente já analisado n…"
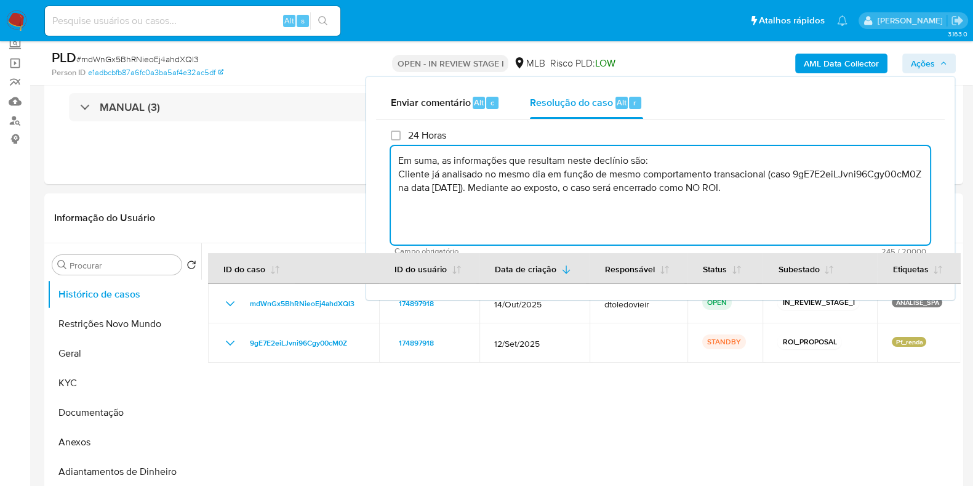
type textarea "Em suma, as informações que resultam neste declínio são: Cliente já analisado n…"
click at [76, 448] on button "Anexos" at bounding box center [119, 442] width 144 height 30
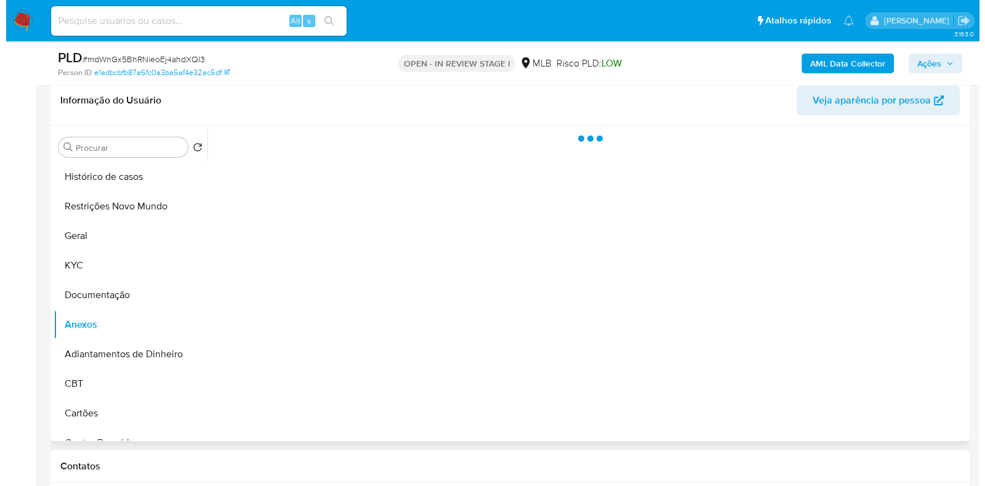
scroll to position [231, 0]
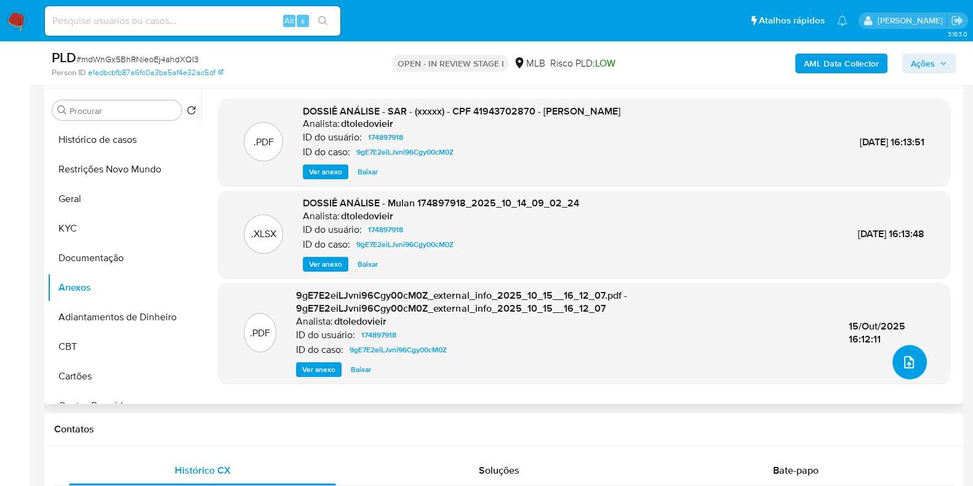
click at [913, 374] on button "upload-file" at bounding box center [909, 362] width 34 height 34
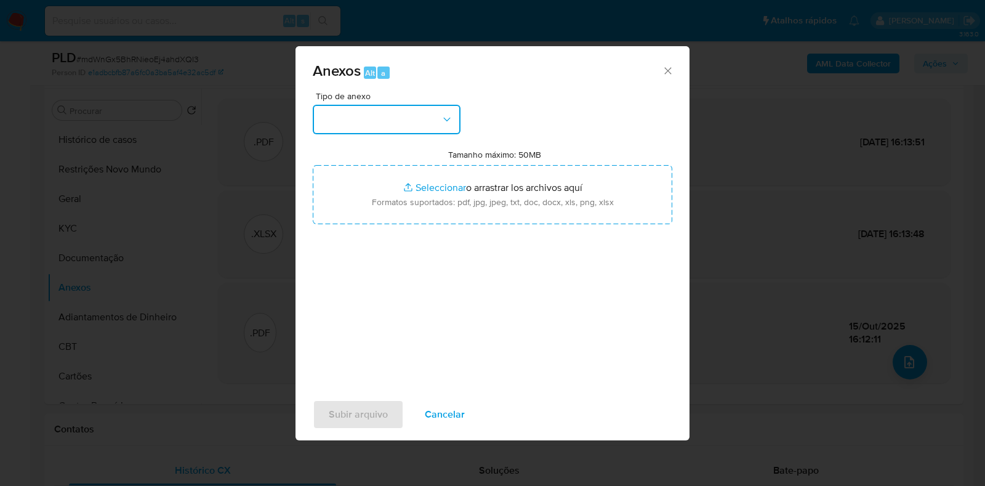
click at [386, 120] on button "button" at bounding box center [387, 120] width 148 height 30
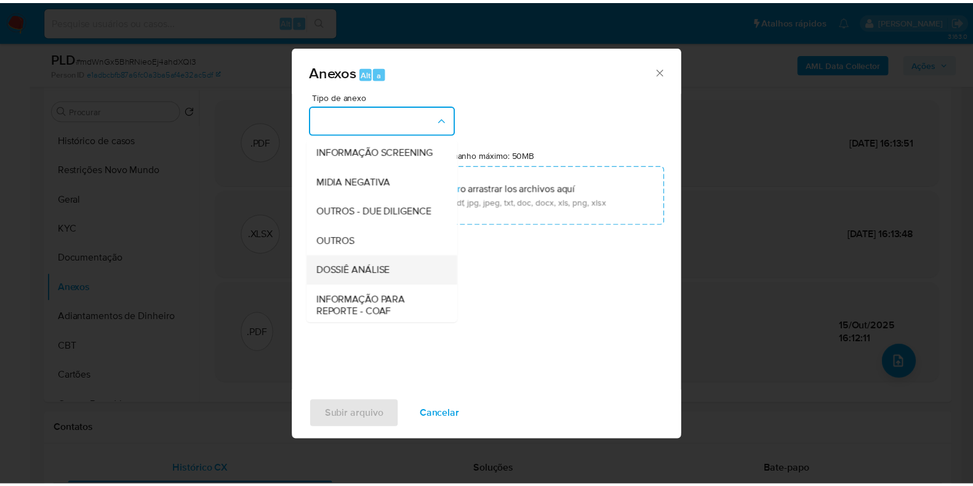
scroll to position [190, 0]
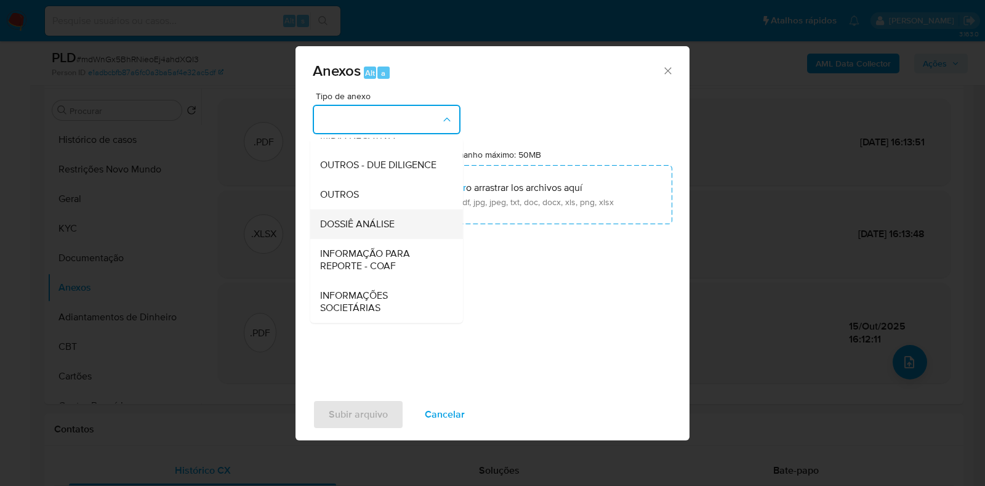
click at [380, 228] on span "DOSSIÊ ANÁLISE" at bounding box center [357, 224] width 74 height 12
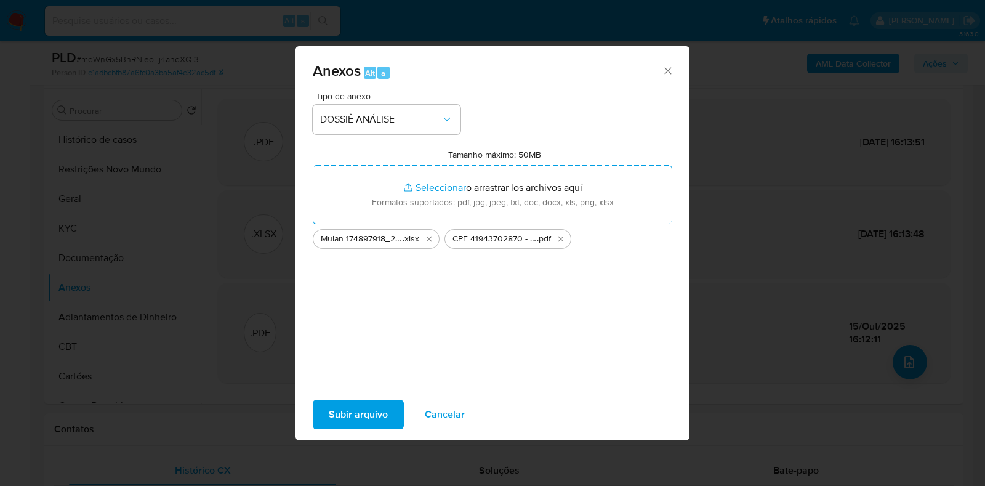
click at [376, 422] on span "Subir arquivo" at bounding box center [358, 414] width 59 height 27
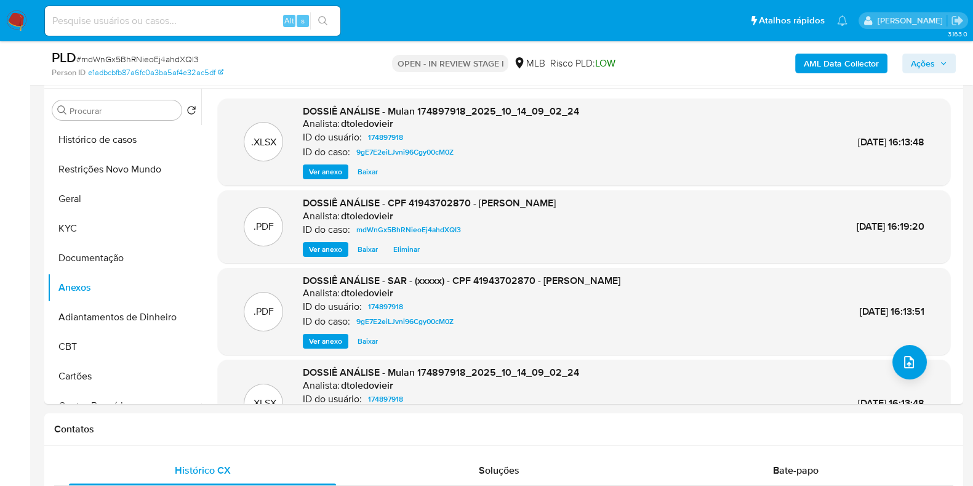
click at [929, 57] on span "Ações" at bounding box center [923, 64] width 24 height 20
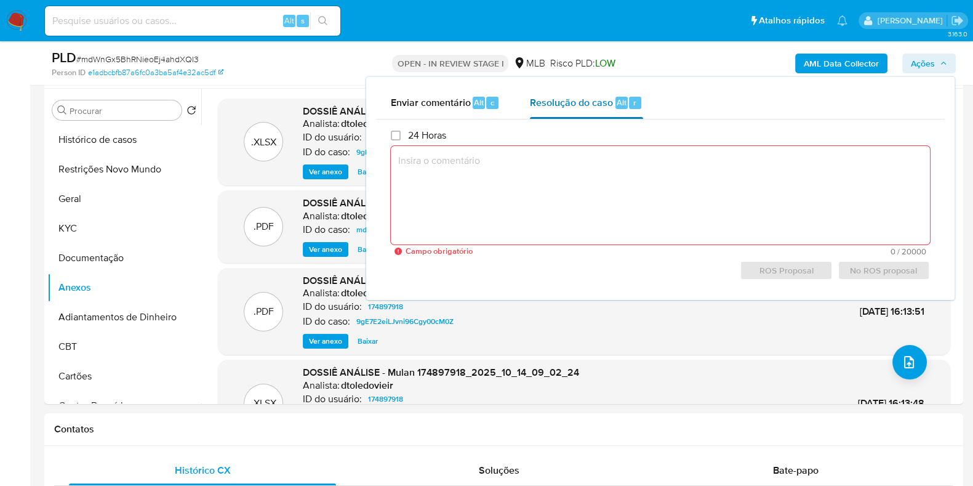
click at [603, 107] on span "Resolução do caso" at bounding box center [571, 102] width 83 height 14
click at [584, 194] on textarea at bounding box center [660, 195] width 539 height 98
click at [497, 207] on textarea at bounding box center [660, 195] width 539 height 98
paste textarea "Em suma, as informações que resultam neste declínio são: Cliente já analisado n…"
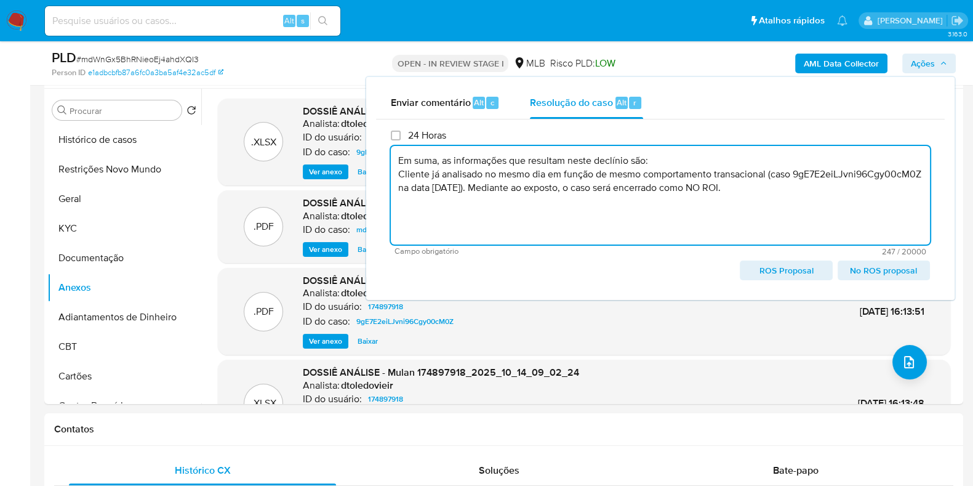
click at [891, 276] on span "No ROS proposal" at bounding box center [883, 270] width 75 height 17
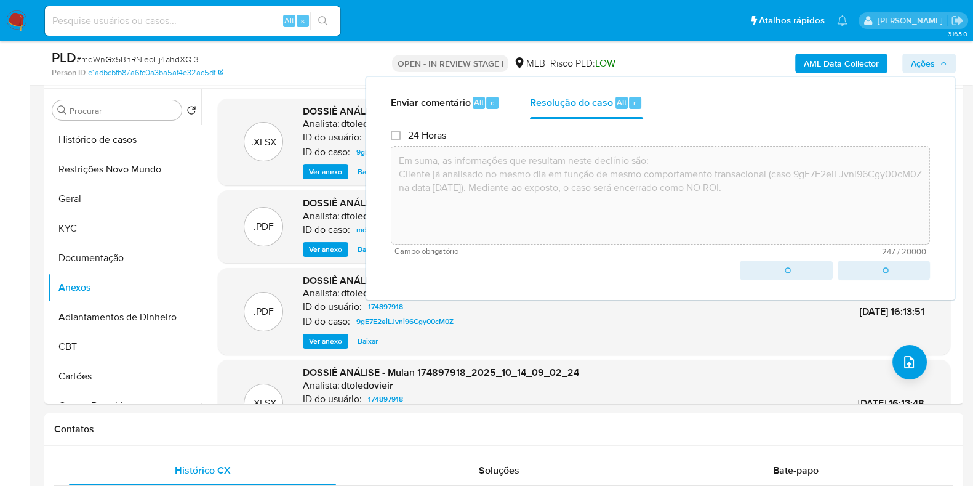
type textarea "Em suma, as informações que resultam neste declínio são: Cliente já analisado n…"
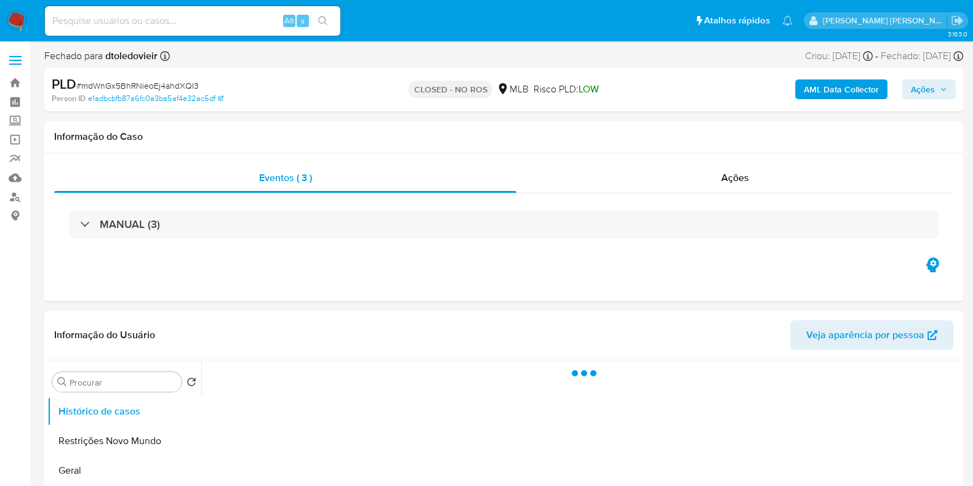
click at [590, 90] on span "LOW" at bounding box center [588, 89] width 20 height 14
select select "10"
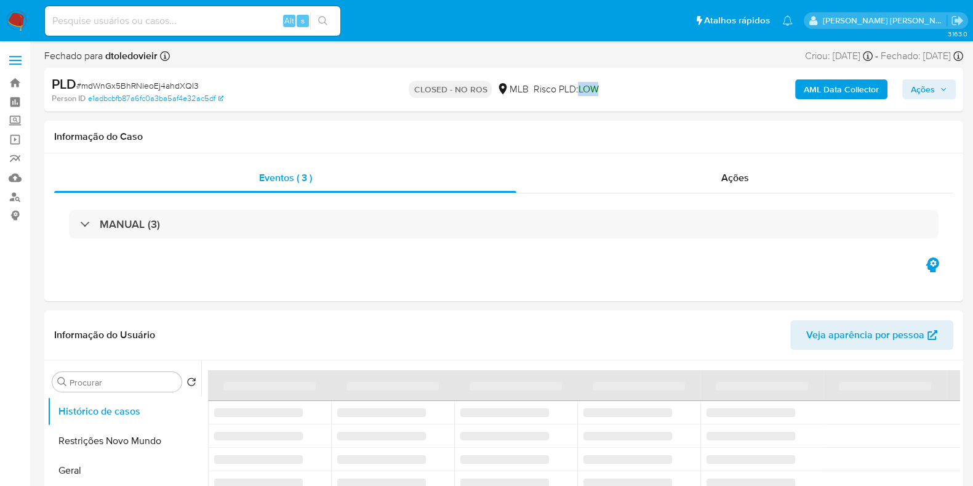
click at [590, 90] on span "LOW" at bounding box center [588, 89] width 20 height 14
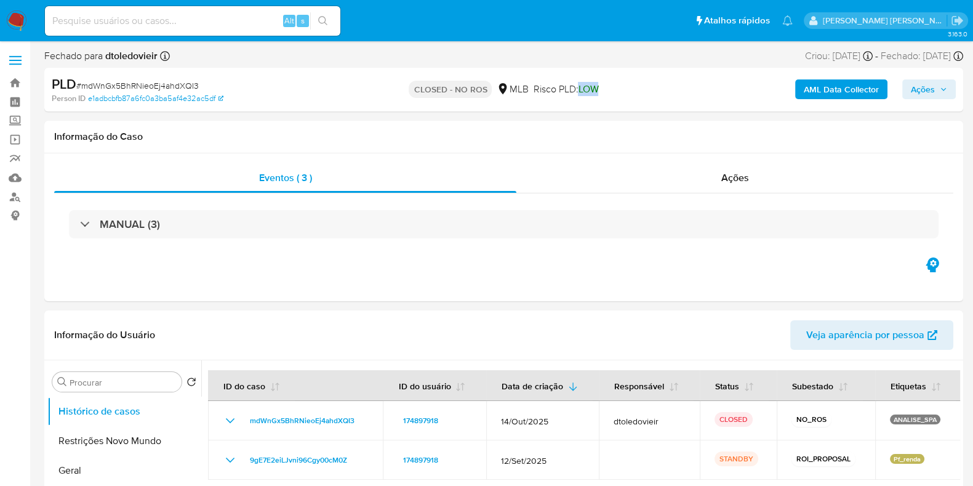
click at [647, 89] on div "CLOSED - NO ROS MLB Risco PLD: LOW" at bounding box center [503, 89] width 298 height 29
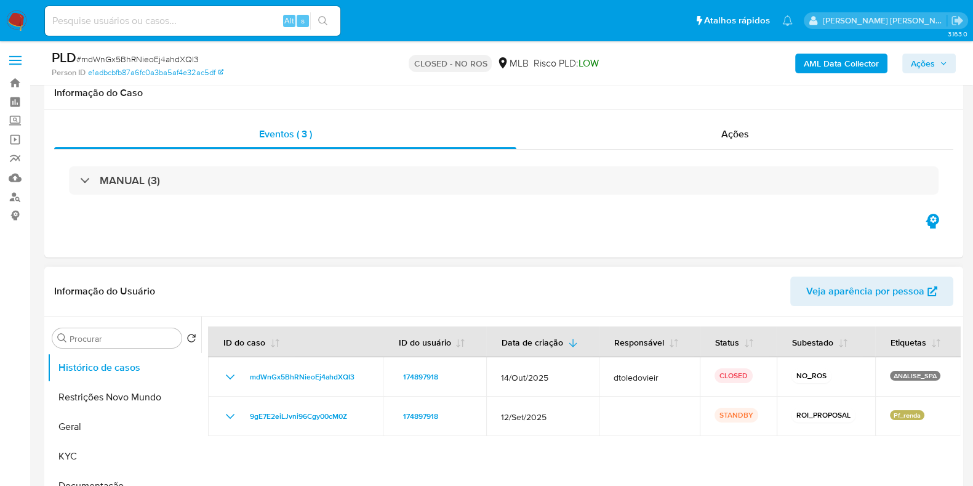
scroll to position [76, 0]
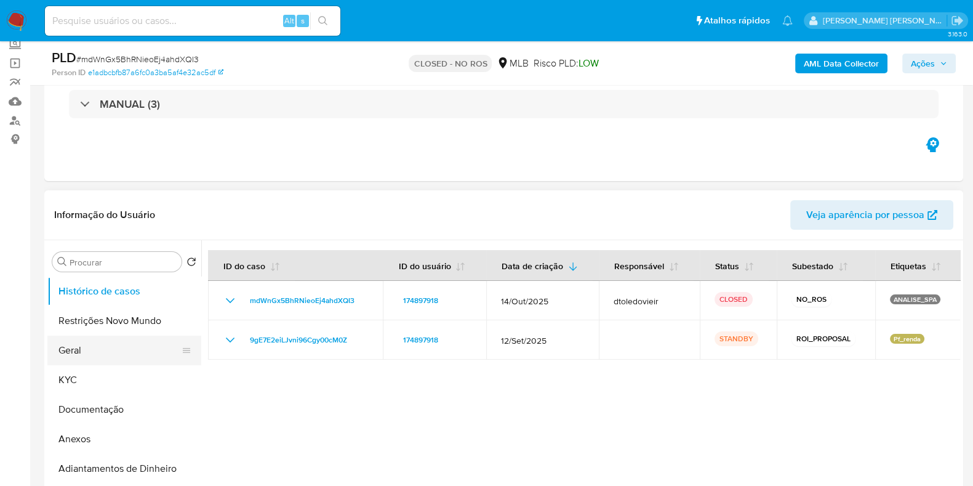
click at [101, 349] on button "Geral" at bounding box center [119, 350] width 144 height 30
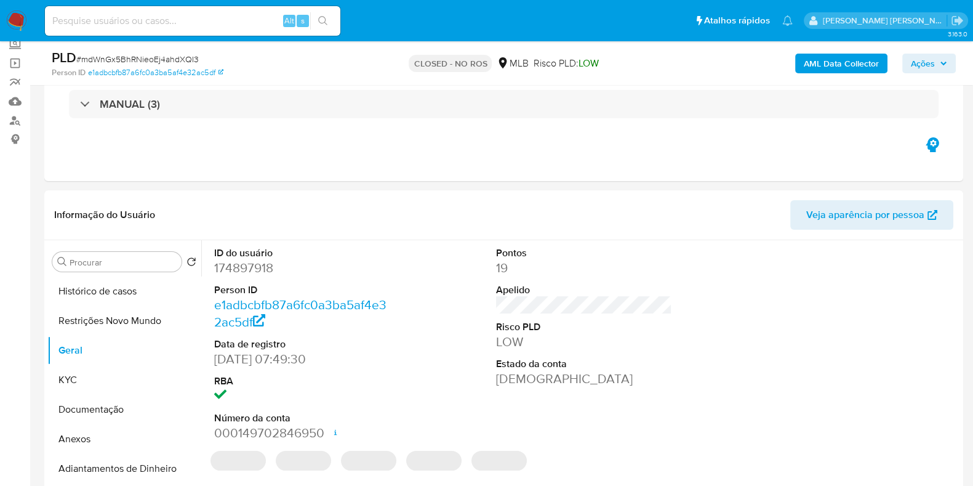
click at [250, 266] on dd "174897918" at bounding box center [302, 267] width 176 height 17
copy dd "174897918"
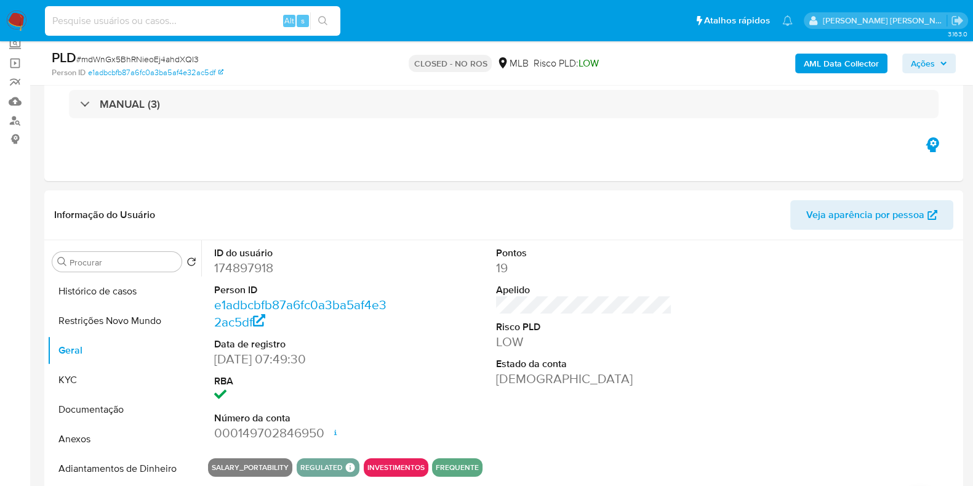
click at [238, 23] on input at bounding box center [192, 21] width 295 height 16
paste input "19067574"
type input "19067574"
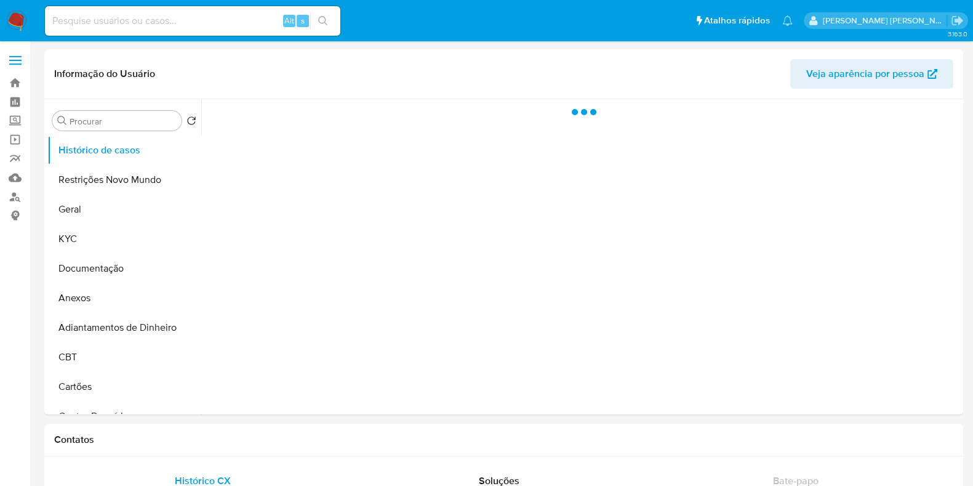
select select "10"
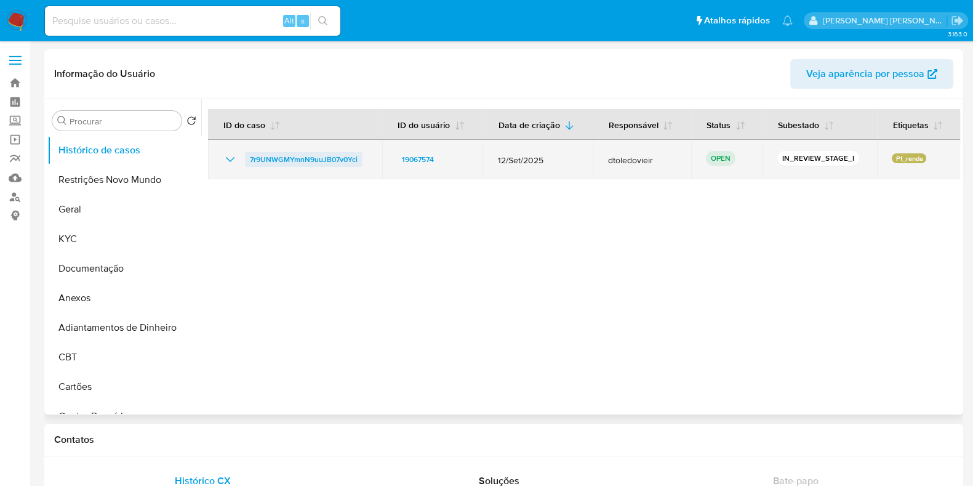
click at [295, 153] on span "7r9UNWGMYmnN9uuJB07v0Yci" at bounding box center [304, 159] width 108 height 15
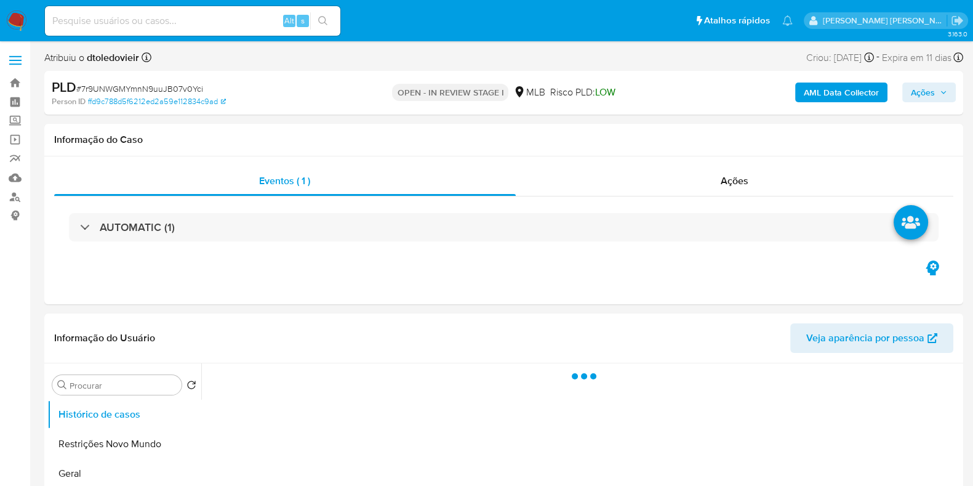
select select "10"
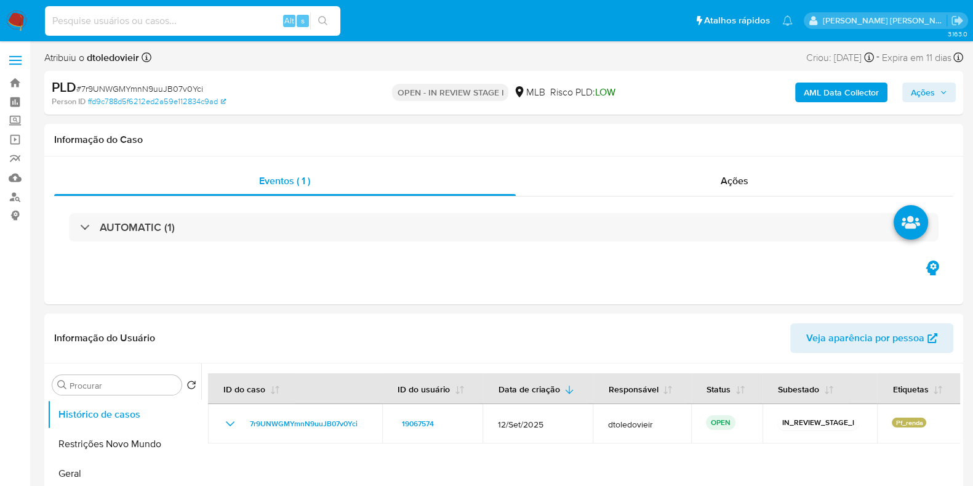
click at [194, 24] on input at bounding box center [192, 21] width 295 height 16
paste input "19067574"
type input "19067574"
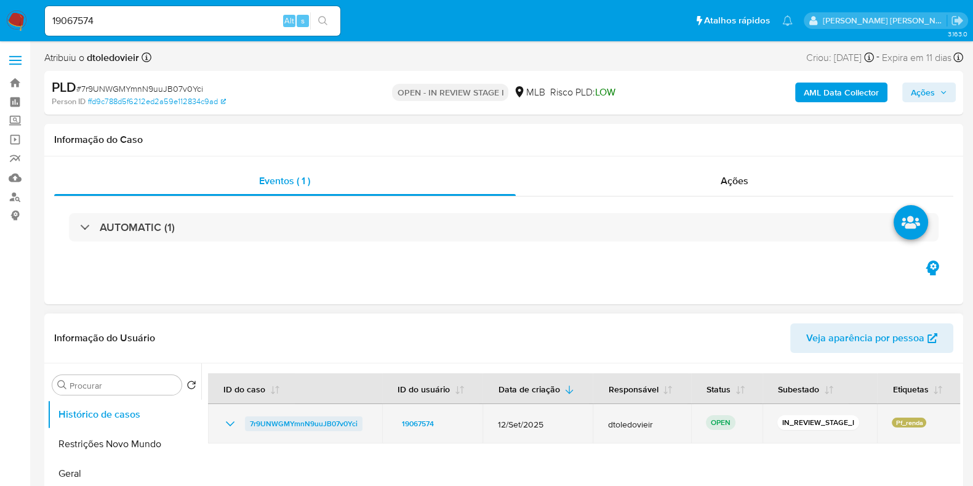
click at [318, 421] on span "7r9UNWGMYmnN9uuJB07v0Yci" at bounding box center [304, 423] width 108 height 15
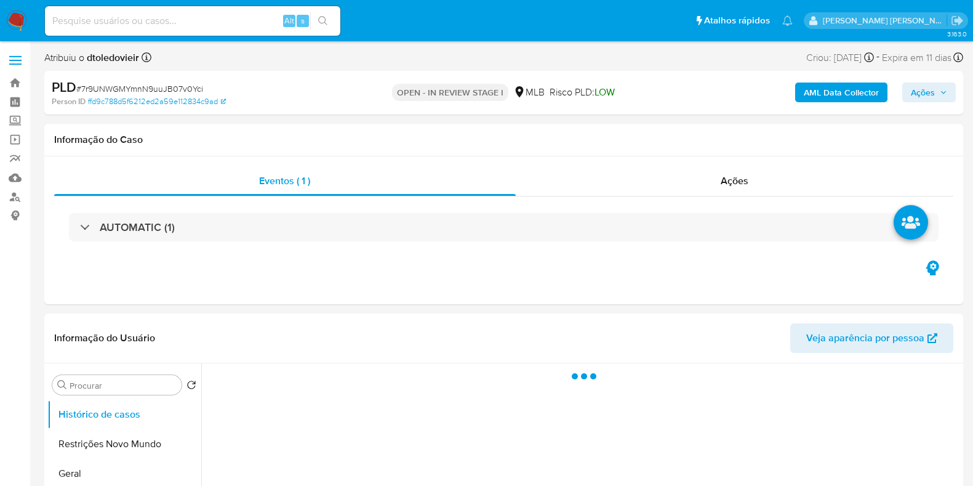
select select "10"
